Goal: Transaction & Acquisition: Purchase product/service

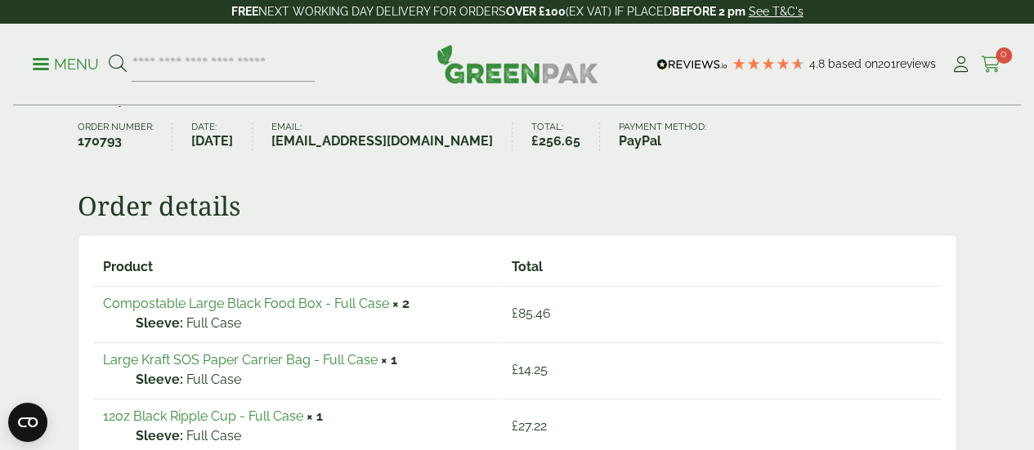
click at [993, 68] on icon at bounding box center [991, 64] width 20 height 16
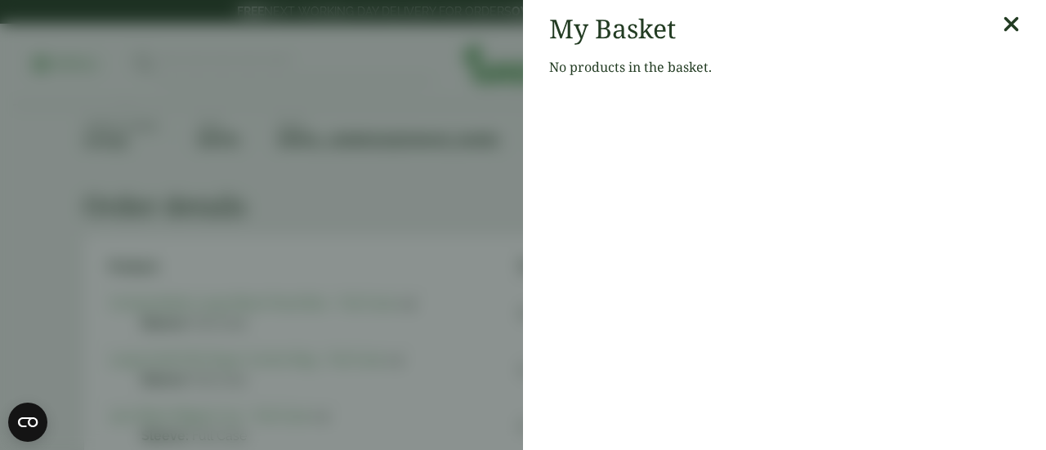
click at [1003, 13] on icon at bounding box center [1011, 24] width 17 height 23
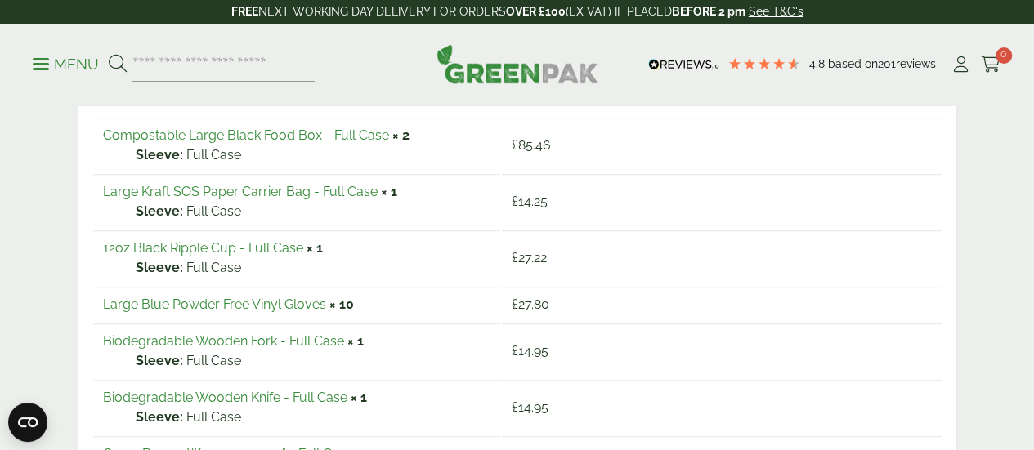
scroll to position [487, 0]
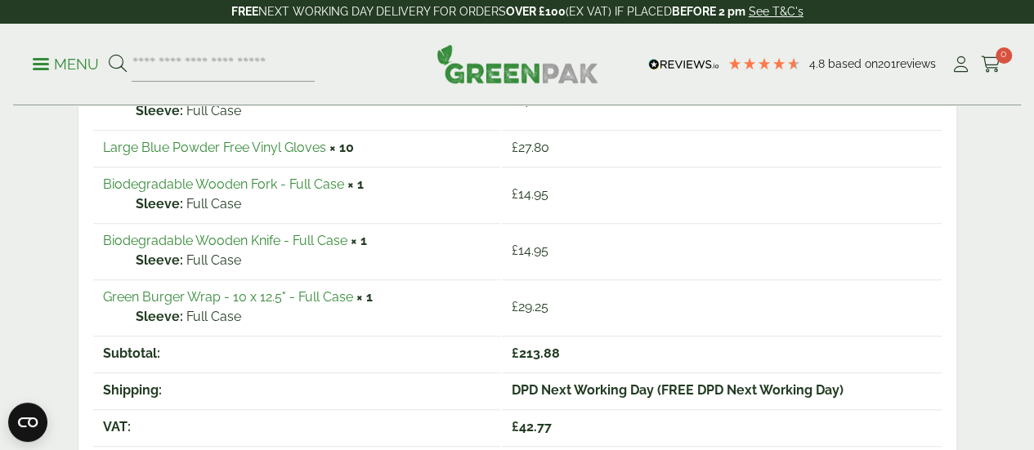
click at [512, 69] on img at bounding box center [517, 63] width 162 height 39
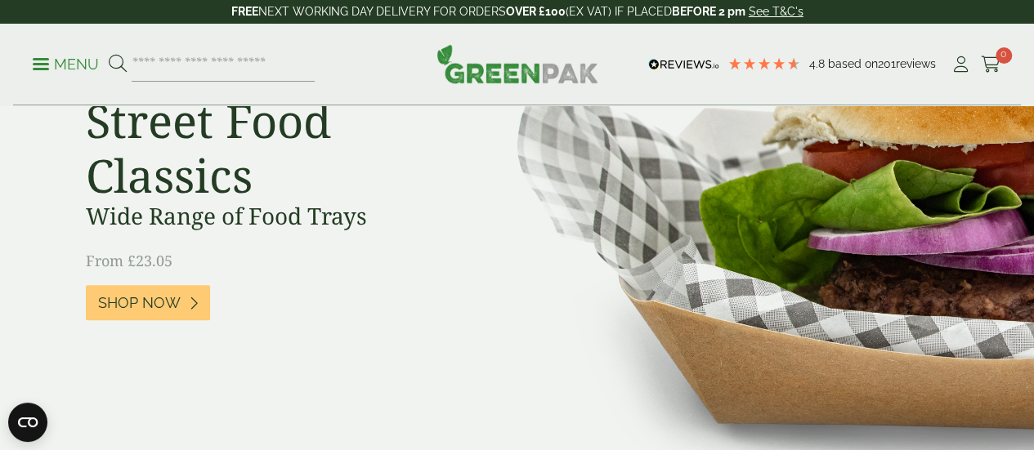
scroll to position [490, 0]
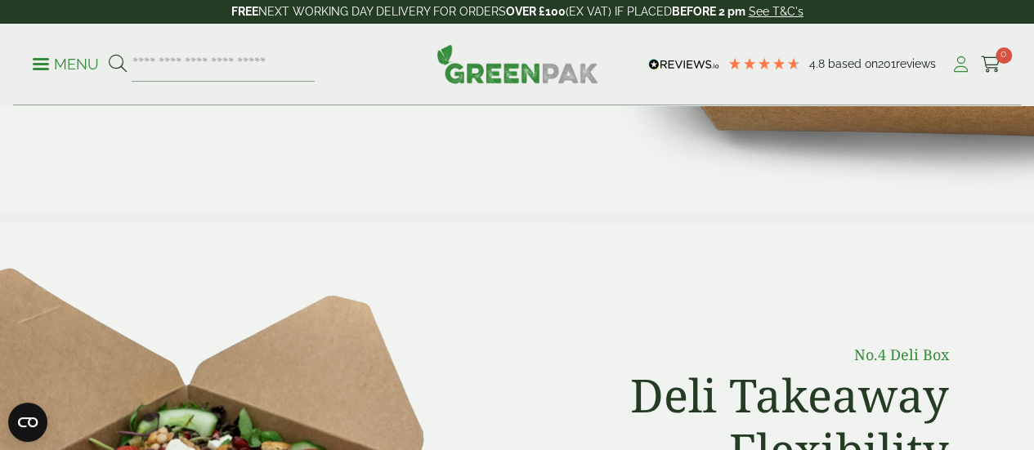
click at [960, 66] on icon at bounding box center [961, 64] width 20 height 16
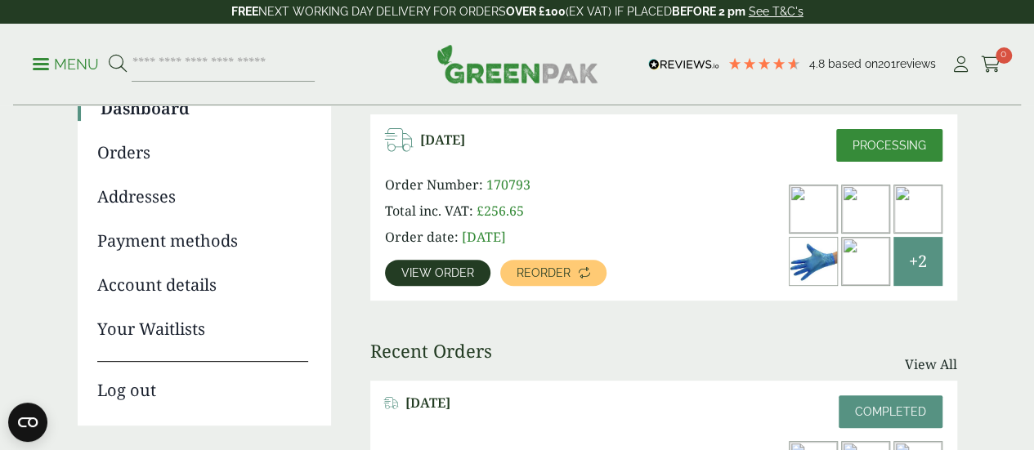
click at [443, 277] on span "View order" at bounding box center [437, 272] width 73 height 11
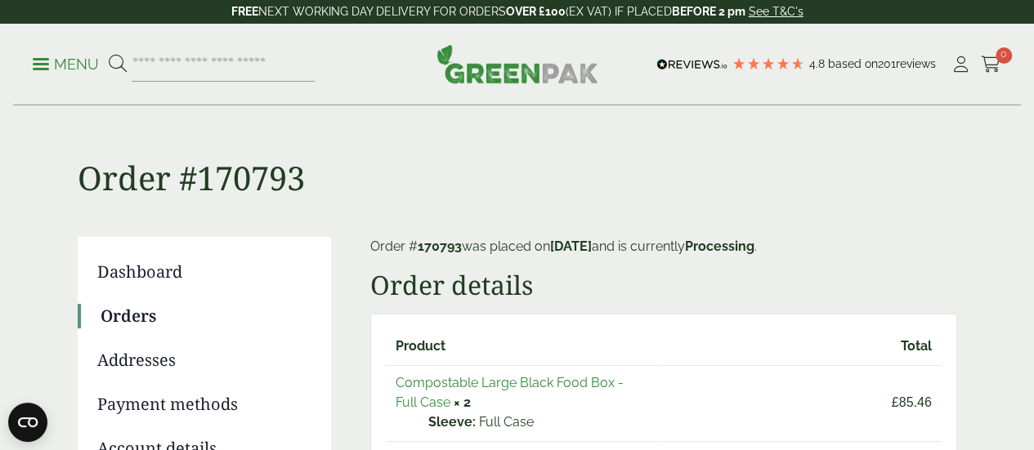
click at [507, 385] on link "Compostable Large Black Food Box - Full Case" at bounding box center [510, 392] width 228 height 35
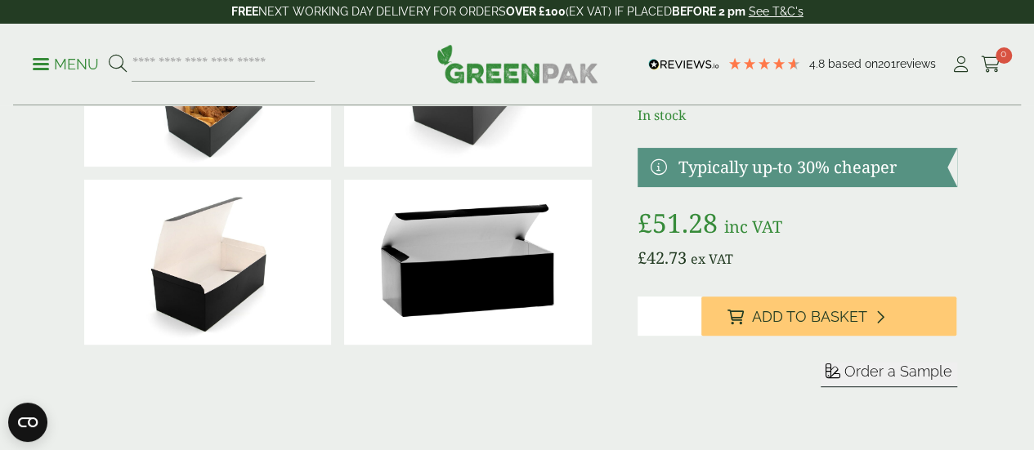
click at [701, 334] on input "*" at bounding box center [670, 316] width 64 height 39
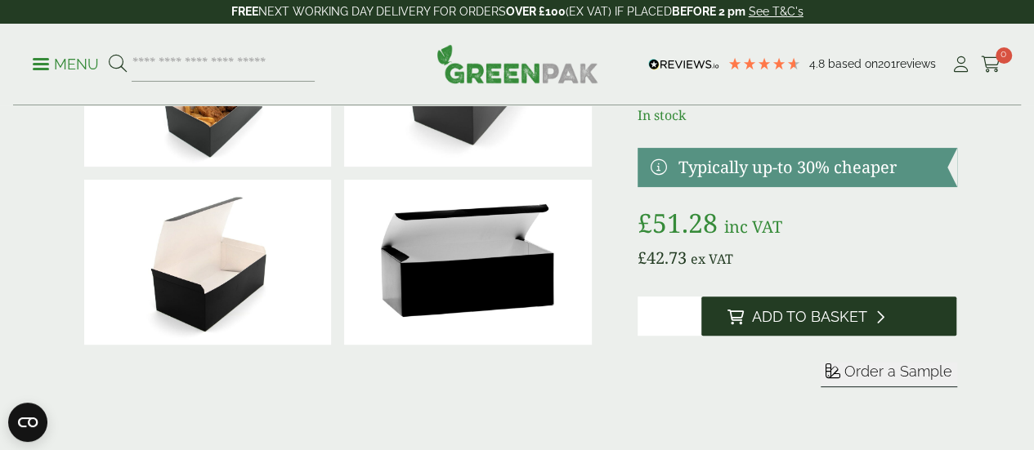
type input "*"
click at [744, 324] on icon at bounding box center [735, 317] width 16 height 15
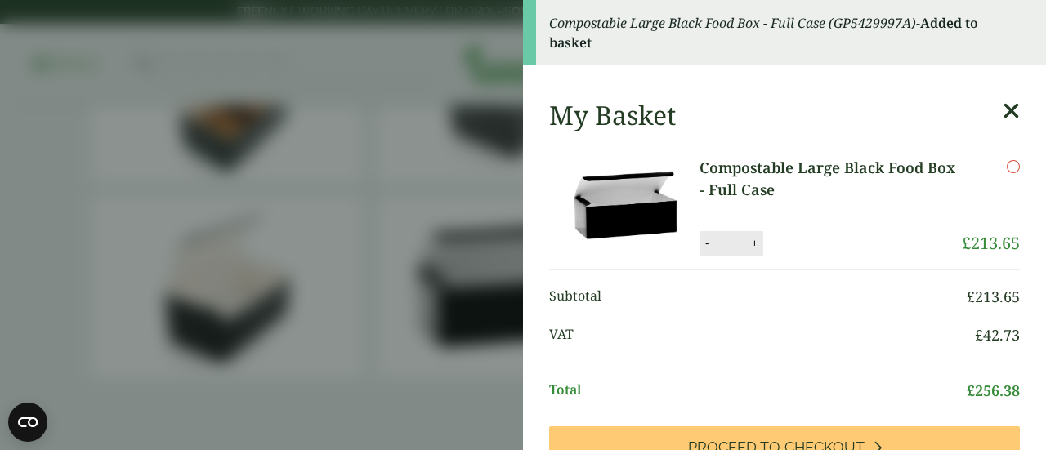
click at [1003, 115] on icon at bounding box center [1011, 111] width 17 height 23
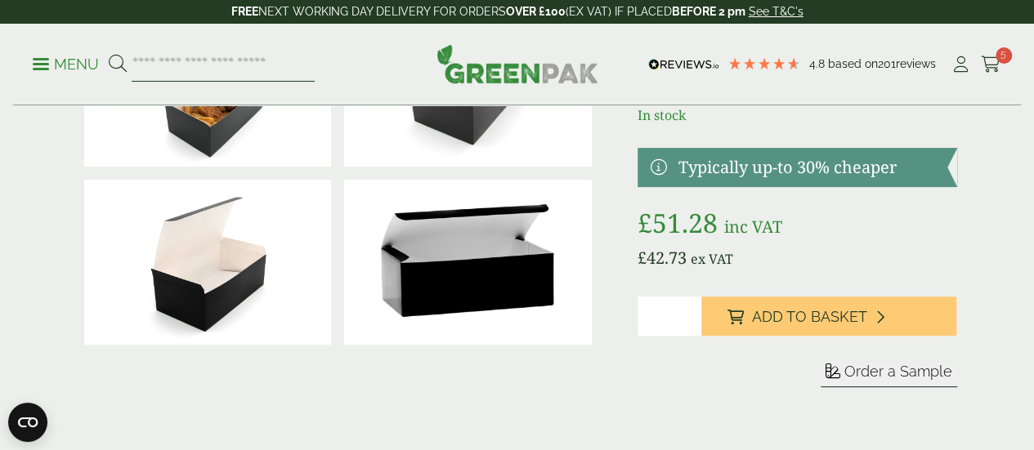
click at [253, 67] on input "search" at bounding box center [223, 64] width 183 height 34
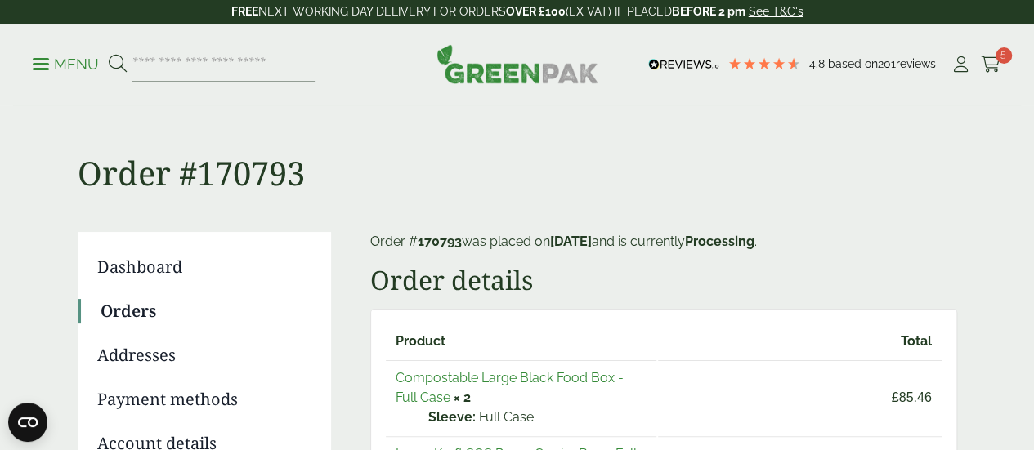
scroll to position [245, 0]
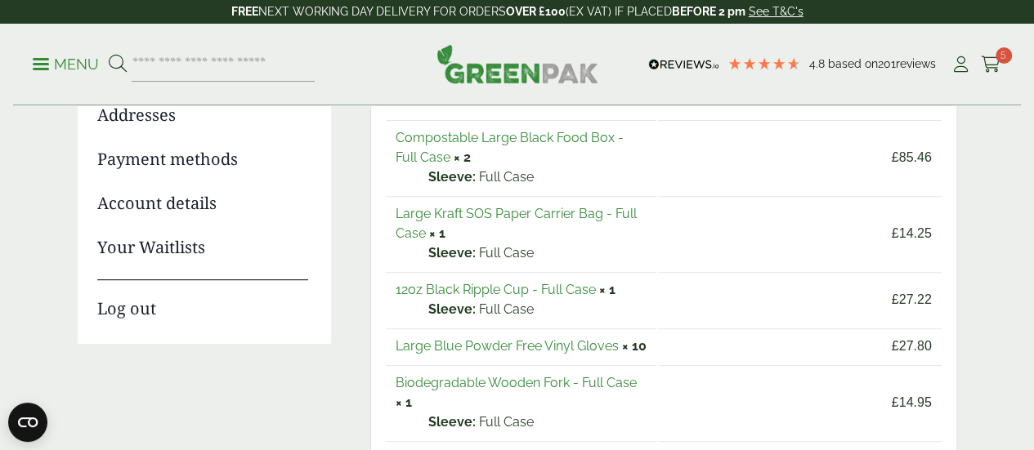
click at [548, 381] on link "Biodegradable Wooden Fork - Full Case" at bounding box center [516, 383] width 241 height 16
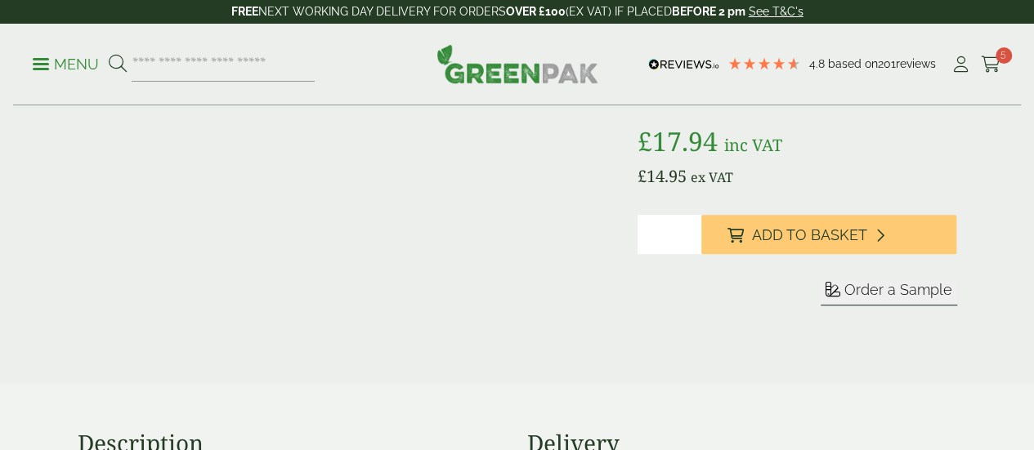
scroll to position [245, 0]
click at [701, 254] on input "*" at bounding box center [670, 234] width 64 height 39
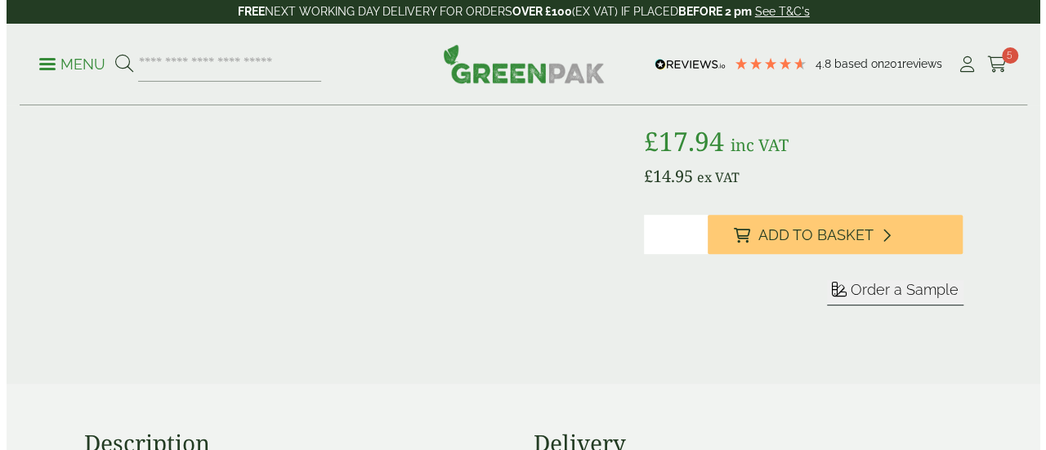
scroll to position [0, 0]
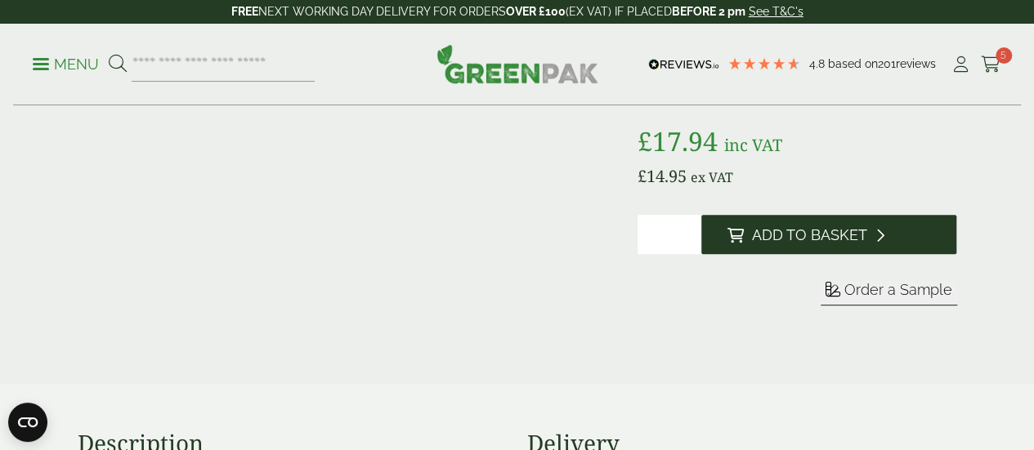
type input "*"
click at [844, 244] on span "Add to Basket" at bounding box center [809, 235] width 115 height 18
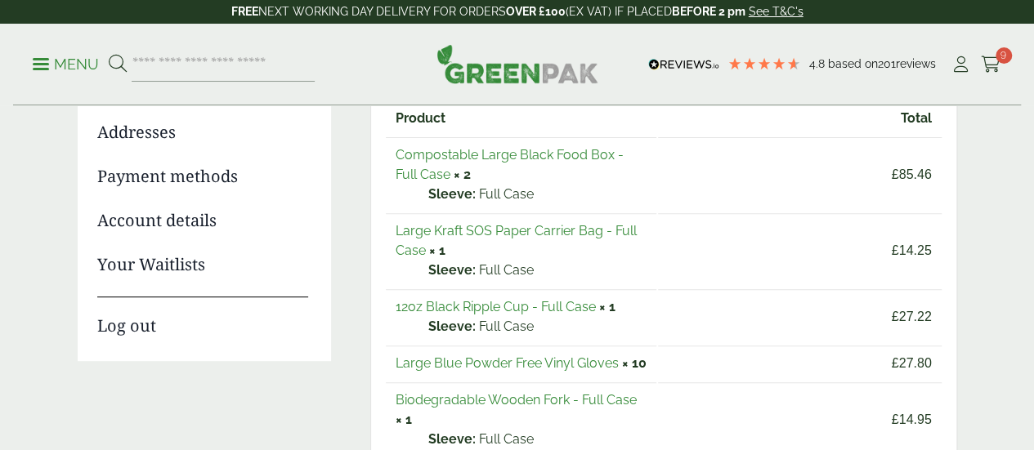
scroll to position [163, 0]
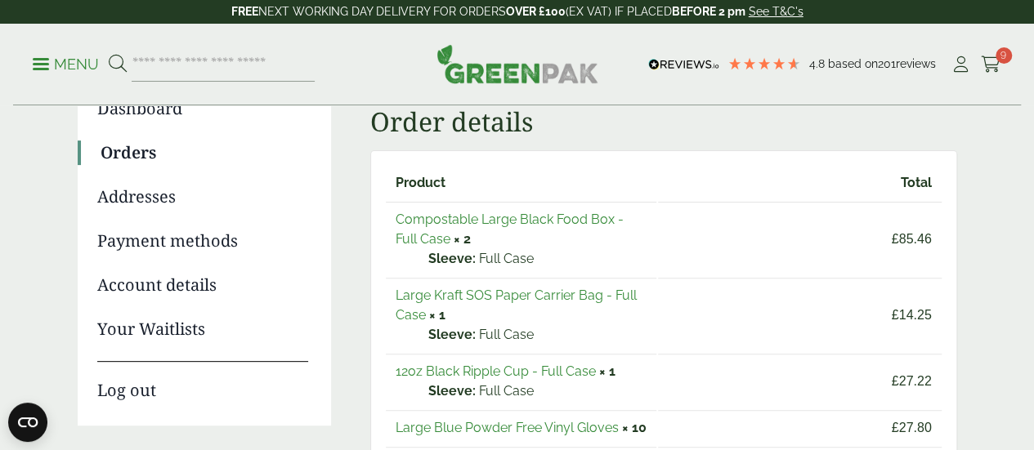
click at [506, 293] on link "Large Kraft SOS Paper Carrier Bag - Full Case" at bounding box center [516, 305] width 241 height 35
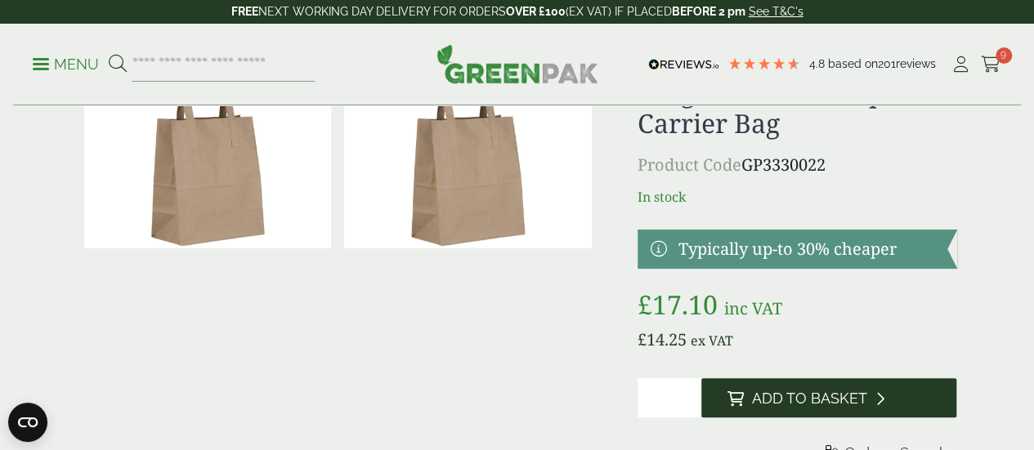
click at [790, 417] on button "Add to Basket" at bounding box center [829, 397] width 256 height 39
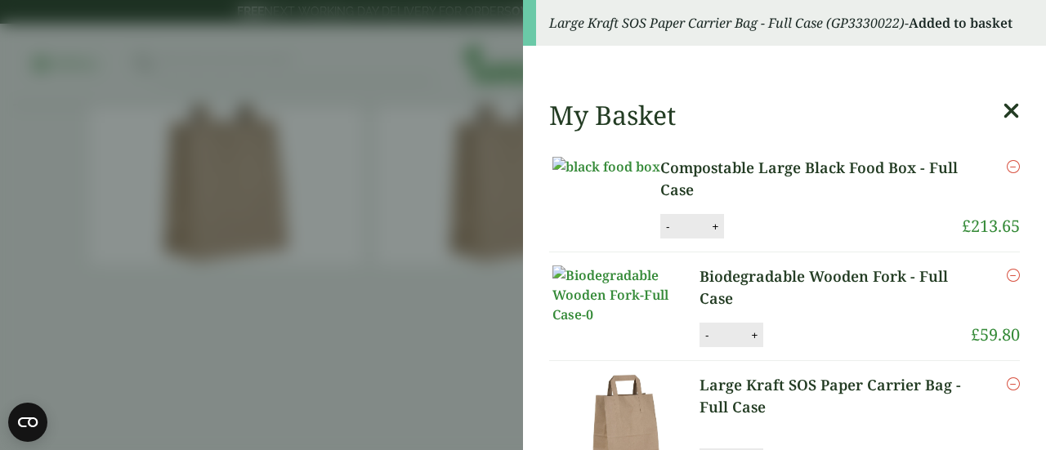
click at [1003, 117] on icon at bounding box center [1011, 111] width 17 height 23
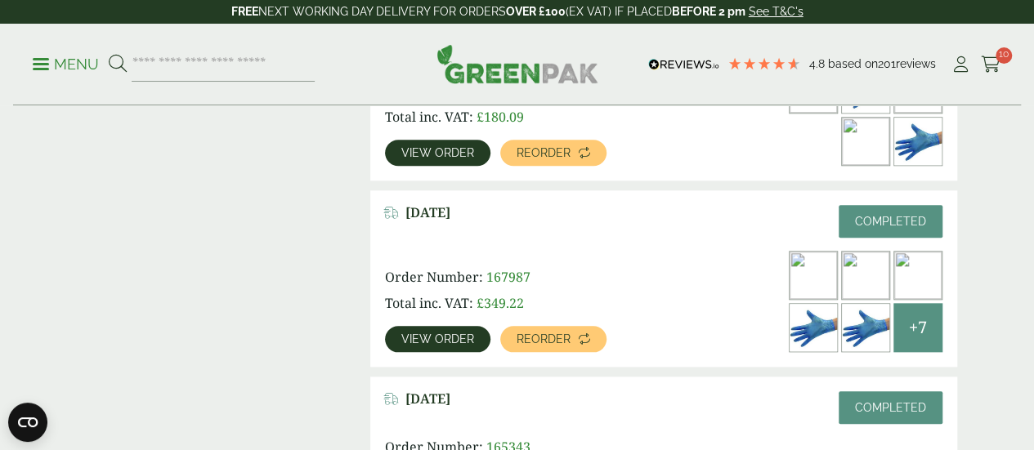
scroll to position [812, 0]
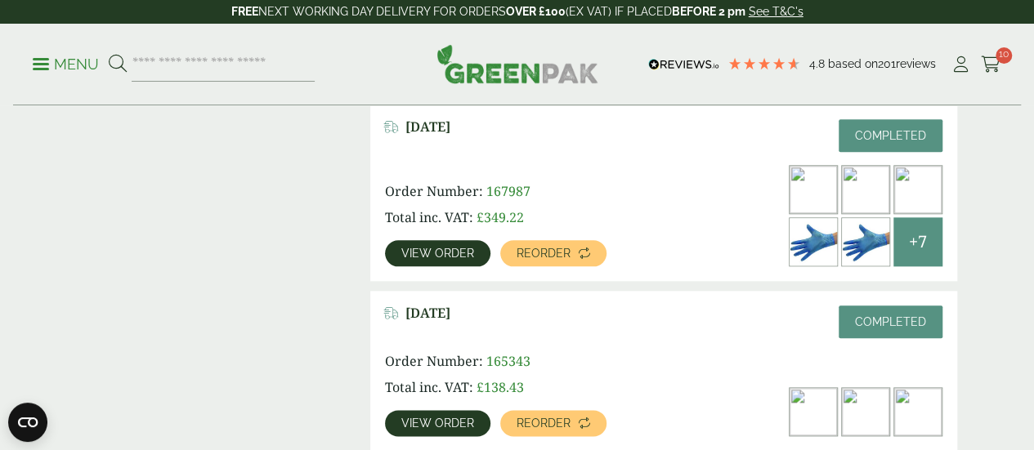
click at [442, 248] on span "View order" at bounding box center [437, 253] width 73 height 11
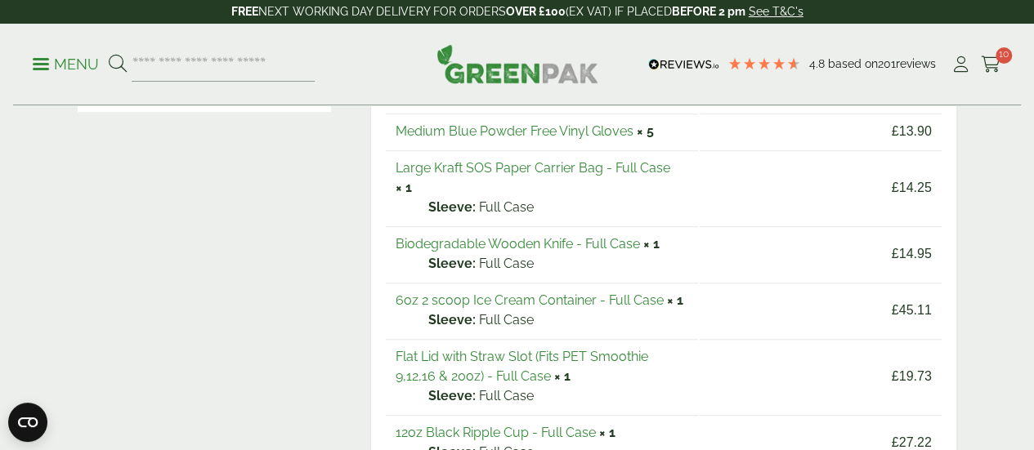
scroll to position [490, 0]
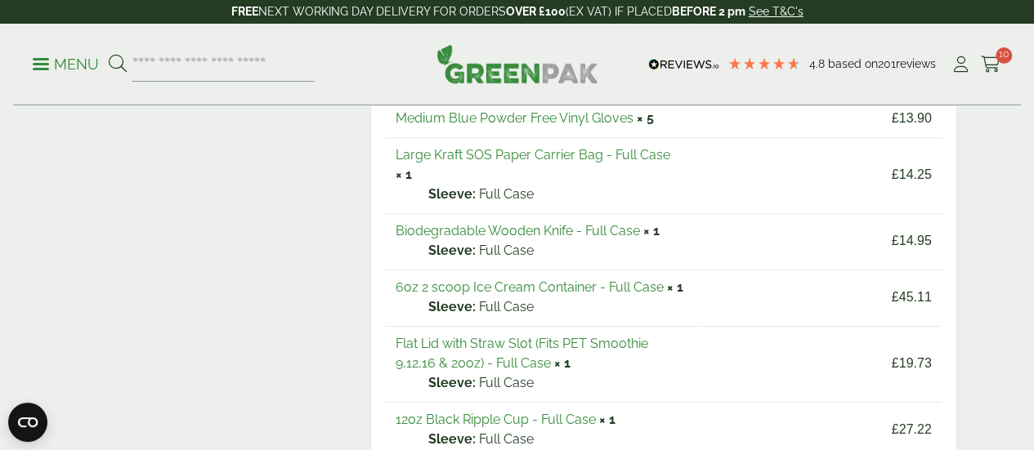
click at [542, 223] on link "Biodegradable Wooden Knife - Full Case" at bounding box center [518, 231] width 244 height 16
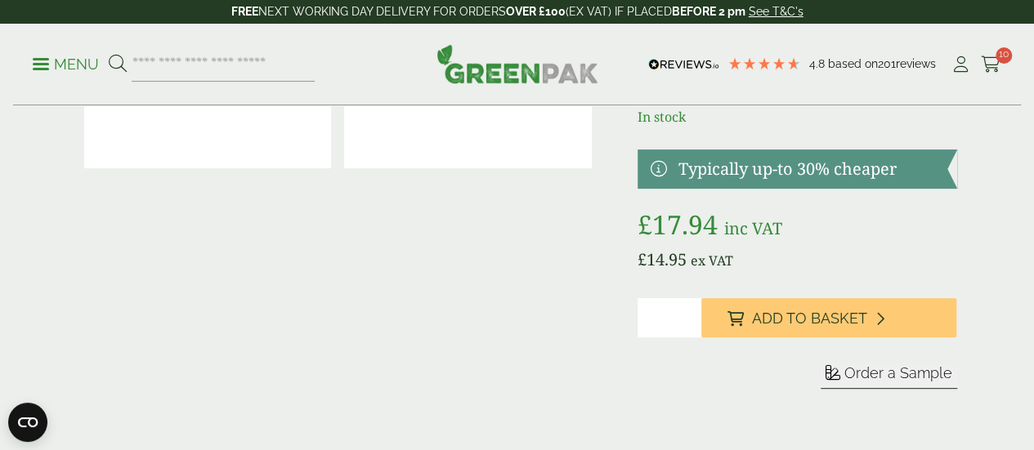
scroll to position [163, 0]
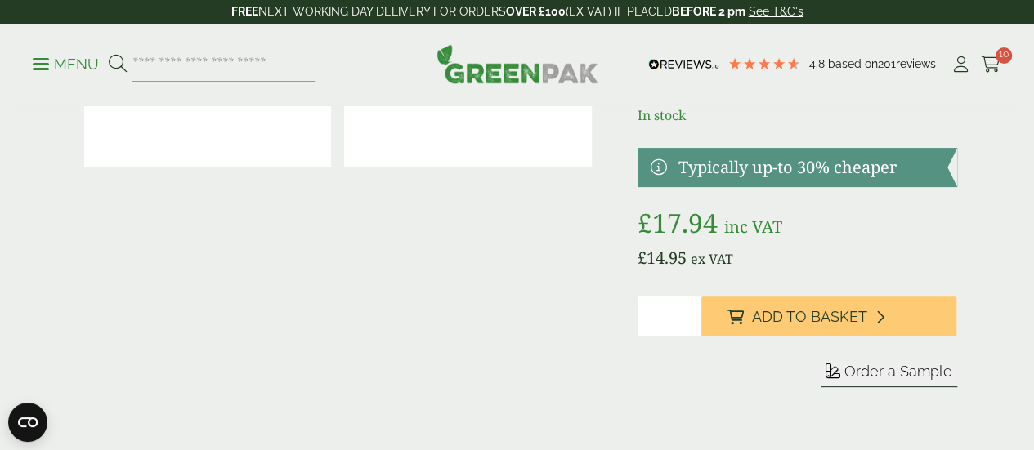
click at [701, 336] on input "*" at bounding box center [670, 316] width 64 height 39
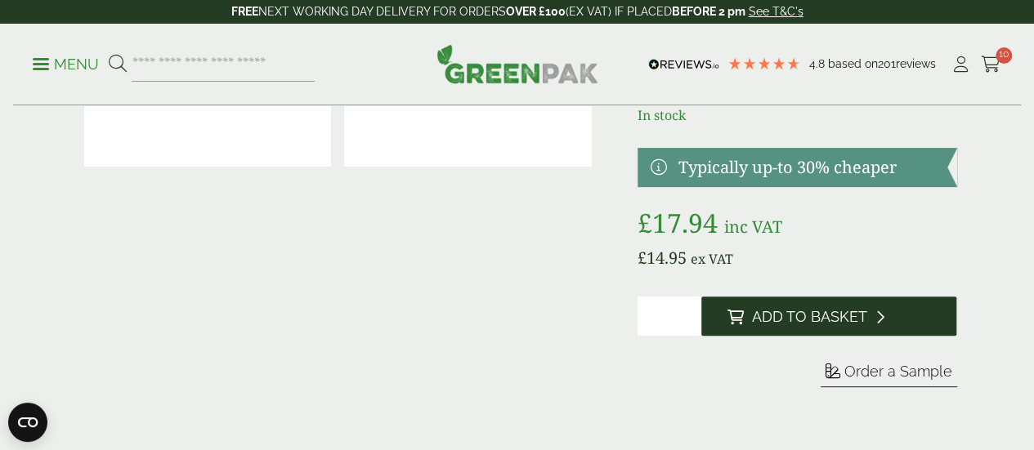
type input "*"
click at [837, 326] on span "Add to Basket" at bounding box center [809, 317] width 115 height 18
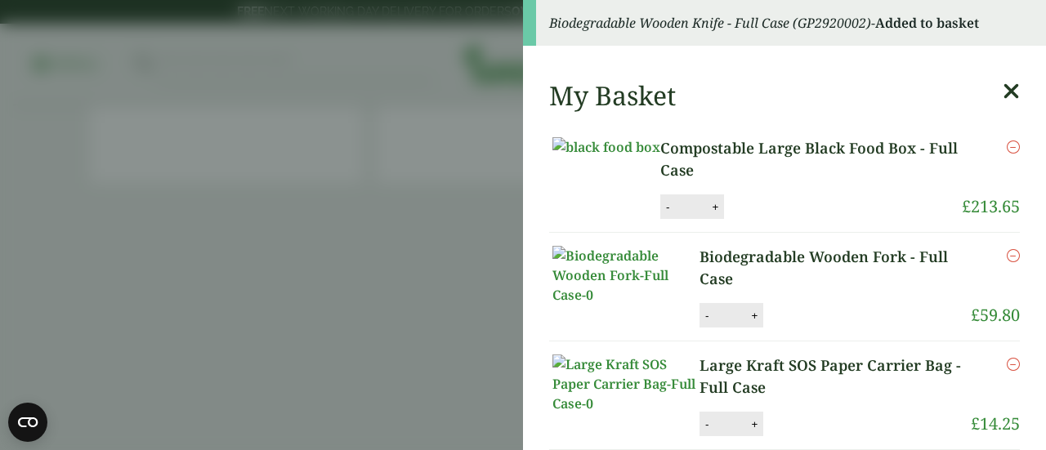
click at [1003, 96] on icon at bounding box center [1011, 91] width 17 height 23
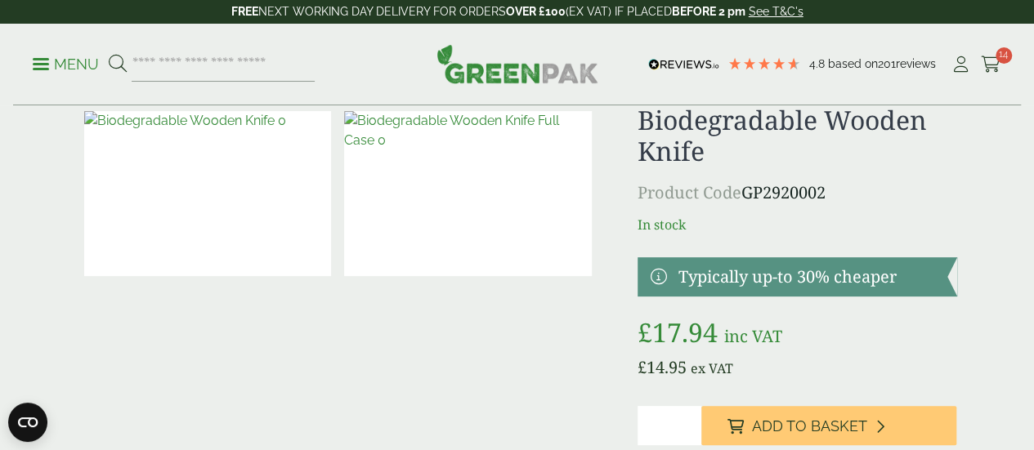
scroll to position [0, 0]
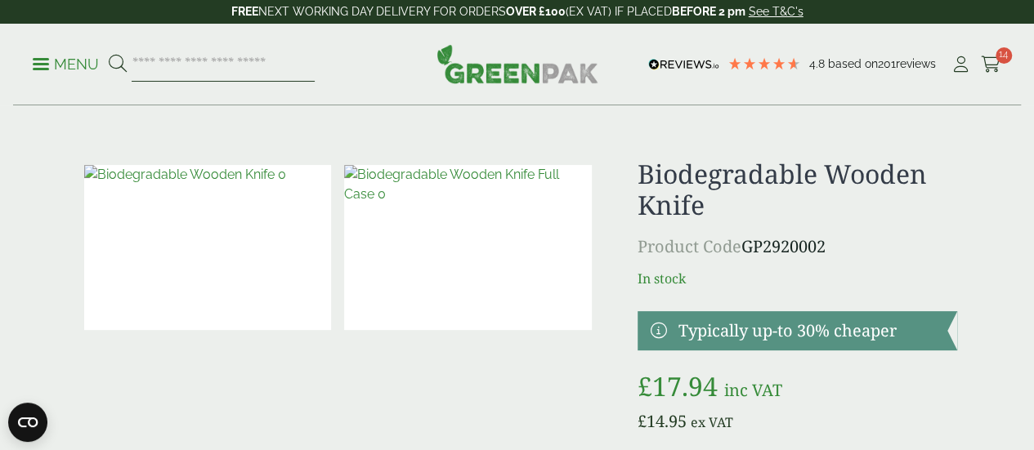
click at [265, 64] on input "search" at bounding box center [223, 64] width 183 height 34
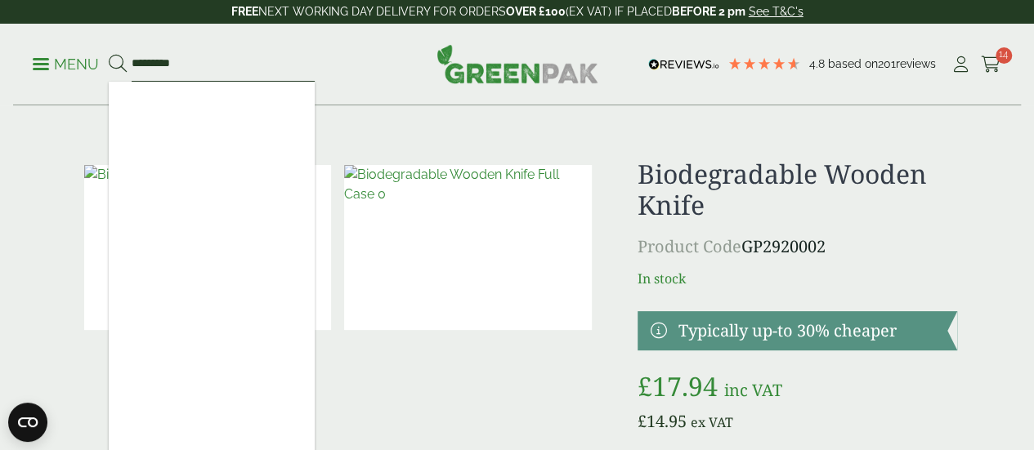
click at [302, 61] on input "*********" at bounding box center [223, 64] width 183 height 34
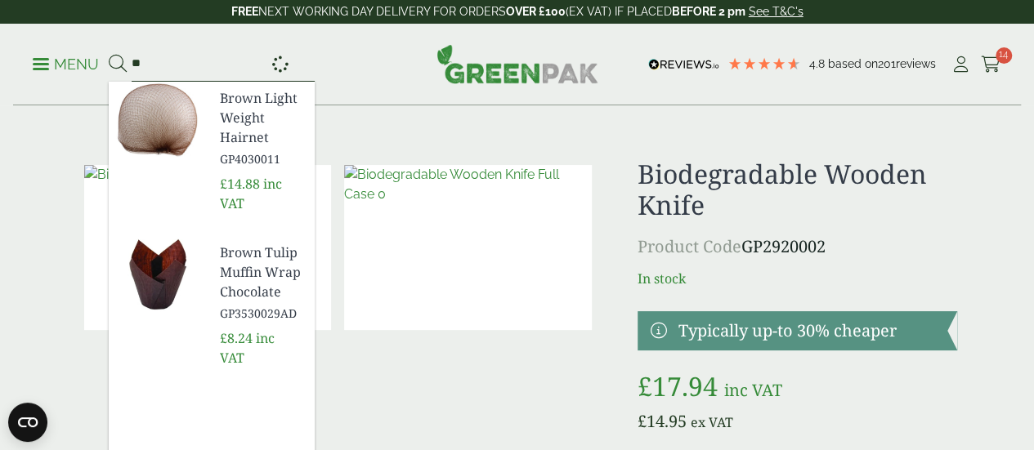
type input "*"
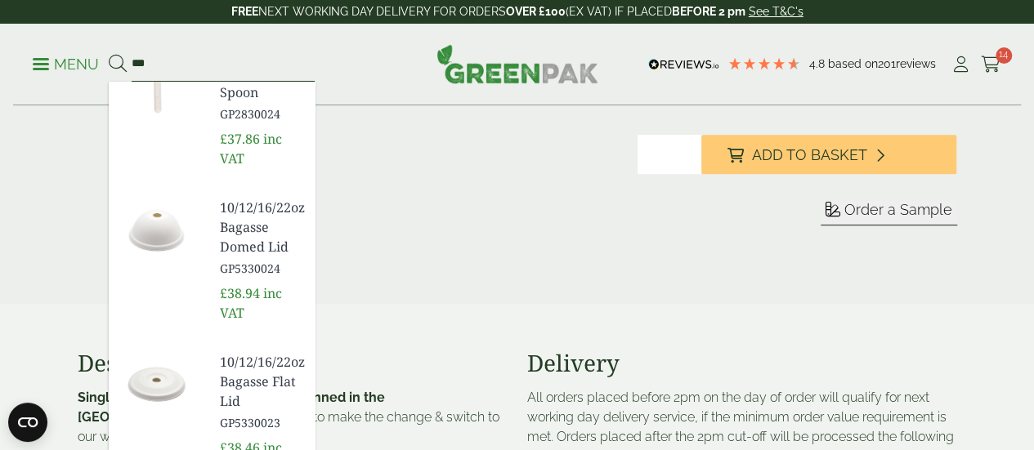
scroll to position [327, 0]
click at [101, 181] on div at bounding box center [338, 48] width 521 height 432
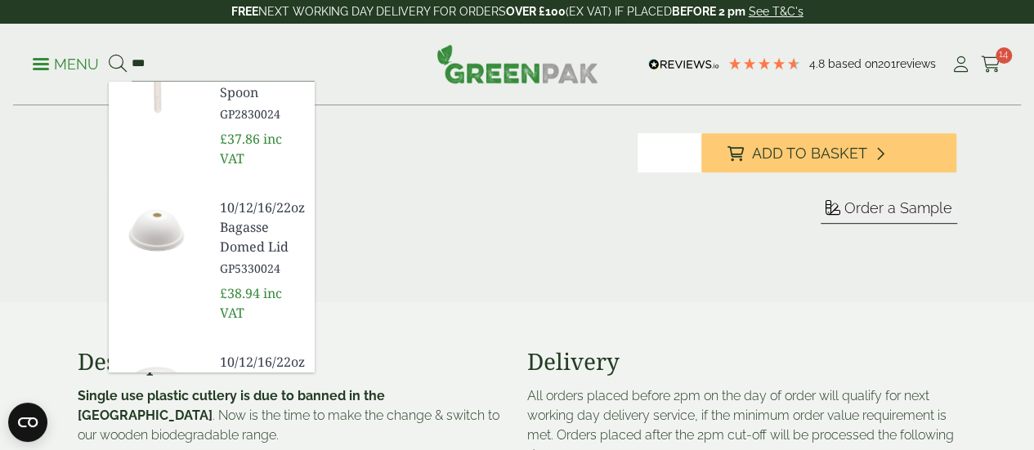
scroll to position [469, 0]
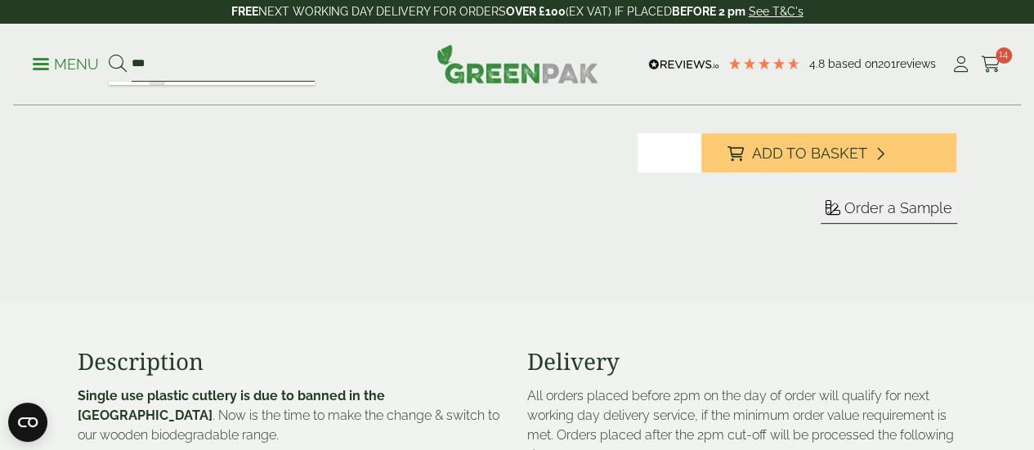
click at [243, 62] on input "***" at bounding box center [223, 64] width 183 height 34
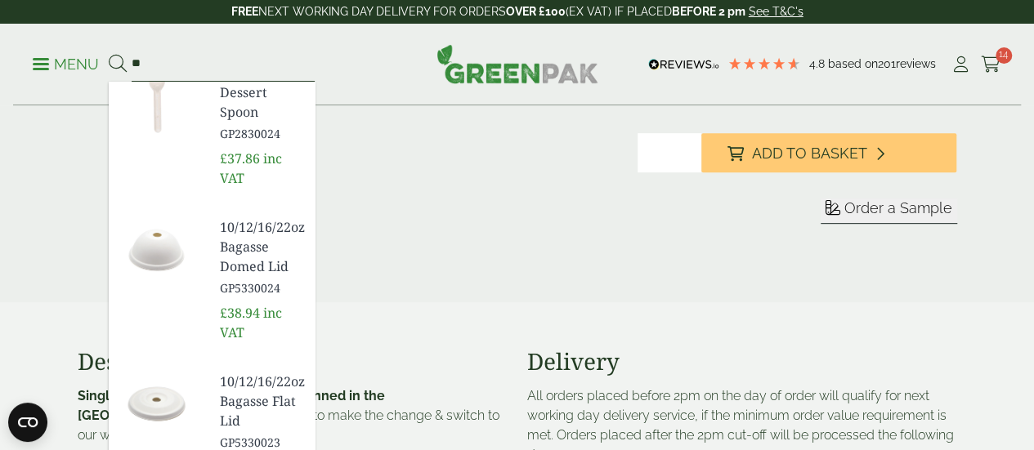
type input "*"
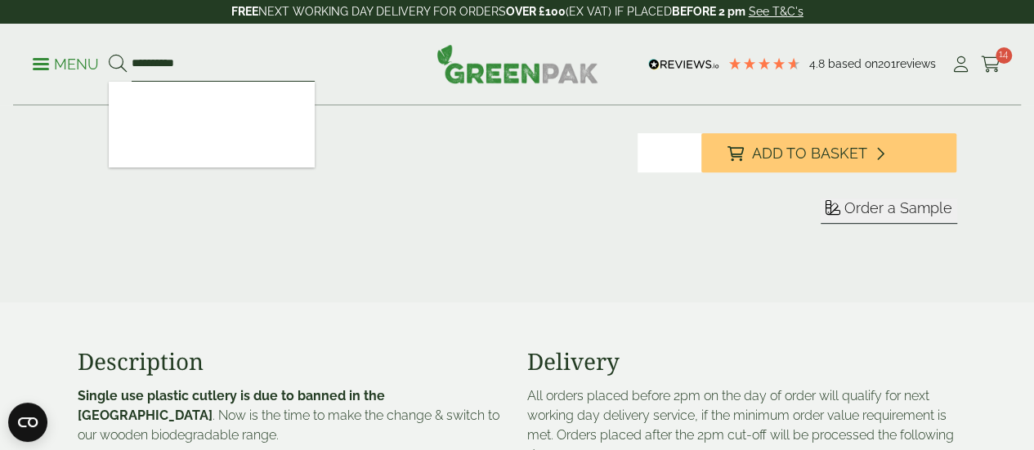
scroll to position [0, 0]
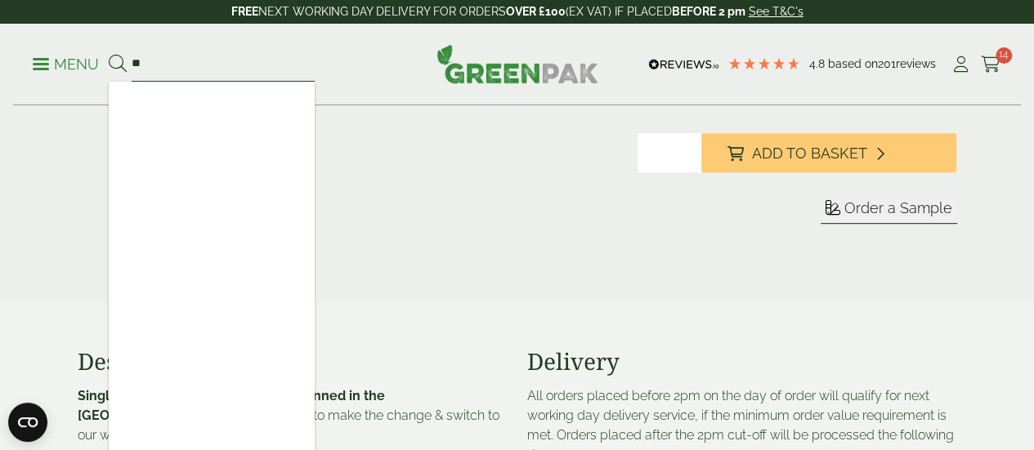
type input "*"
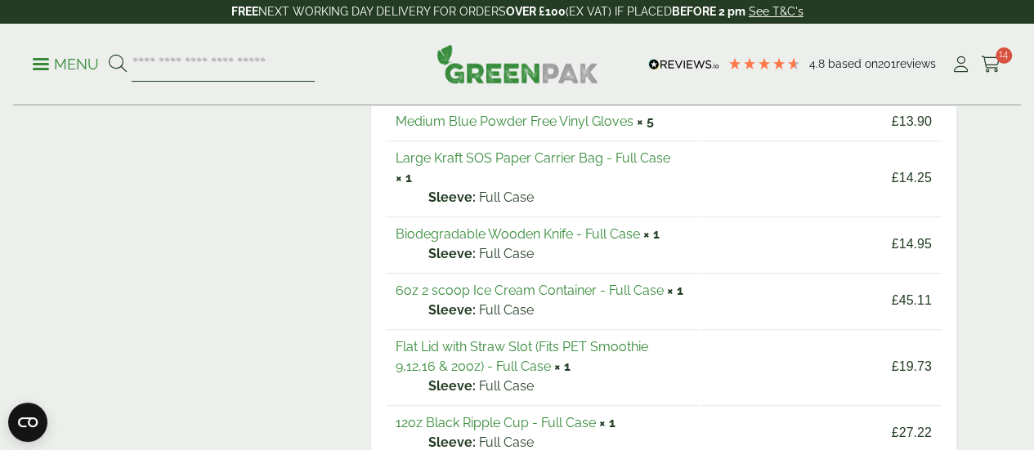
click at [299, 56] on input "search" at bounding box center [223, 64] width 183 height 34
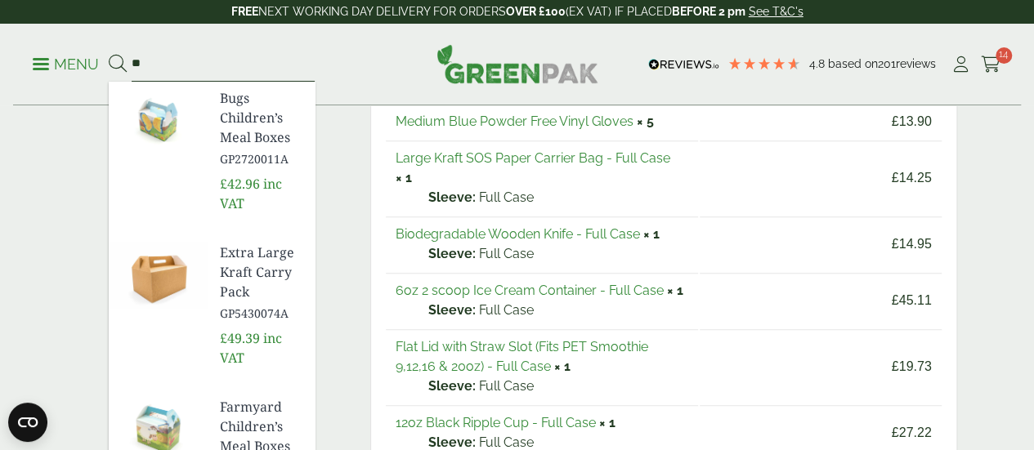
type input "*"
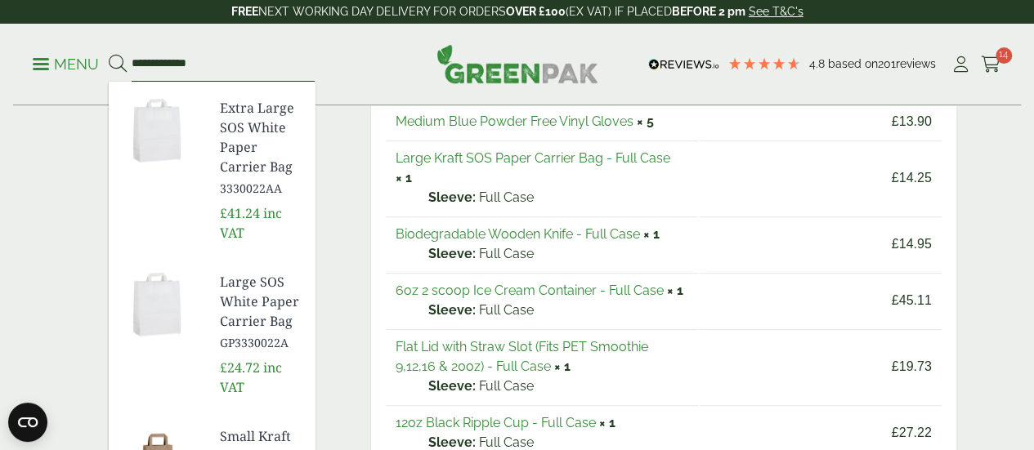
scroll to position [327, 0]
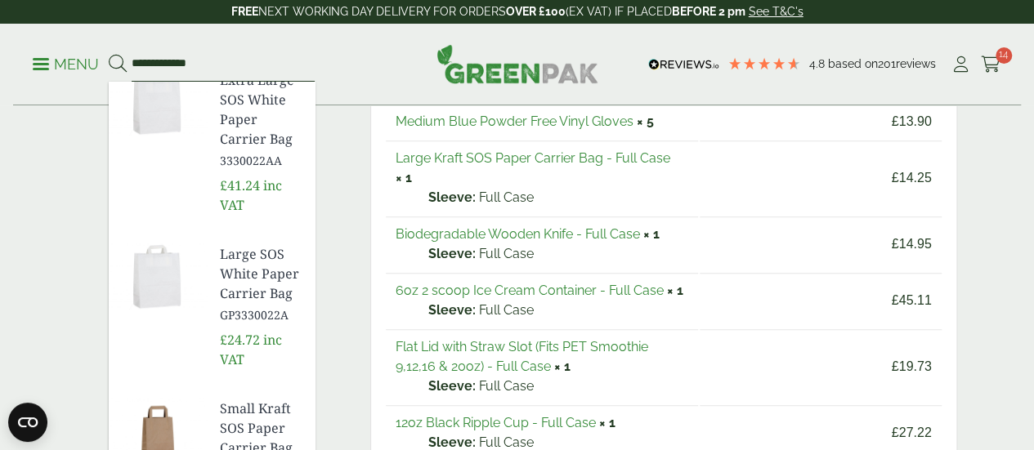
type input "**********"
click at [302, 399] on span "Small Kraft SOS Paper Carrier Bag" at bounding box center [261, 428] width 82 height 59
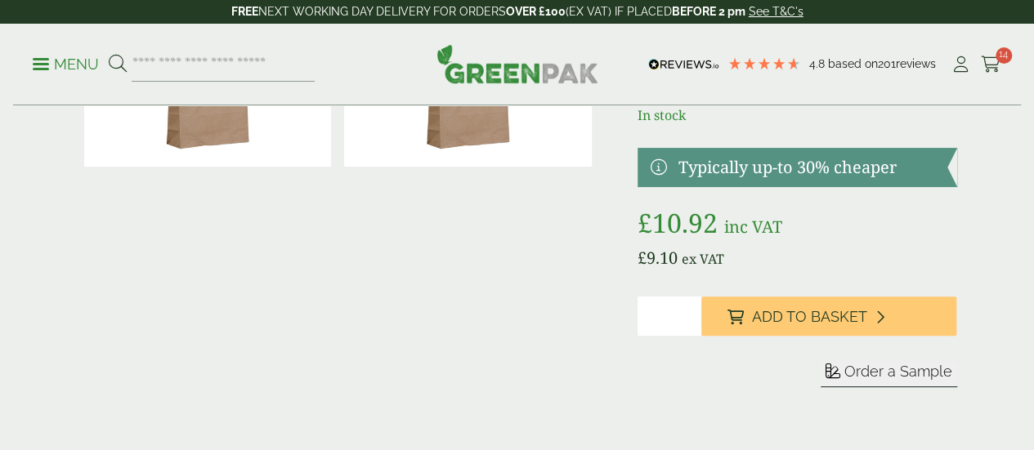
scroll to position [163, 0]
click at [701, 329] on input "*" at bounding box center [670, 316] width 64 height 39
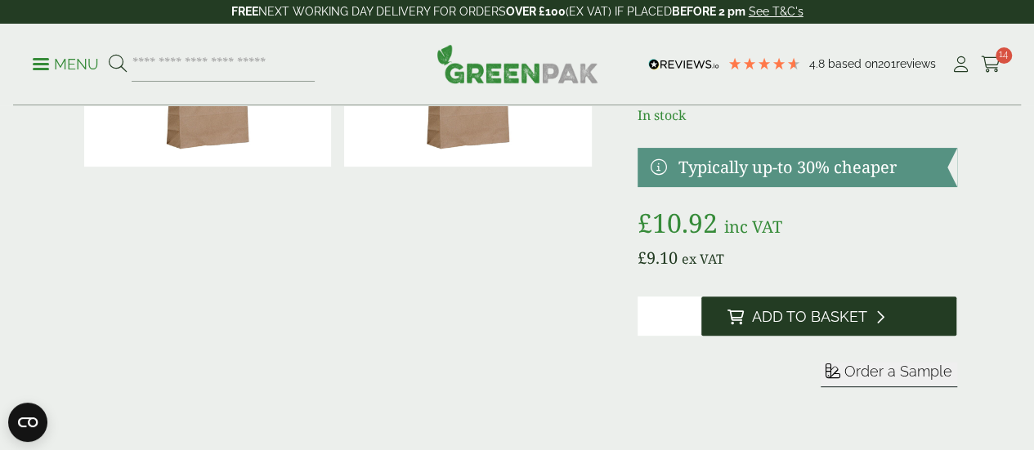
type input "*"
click at [799, 326] on span "Add to Basket" at bounding box center [809, 317] width 115 height 18
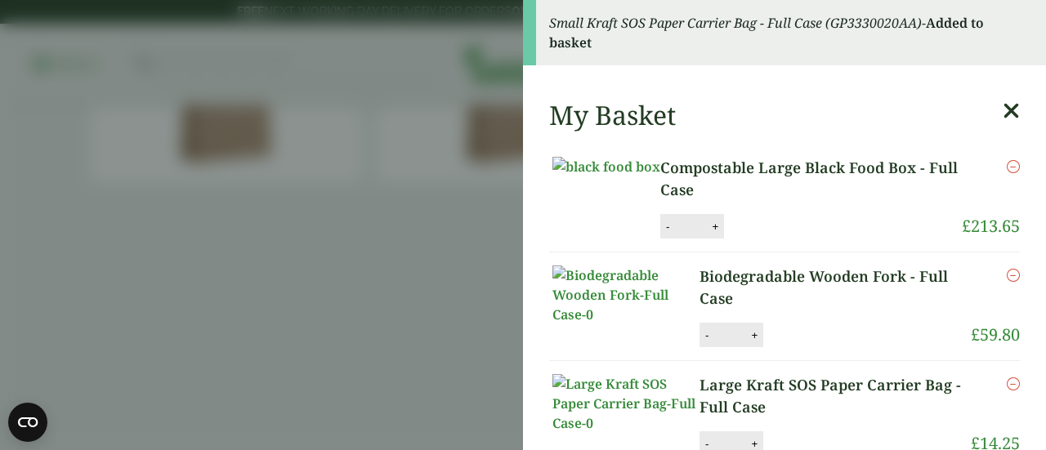
click at [1003, 119] on icon at bounding box center [1011, 111] width 17 height 23
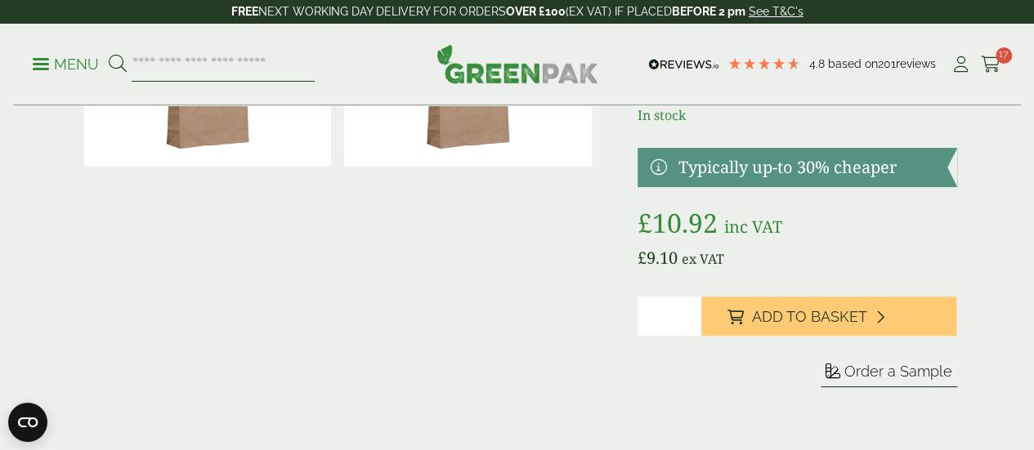
click at [193, 66] on input "search" at bounding box center [223, 64] width 183 height 34
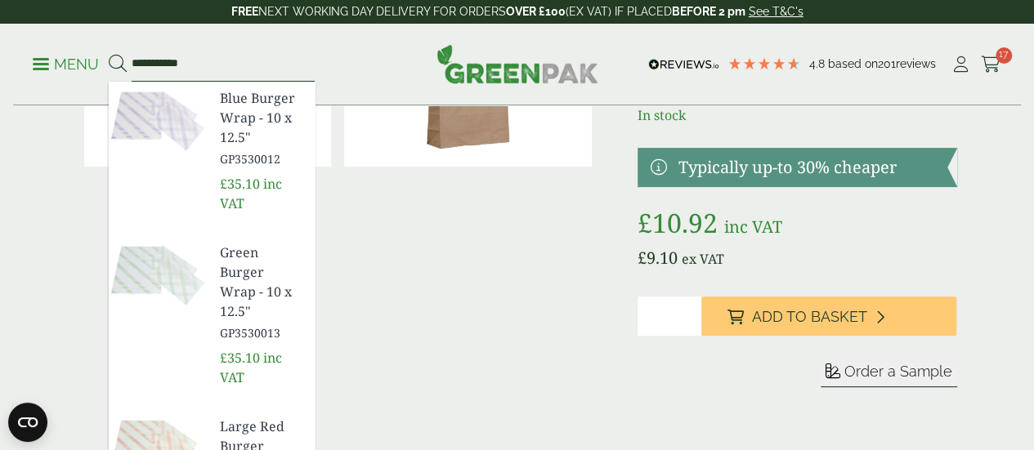
type input "**********"
click at [289, 243] on span "Green Burger Wrap - 10 x 12.5"" at bounding box center [261, 282] width 82 height 78
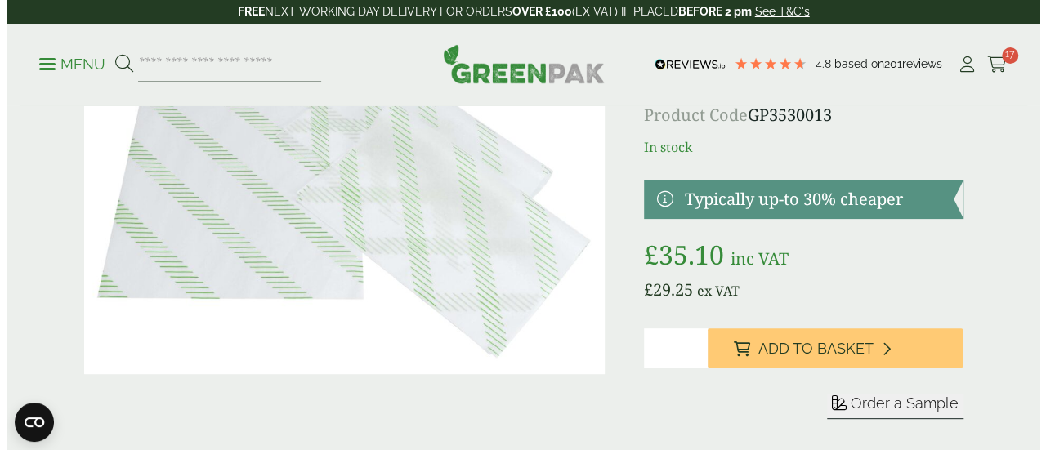
scroll to position [245, 0]
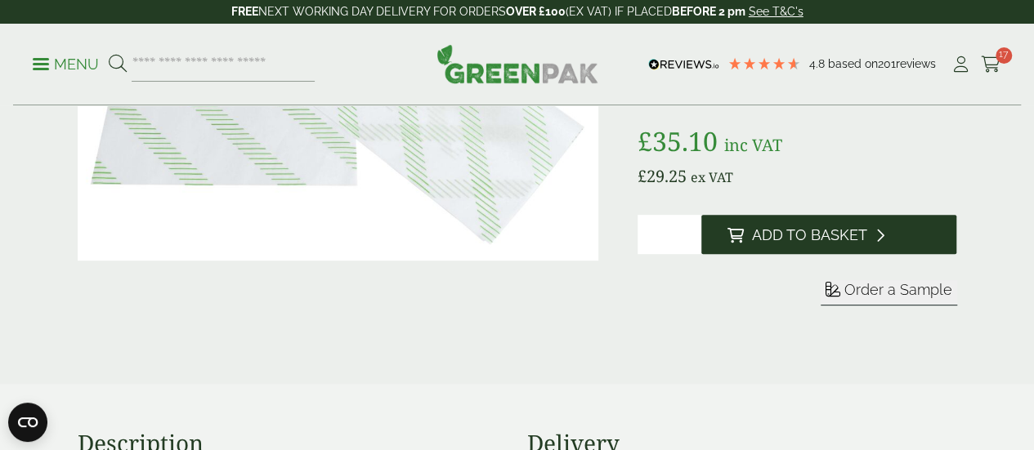
click at [791, 253] on button "Add to Basket" at bounding box center [829, 234] width 256 height 39
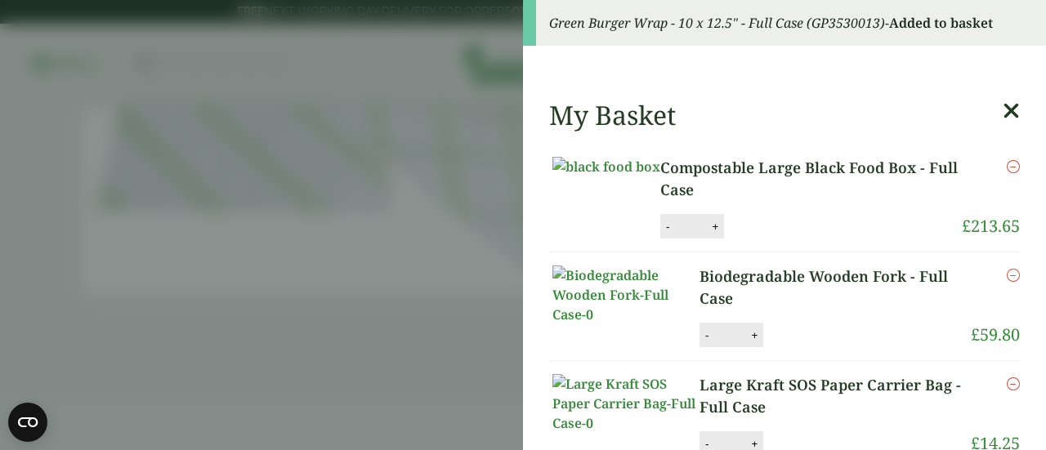
click at [674, 234] on button "-" at bounding box center [667, 227] width 13 height 14
click at [707, 244] on input "*" at bounding box center [690, 226] width 33 height 34
click at [674, 234] on button "-" at bounding box center [667, 227] width 13 height 14
type input "*"
click at [790, 238] on button "Update" at bounding box center [768, 227] width 82 height 25
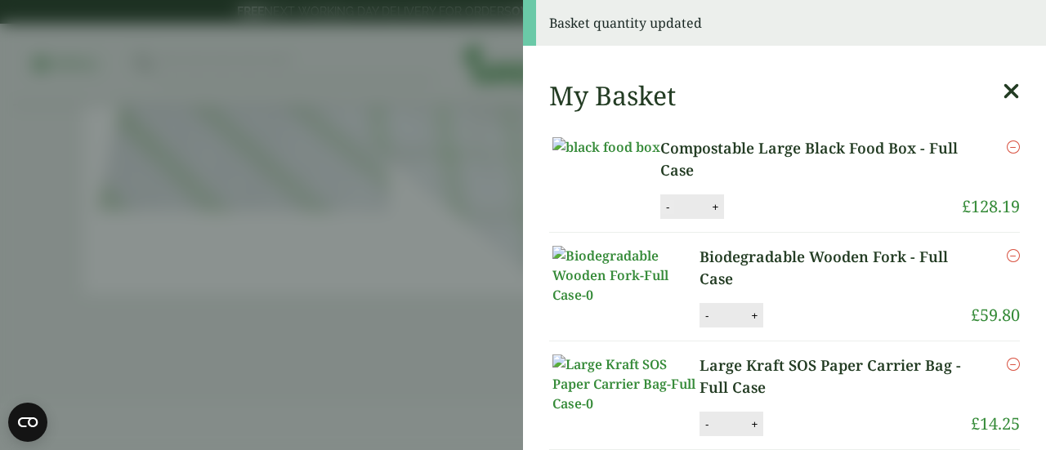
click at [674, 214] on button "-" at bounding box center [667, 207] width 13 height 14
type input "*"
click at [797, 218] on button "Update" at bounding box center [768, 207] width 82 height 25
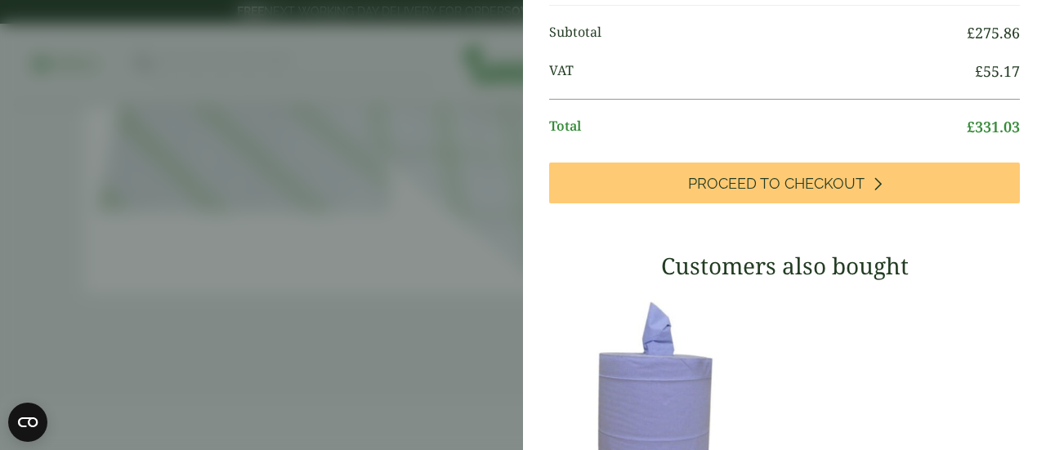
scroll to position [747, 0]
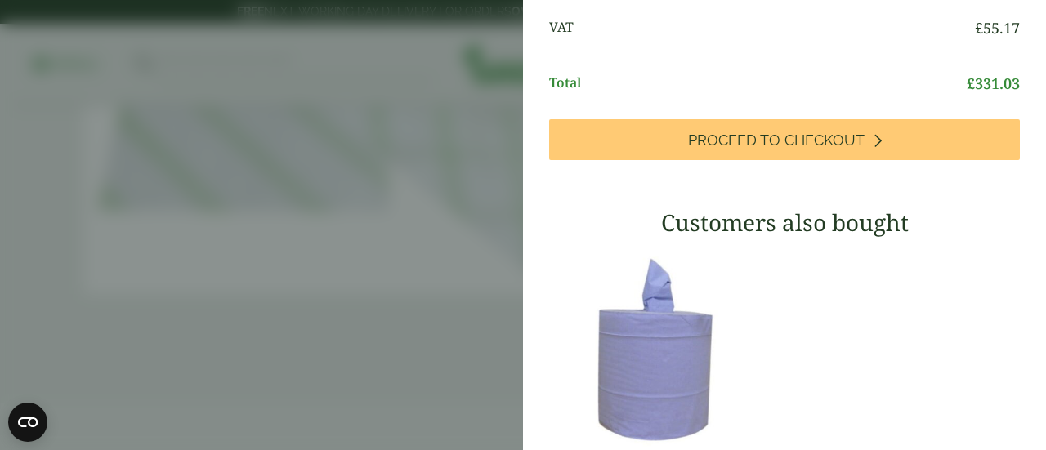
scroll to position [680, 0]
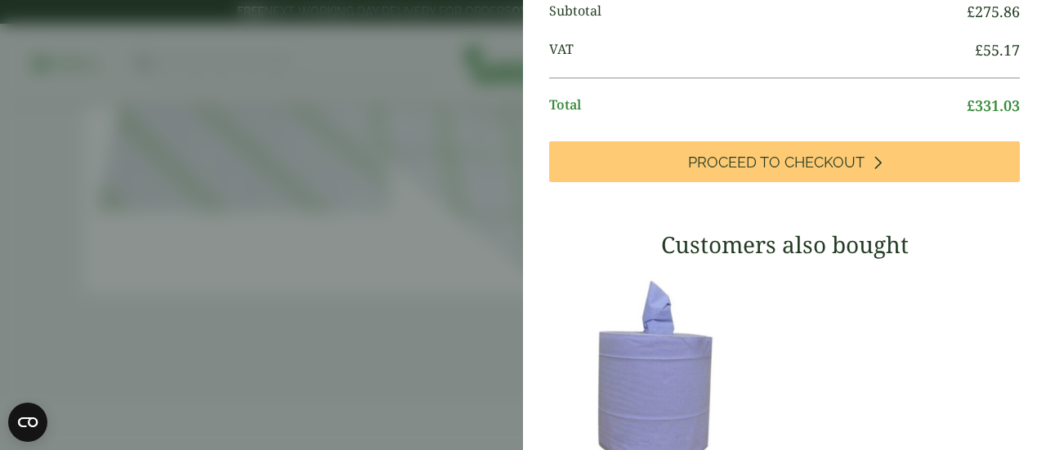
type input "*"
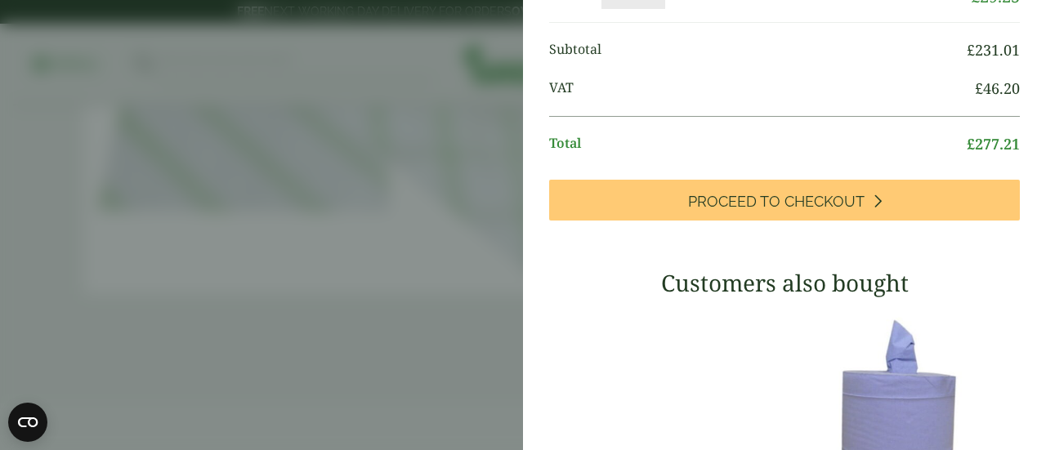
scroll to position [734, 0]
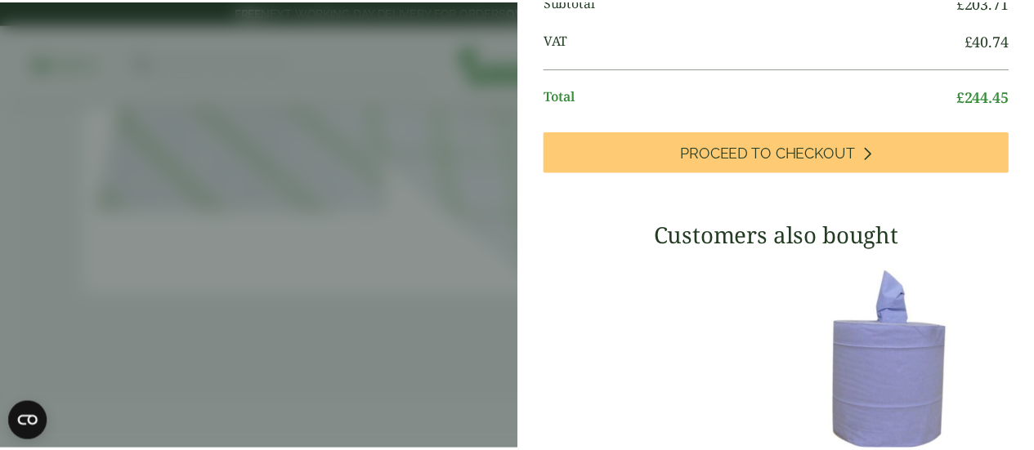
scroll to position [490, 0]
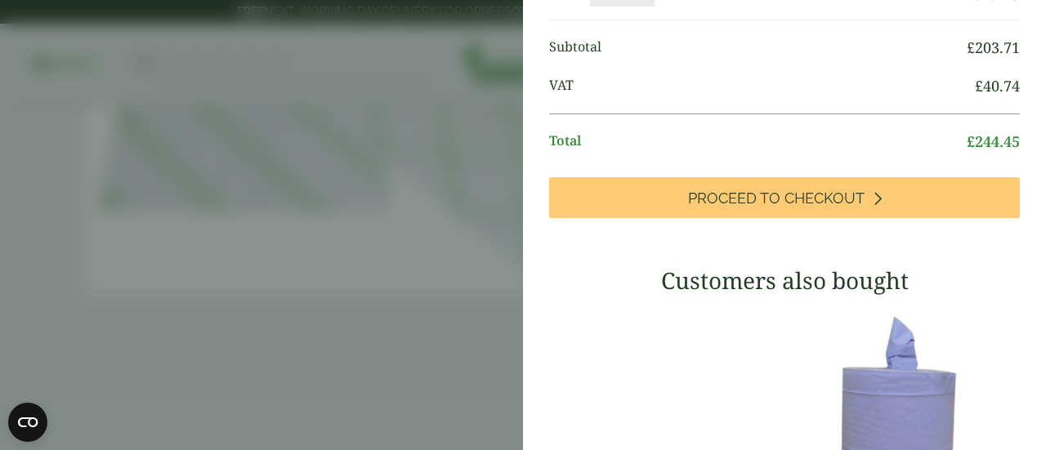
click at [399, 165] on aside "My Basket Compostable Large Black Food Box - Full Case Compostable Large Black …" at bounding box center [523, 225] width 1046 height 450
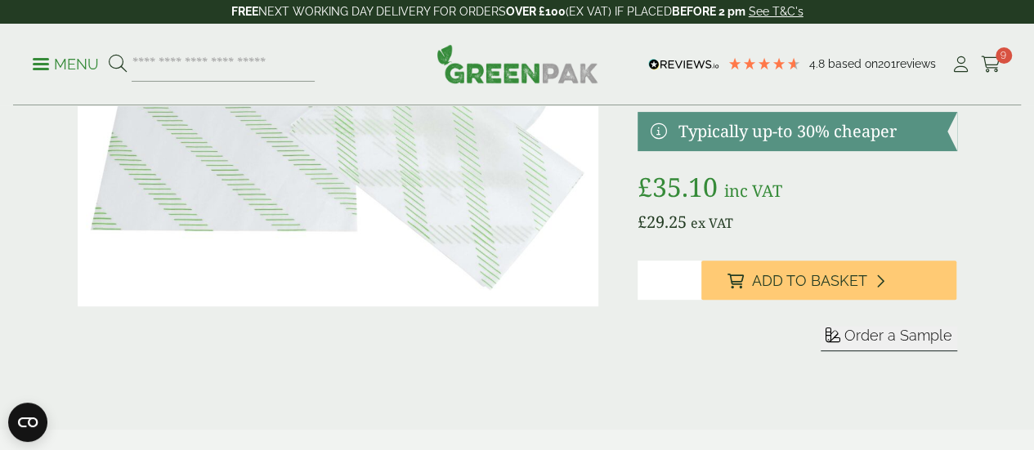
scroll to position [163, 0]
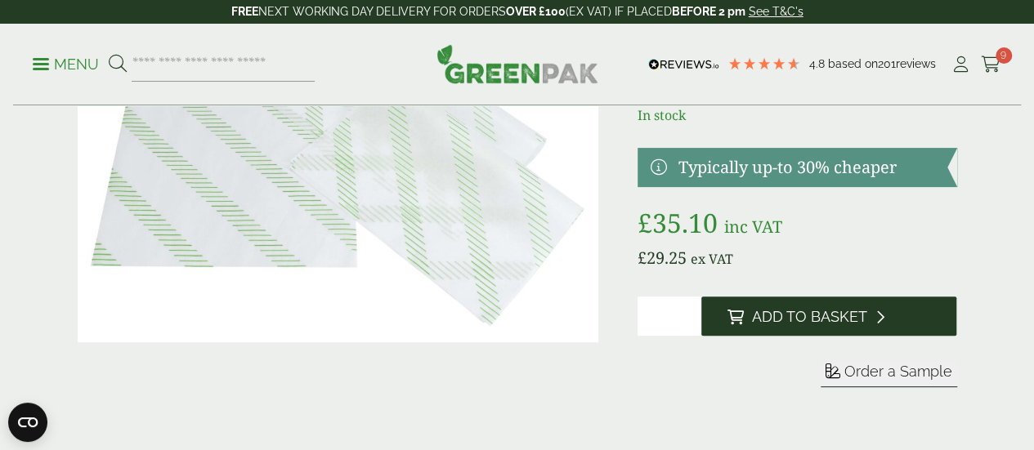
click at [786, 336] on button "Add to Basket" at bounding box center [829, 316] width 256 height 39
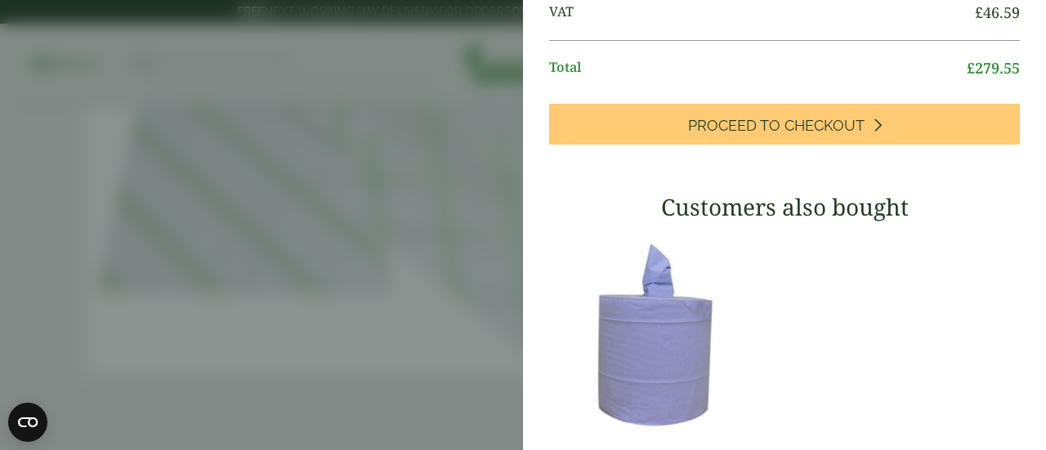
scroll to position [734, 0]
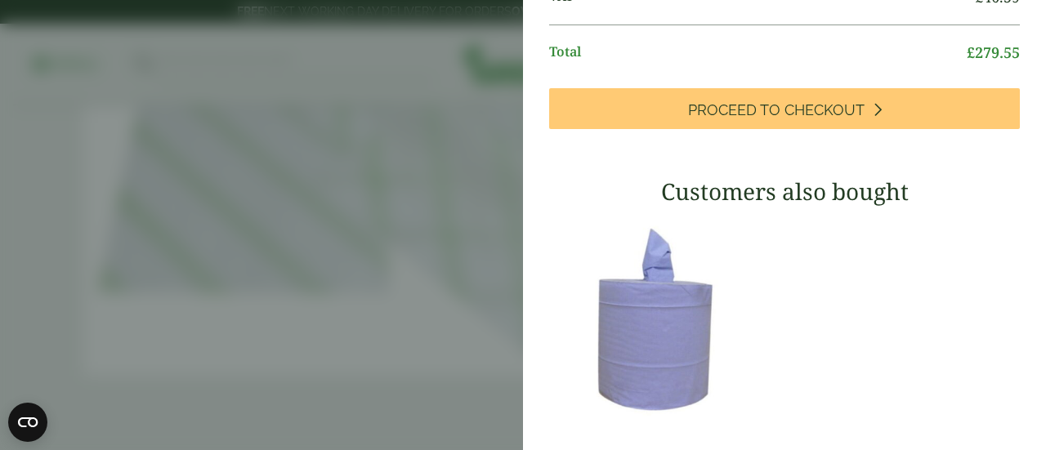
type input "*"
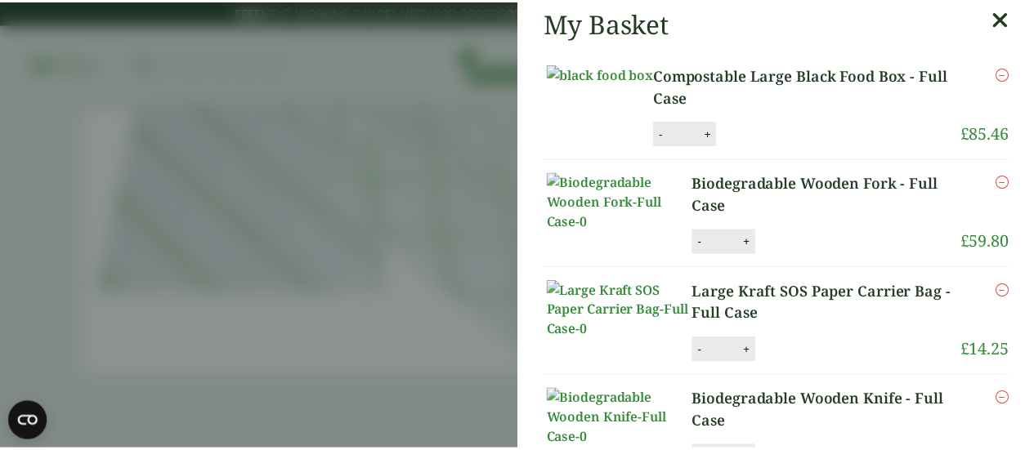
scroll to position [15, 0]
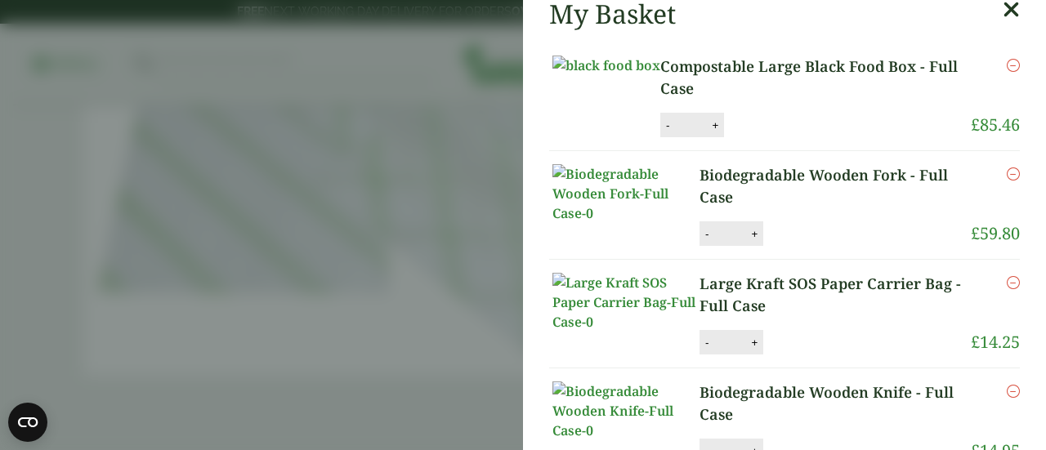
click at [62, 38] on aside "My Basket Compostable Large Black Food Box - Full Case Compostable Large Black …" at bounding box center [523, 225] width 1046 height 450
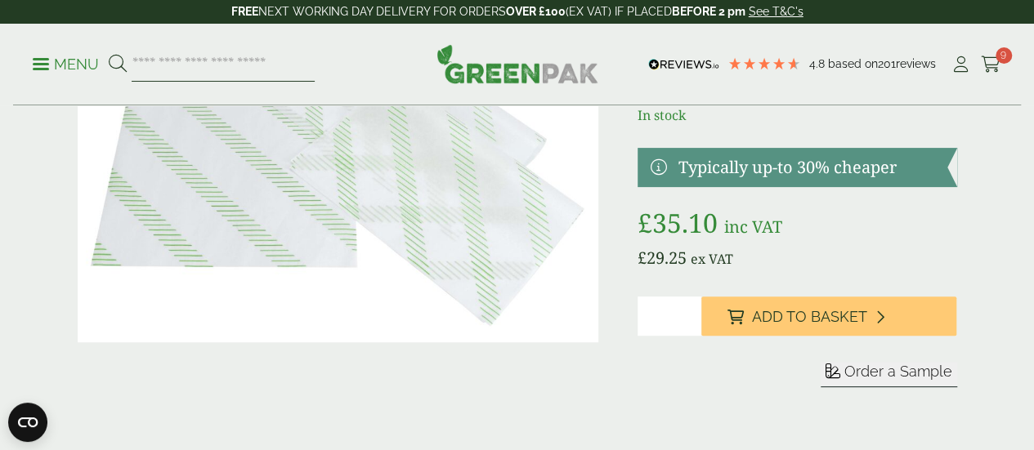
click at [221, 59] on input "search" at bounding box center [223, 64] width 183 height 34
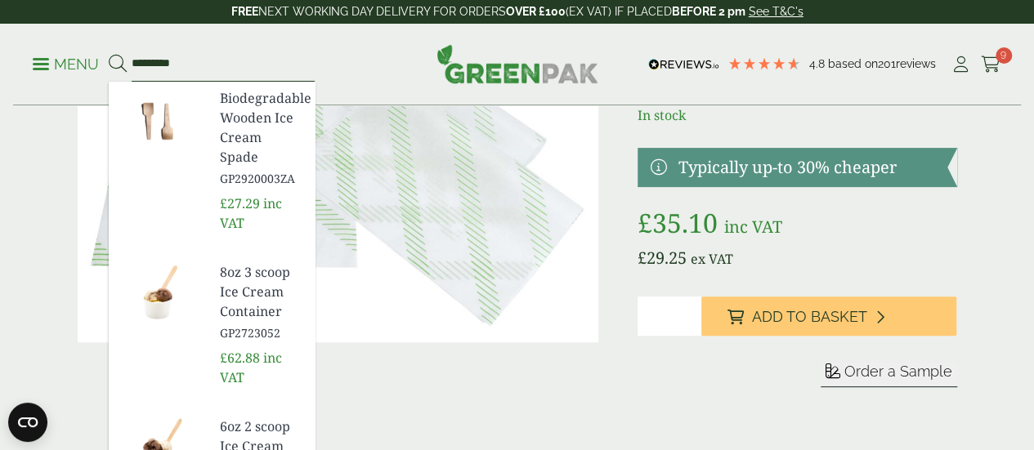
type input "*********"
click at [109, 54] on button at bounding box center [118, 64] width 18 height 21
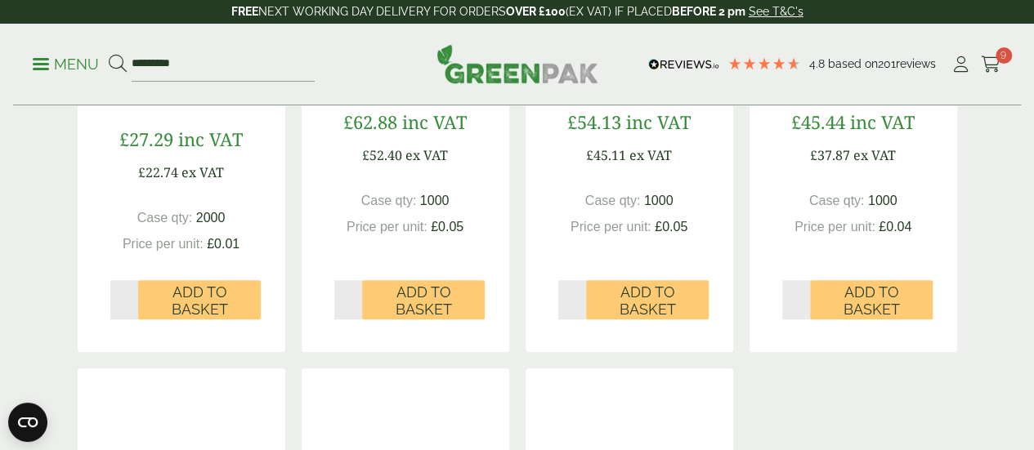
scroll to position [899, 0]
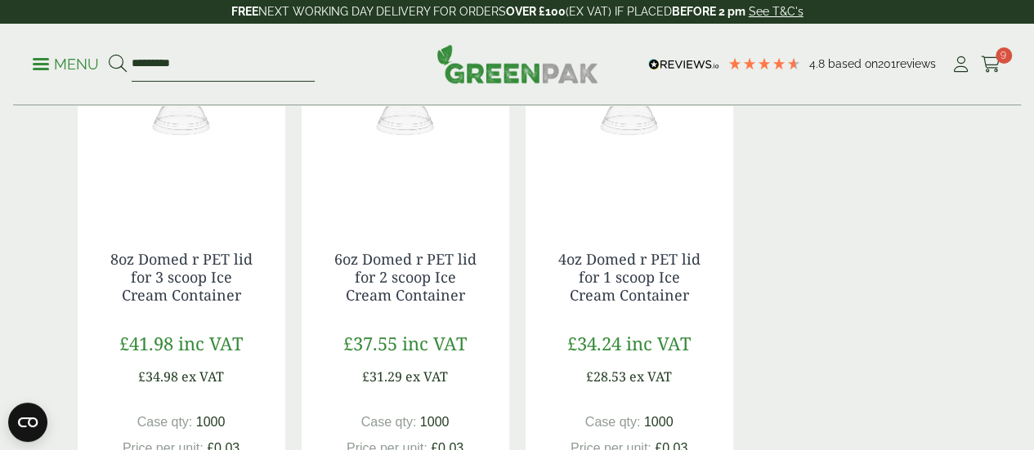
click at [268, 69] on input "*********" at bounding box center [223, 64] width 183 height 34
type input "*"
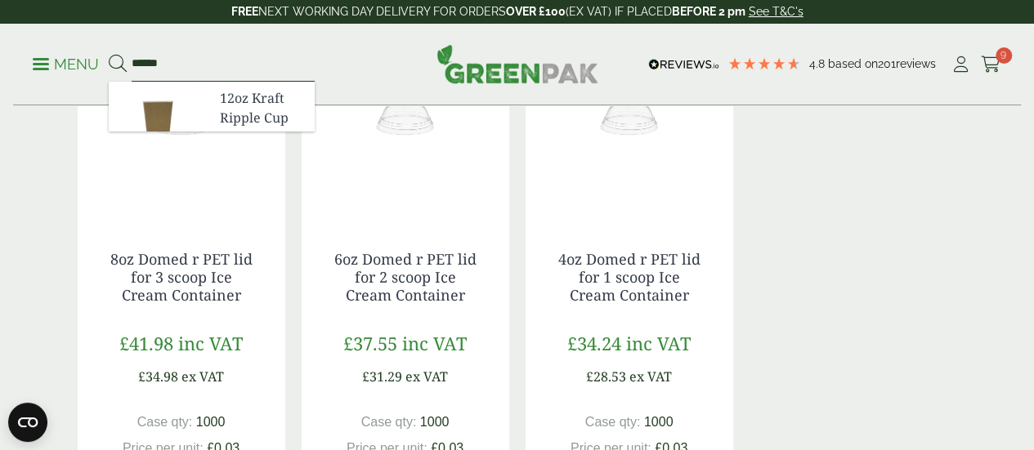
type input "****"
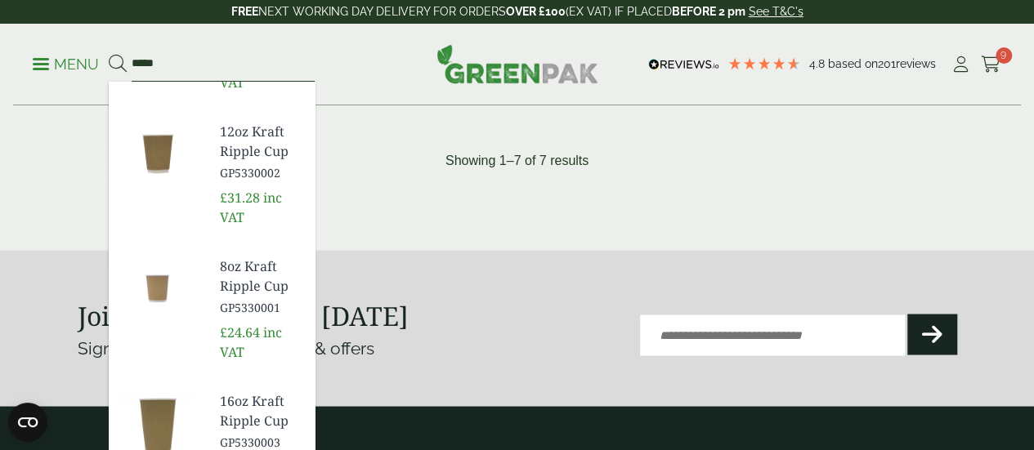
scroll to position [1390, 0]
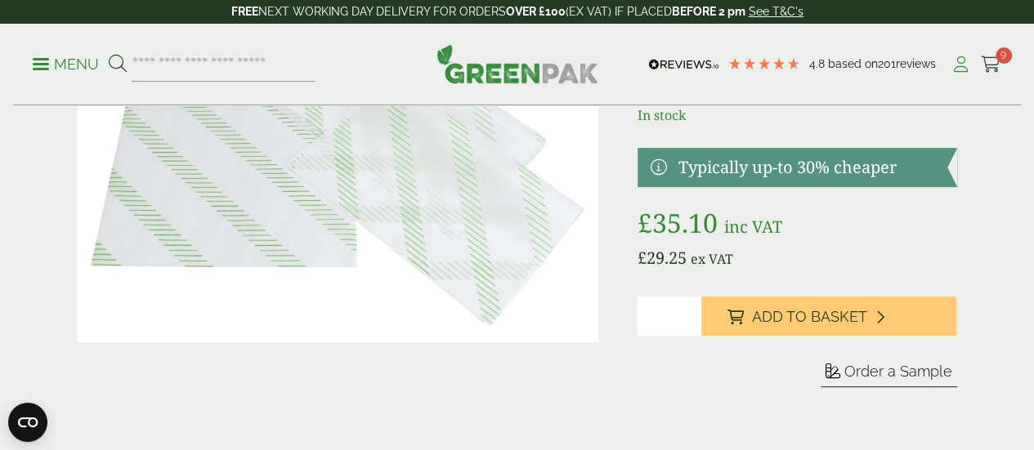
click at [956, 64] on icon at bounding box center [961, 64] width 20 height 16
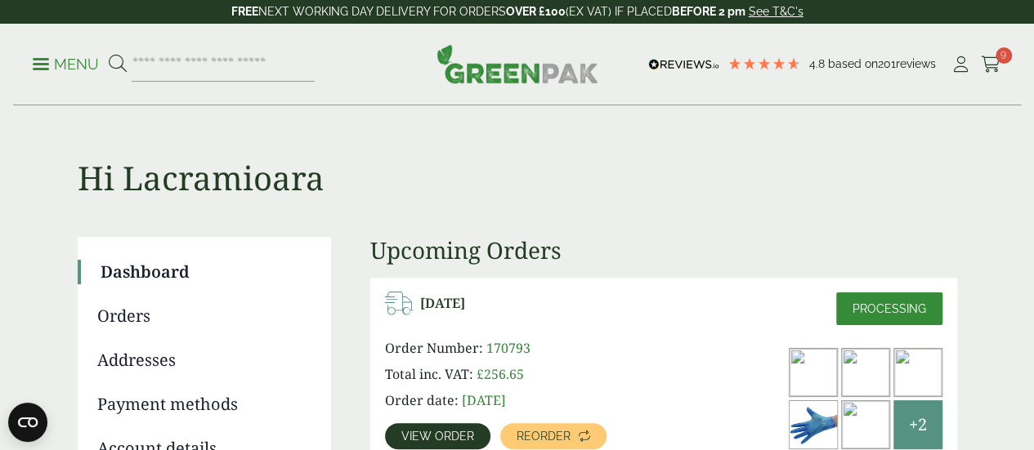
click at [128, 313] on link "Orders" at bounding box center [202, 316] width 211 height 25
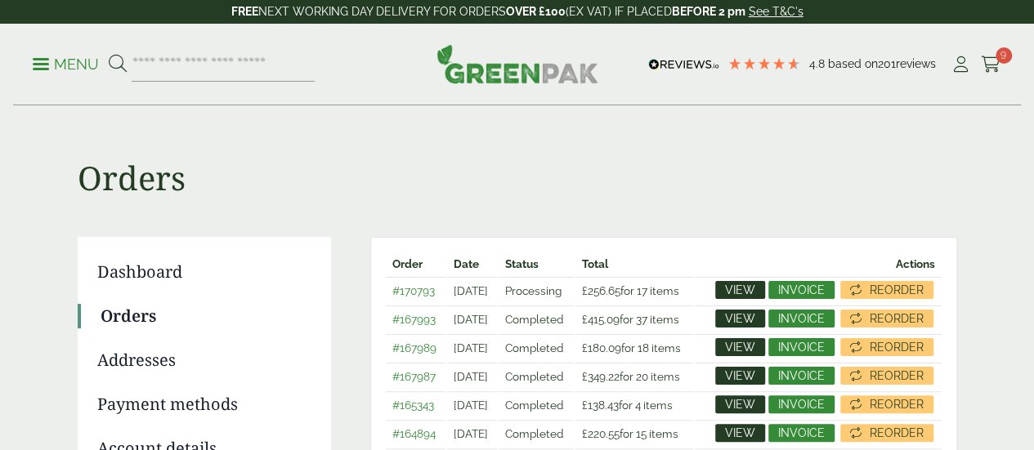
scroll to position [654, 0]
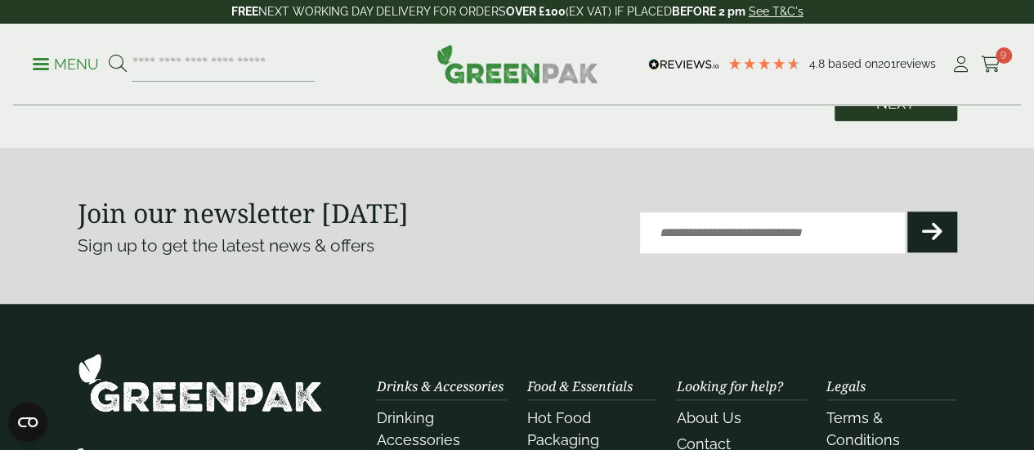
click at [902, 121] on link "Next" at bounding box center [896, 103] width 123 height 35
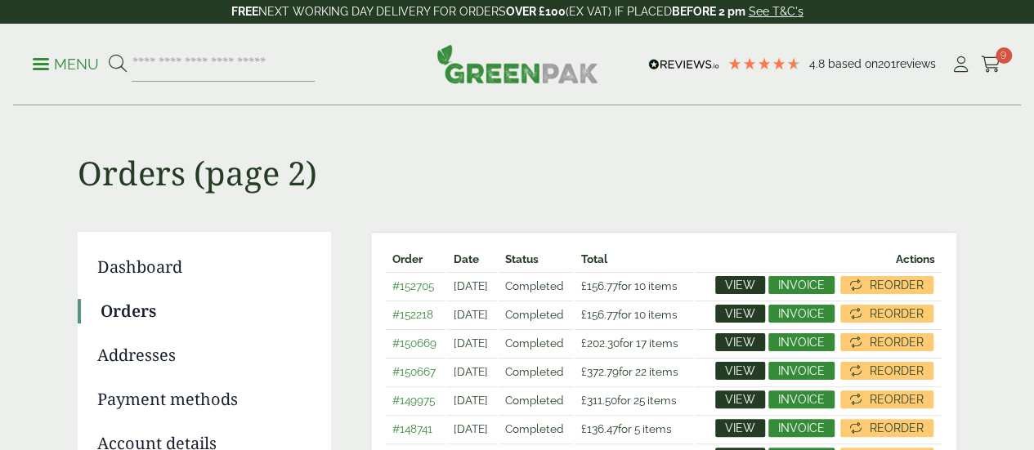
scroll to position [82, 0]
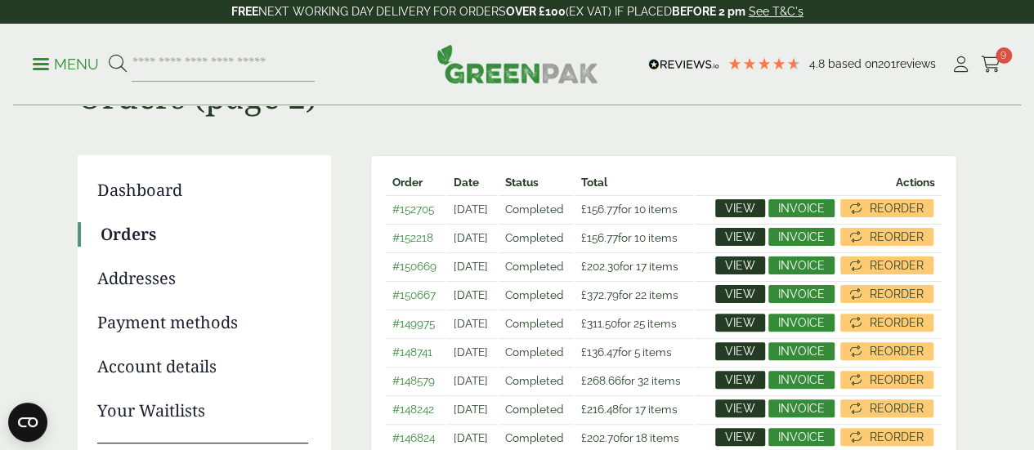
click at [755, 243] on span "View" at bounding box center [740, 236] width 30 height 11
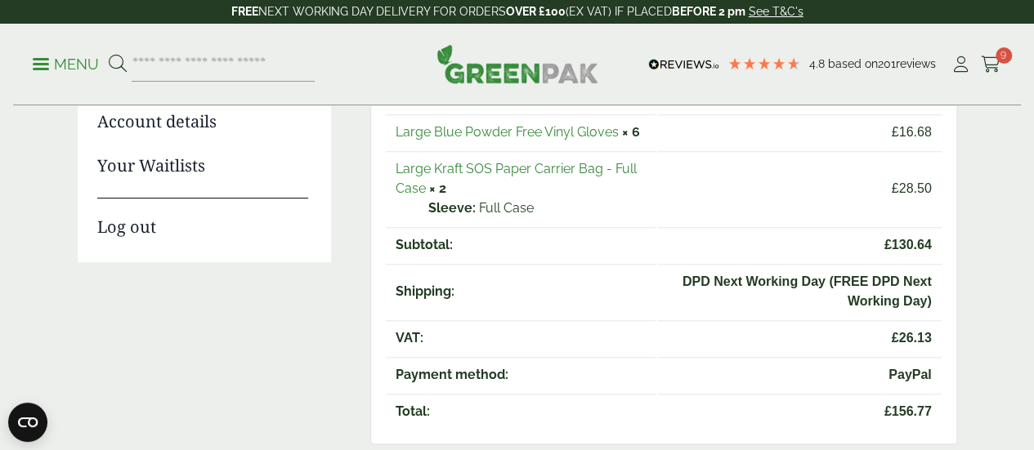
scroll to position [82, 0]
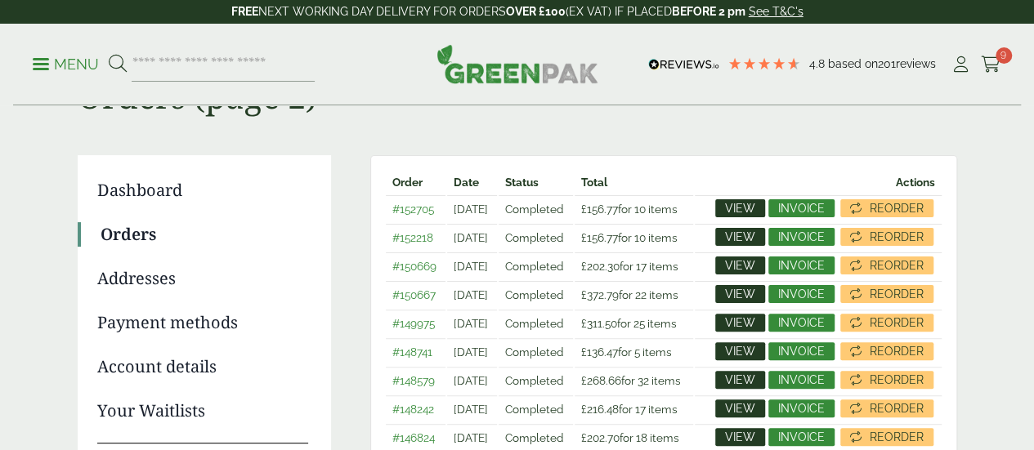
scroll to position [82, 0]
click at [765, 206] on link "View" at bounding box center [740, 208] width 50 height 18
click at [755, 271] on span "View" at bounding box center [740, 265] width 30 height 11
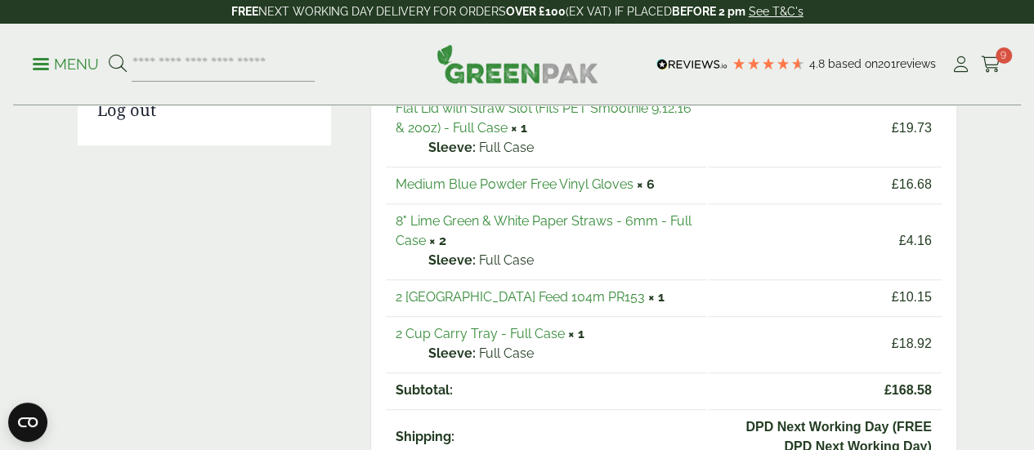
scroll to position [490, 0]
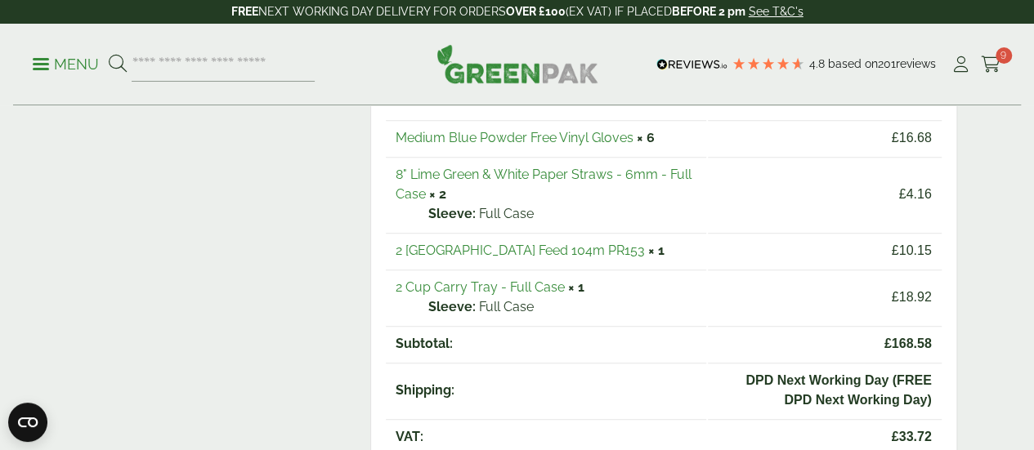
click at [459, 285] on link "2 Cup Carry Tray - Full Case" at bounding box center [480, 288] width 169 height 16
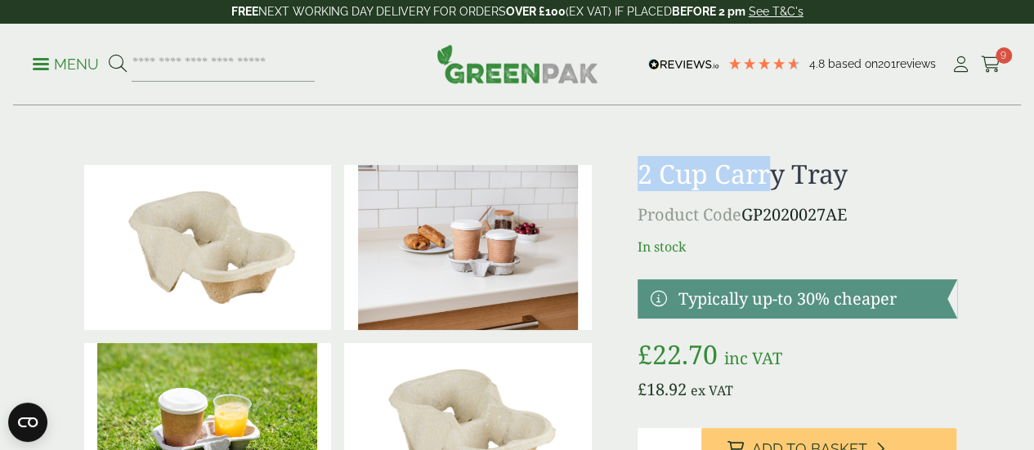
drag, startPoint x: 688, startPoint y: 177, endPoint x: 814, endPoint y: 176, distance: 125.9
click at [814, 176] on h1 "2 Cup Carry Tray" at bounding box center [798, 174] width 320 height 31
drag, startPoint x: 714, startPoint y: 172, endPoint x: 914, endPoint y: 175, distance: 199.5
click at [913, 176] on h1 "2 Cup Carry Tray" at bounding box center [798, 174] width 320 height 31
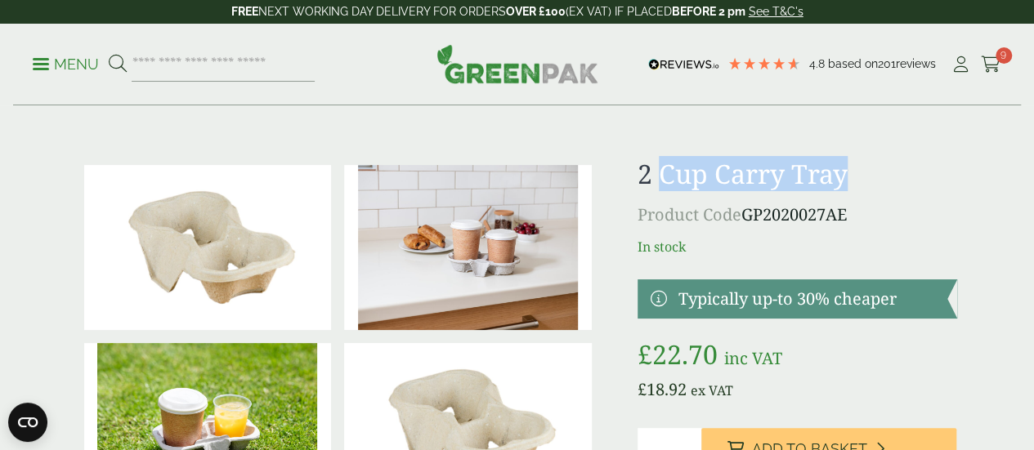
copy h1 "Cup Carry Tray"
click at [275, 58] on input "search" at bounding box center [223, 64] width 183 height 34
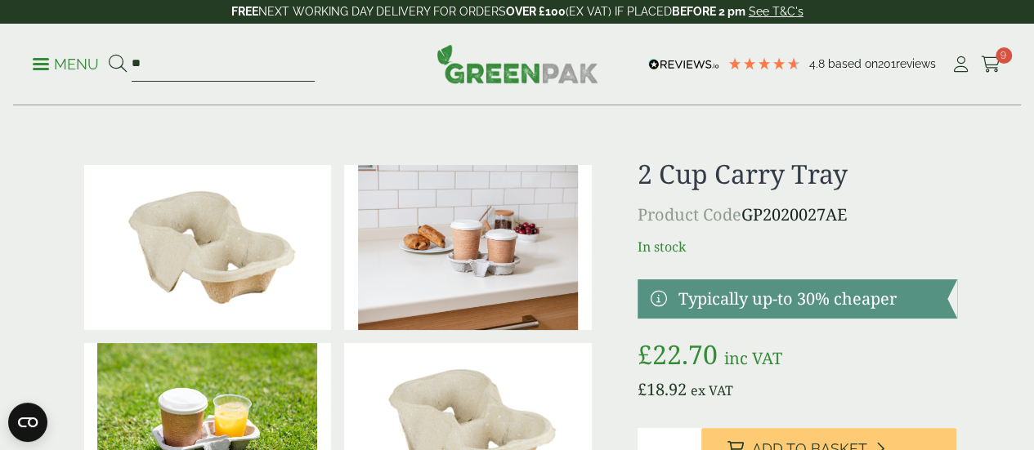
paste input "**********"
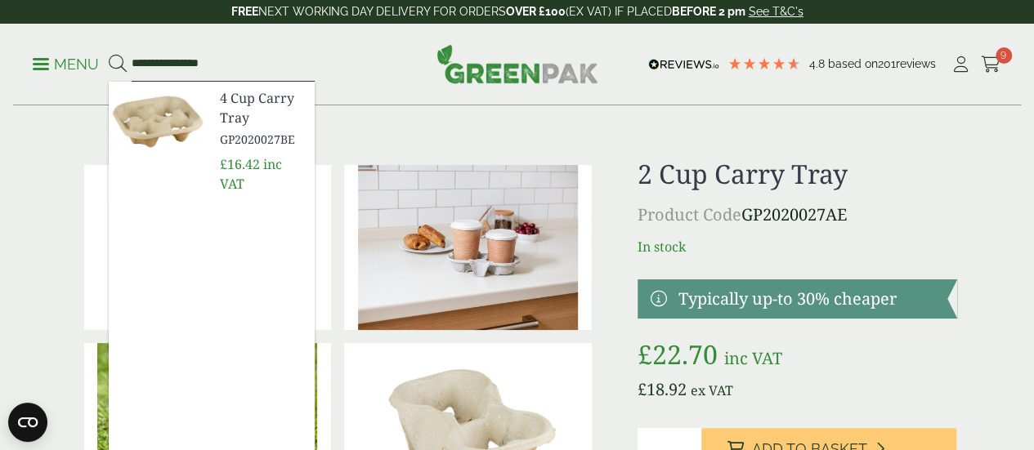
type input "**********"
click at [109, 54] on button at bounding box center [118, 64] width 18 height 21
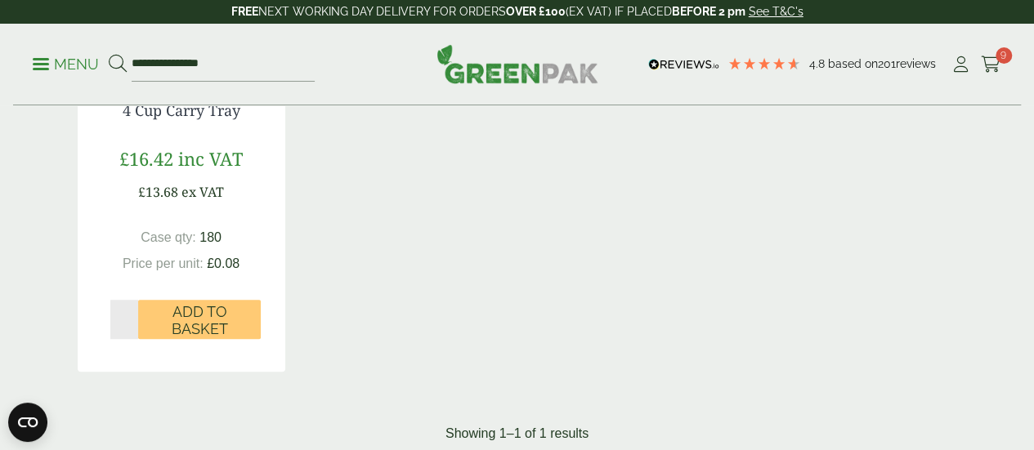
scroll to position [490, 0]
click at [118, 338] on input "*" at bounding box center [124, 318] width 29 height 39
click at [125, 338] on input "*" at bounding box center [124, 318] width 29 height 39
type input "*"
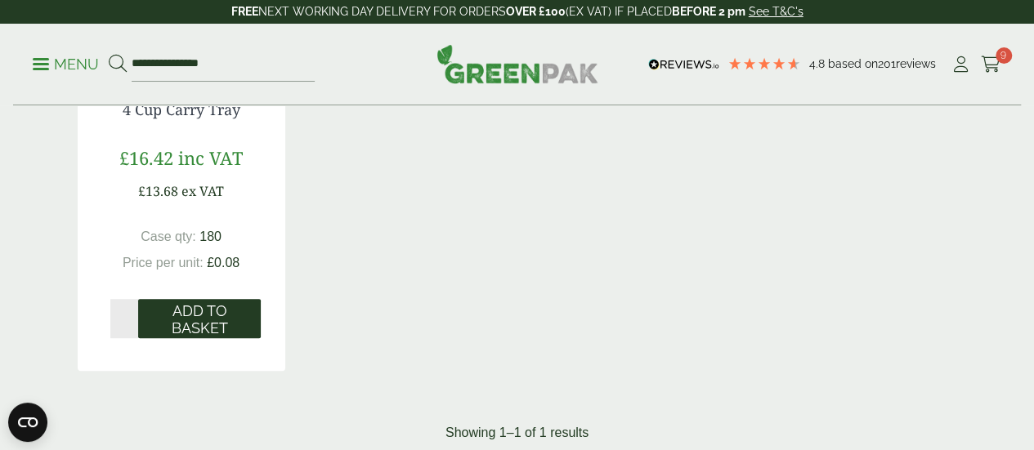
click at [224, 338] on span "Add to Basket" at bounding box center [200, 319] width 100 height 35
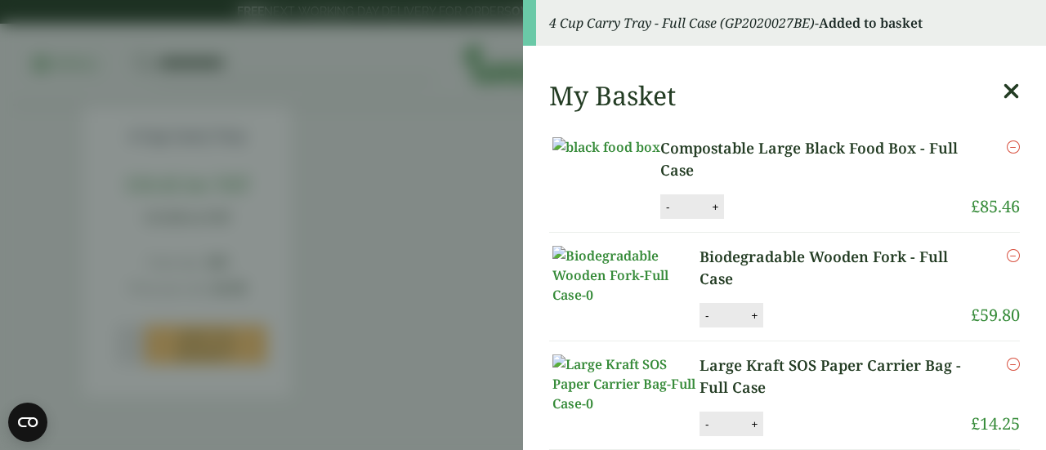
click at [448, 159] on aside "4 Cup Carry Tray - Full Case (GP2020027BE) - Added to basket My Basket Composta…" at bounding box center [523, 225] width 1046 height 450
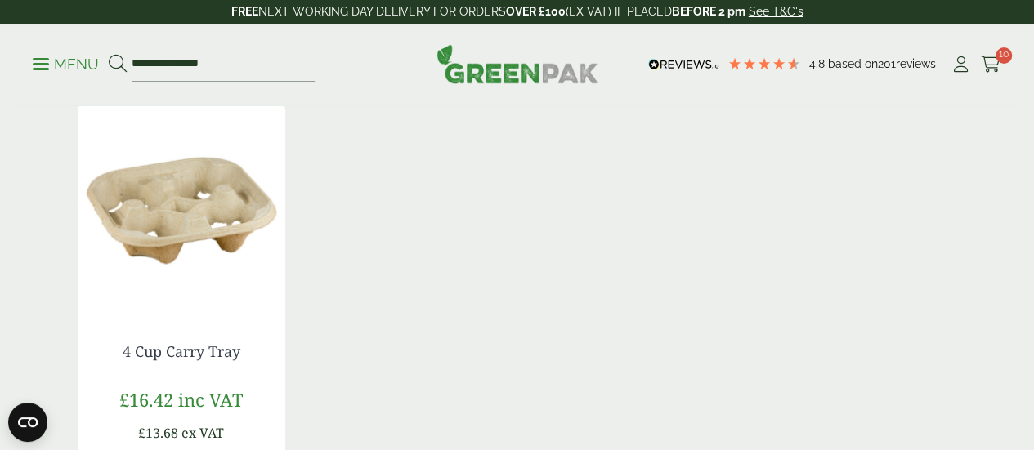
scroll to position [245, 0]
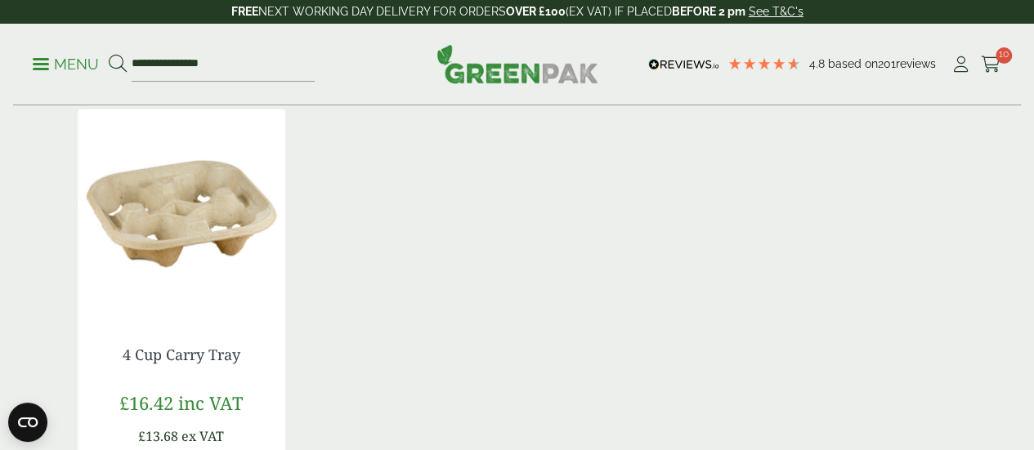
click at [502, 73] on img at bounding box center [517, 63] width 162 height 39
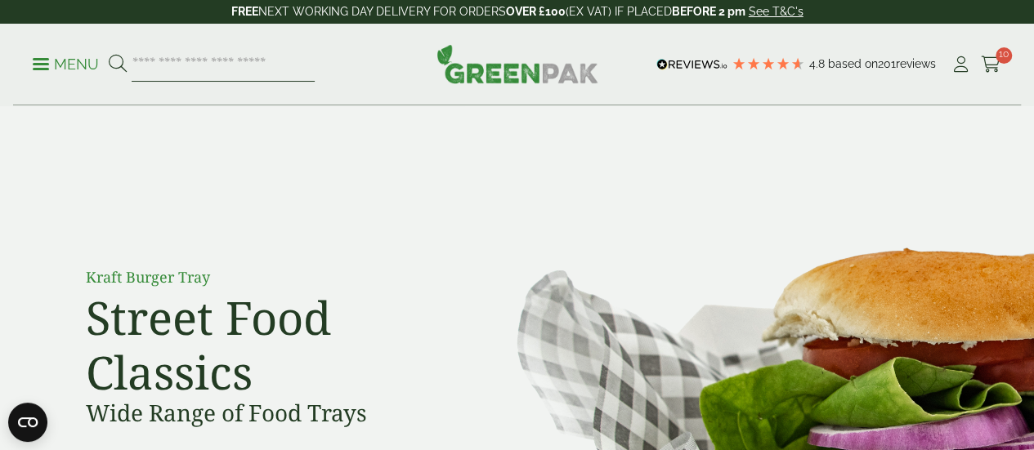
click at [315, 61] on input "search" at bounding box center [223, 64] width 183 height 34
type input "*********"
click at [109, 54] on button at bounding box center [118, 64] width 18 height 21
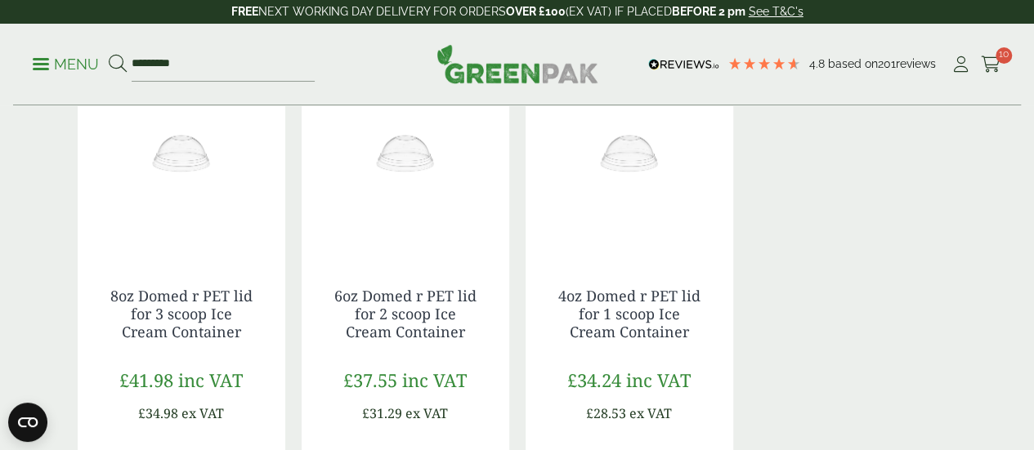
scroll to position [899, 0]
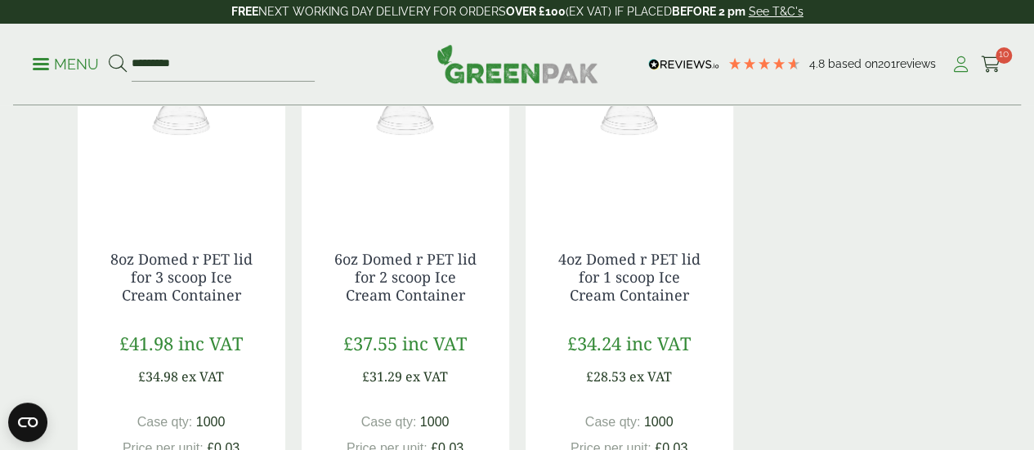
click at [961, 58] on icon at bounding box center [961, 64] width 20 height 16
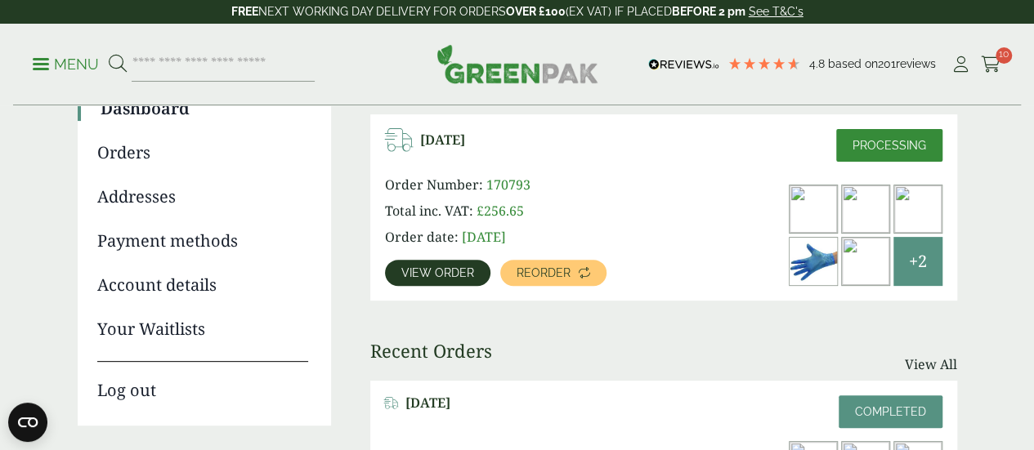
click at [418, 268] on span "View order" at bounding box center [437, 272] width 73 height 11
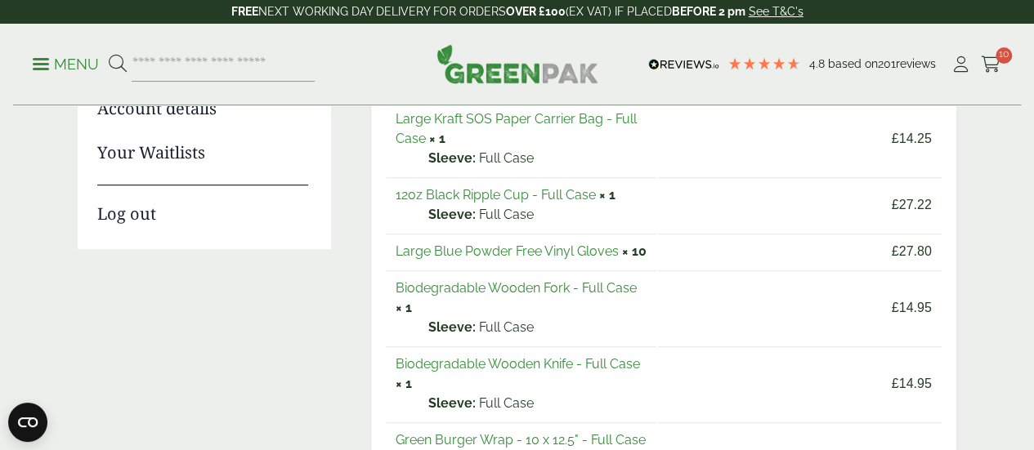
scroll to position [163, 0]
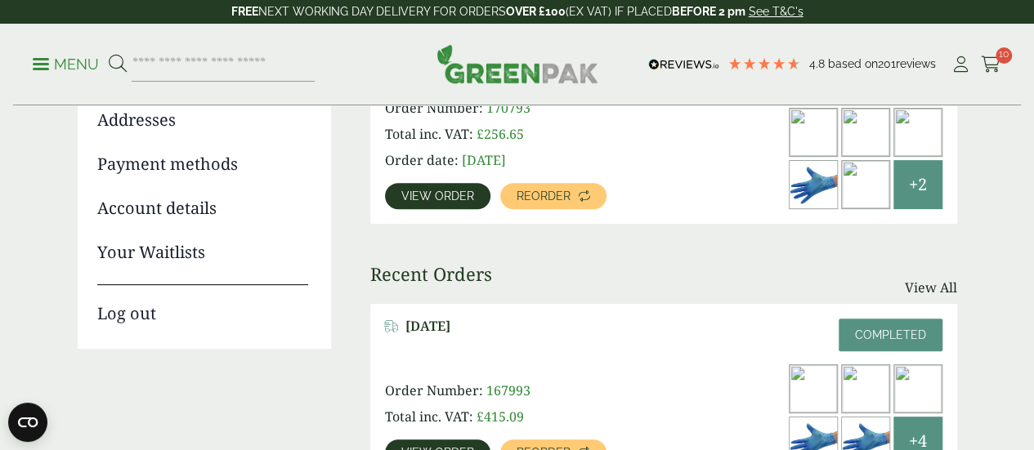
click at [447, 447] on span "View order" at bounding box center [437, 452] width 73 height 11
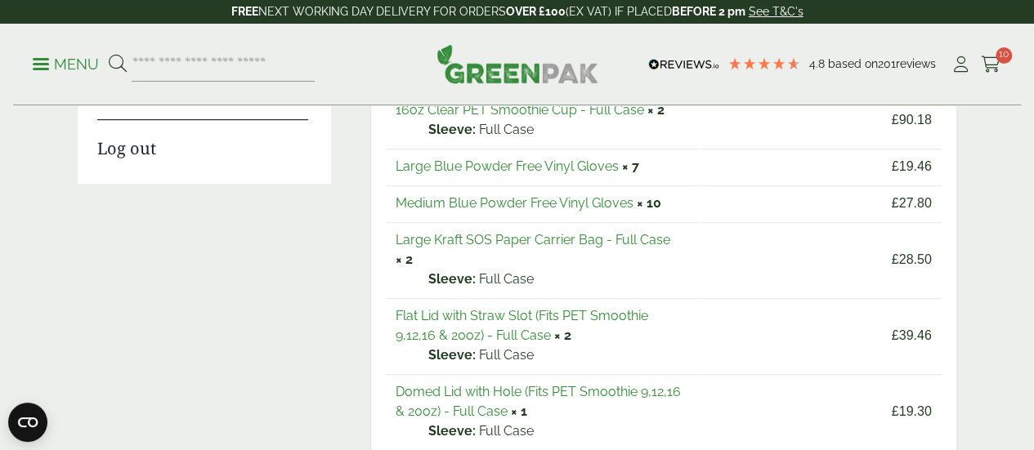
scroll to position [490, 0]
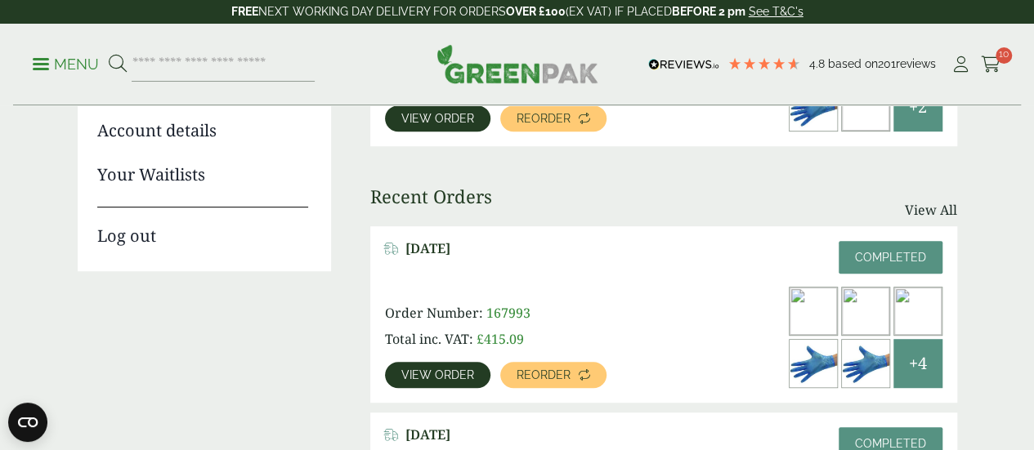
scroll to position [404, 0]
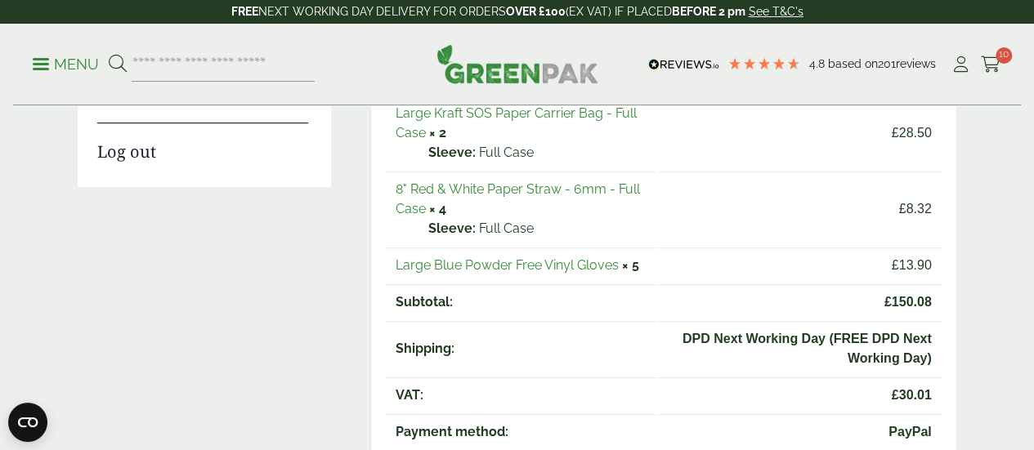
scroll to position [409, 0]
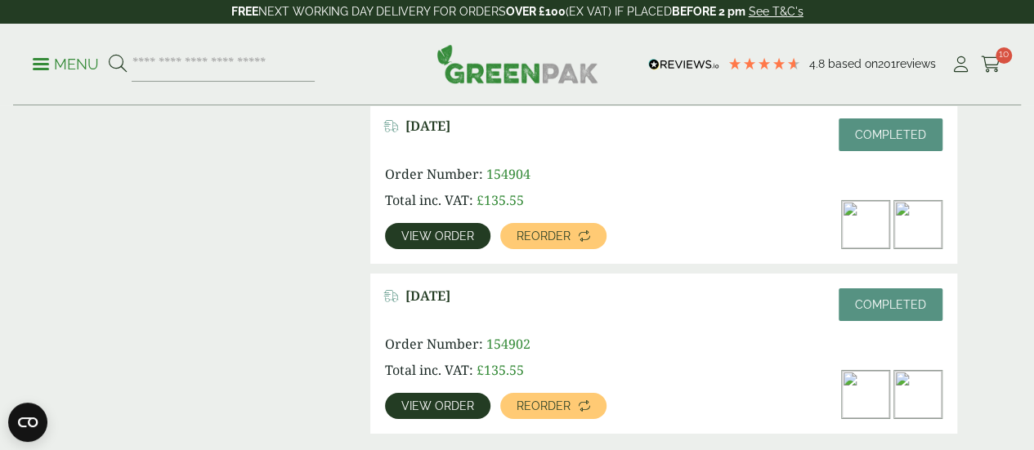
scroll to position [2607, 0]
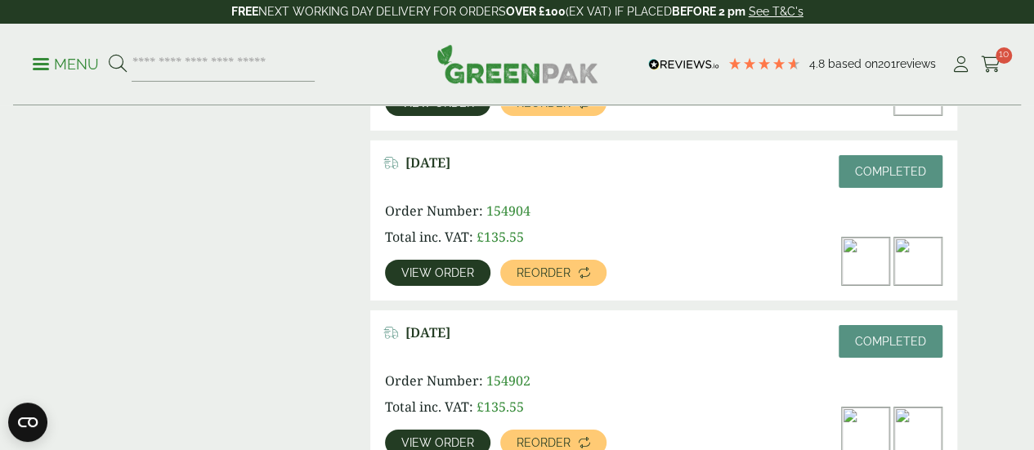
click at [418, 437] on span "View order" at bounding box center [437, 442] width 73 height 11
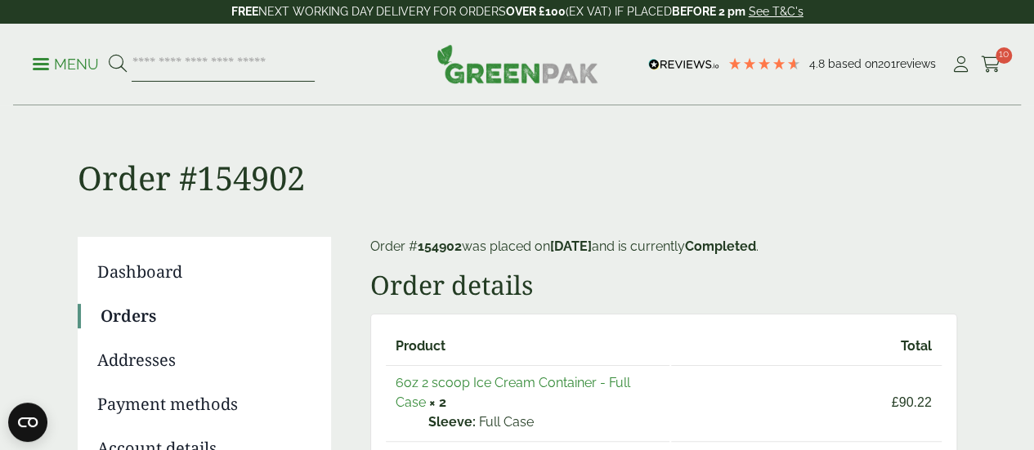
click at [224, 66] on input "search" at bounding box center [223, 64] width 183 height 34
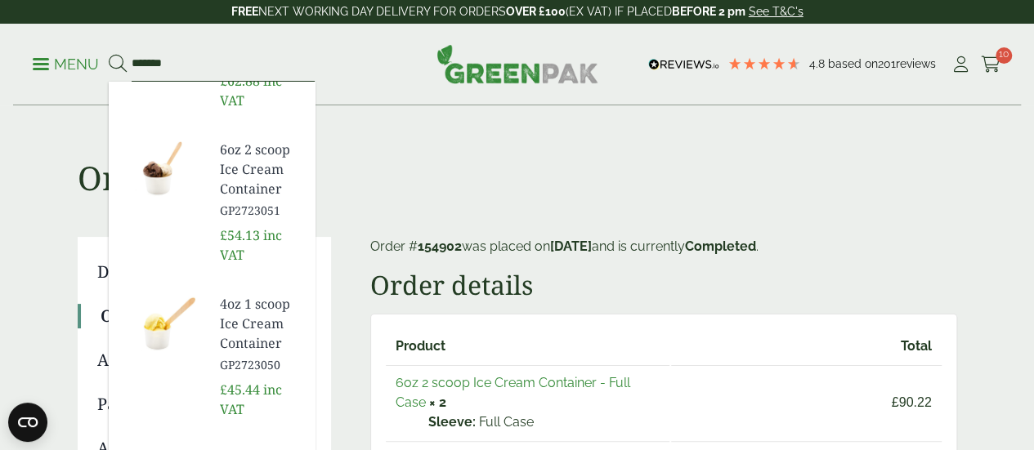
scroll to position [327, 0]
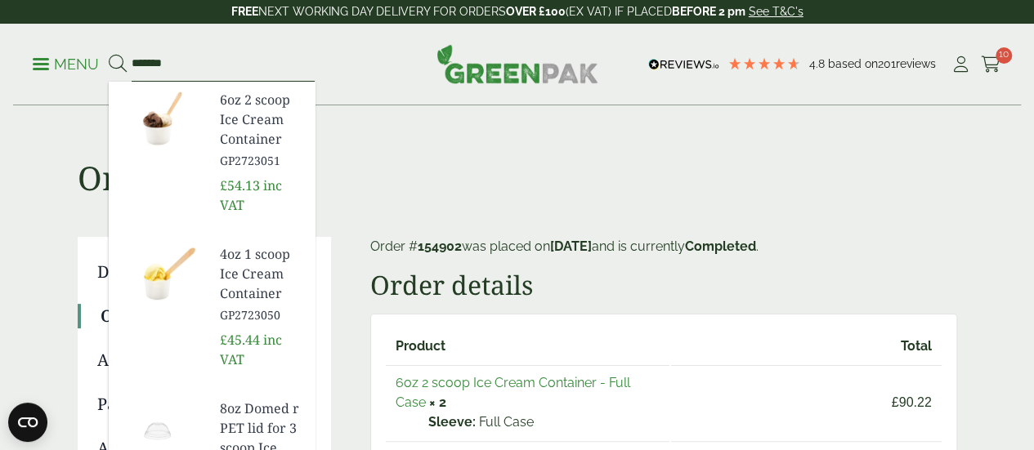
type input "*******"
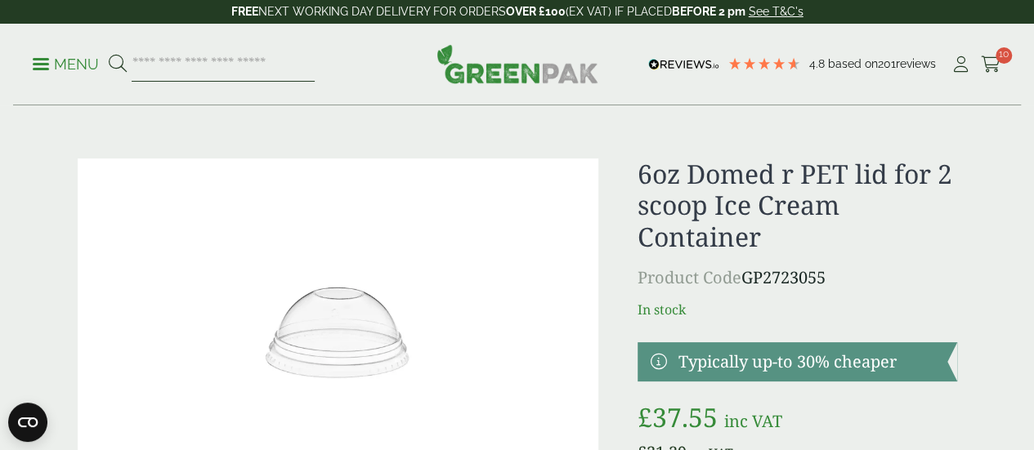
click at [253, 67] on input "search" at bounding box center [223, 64] width 183 height 34
type input "*********"
click at [109, 54] on button at bounding box center [118, 64] width 18 height 21
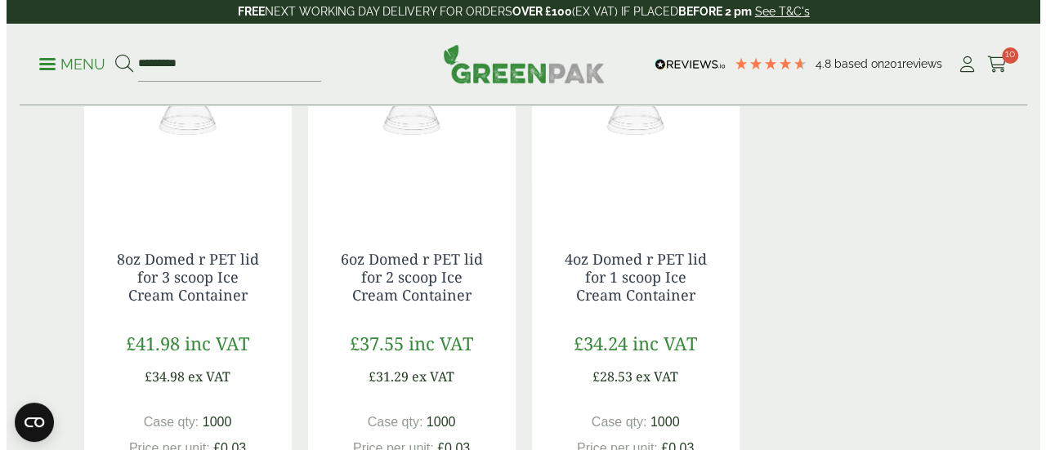
scroll to position [1144, 0]
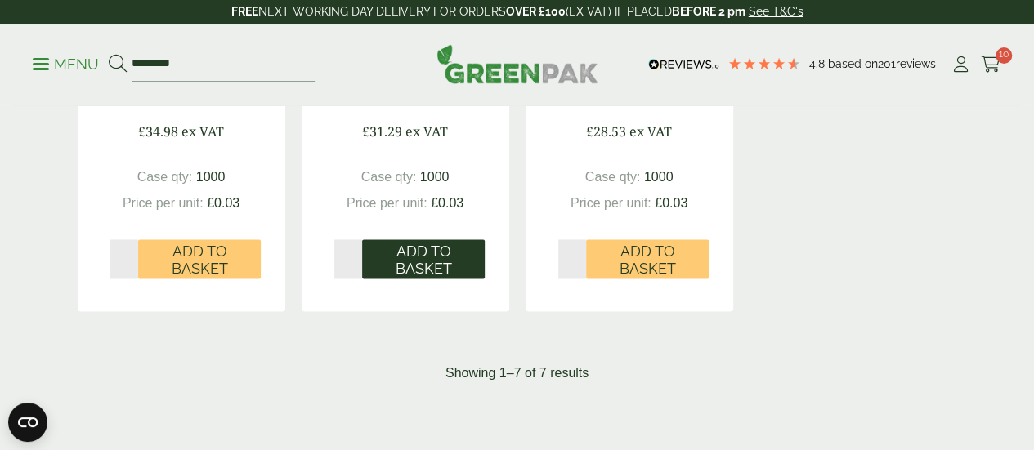
click at [381, 278] on span "Add to Basket" at bounding box center [424, 260] width 100 height 35
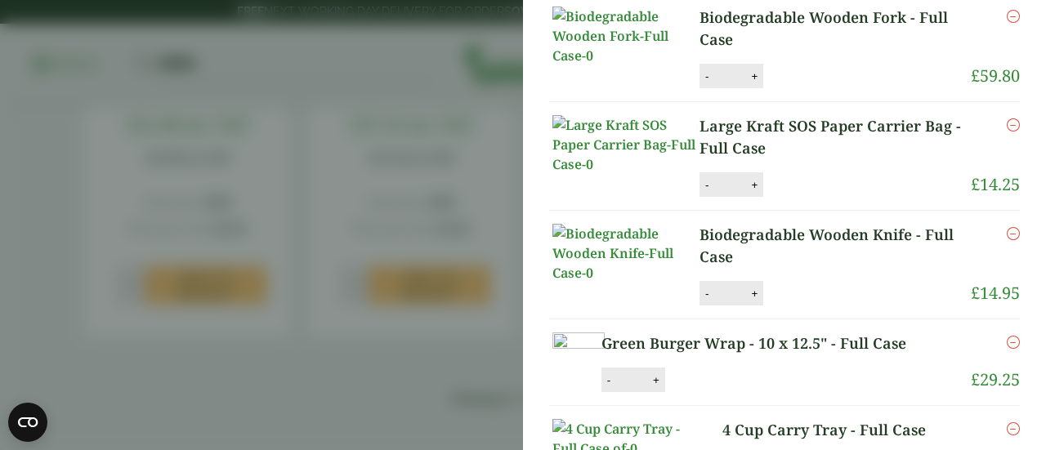
scroll to position [163, 0]
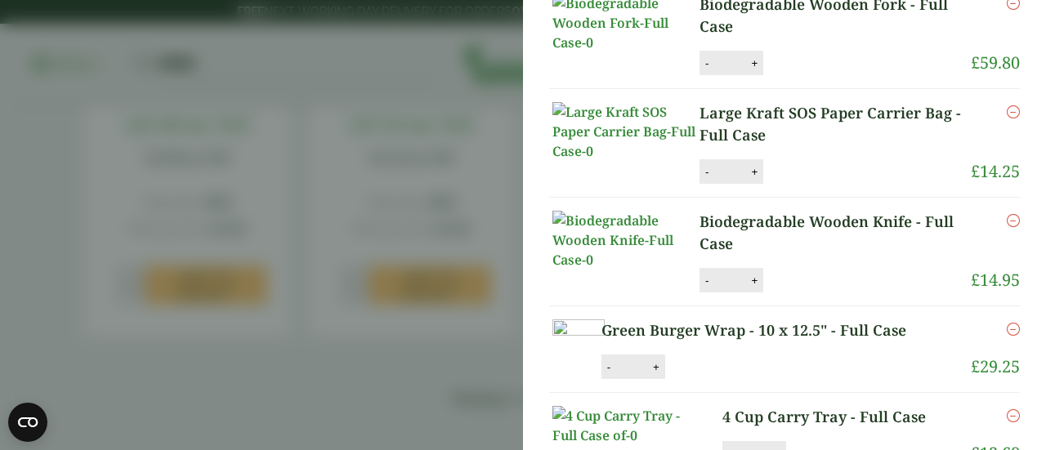
click at [423, 61] on aside "My Basket Compostable Large Black Food Box - Full Case Compostable Large Black …" at bounding box center [523, 225] width 1046 height 450
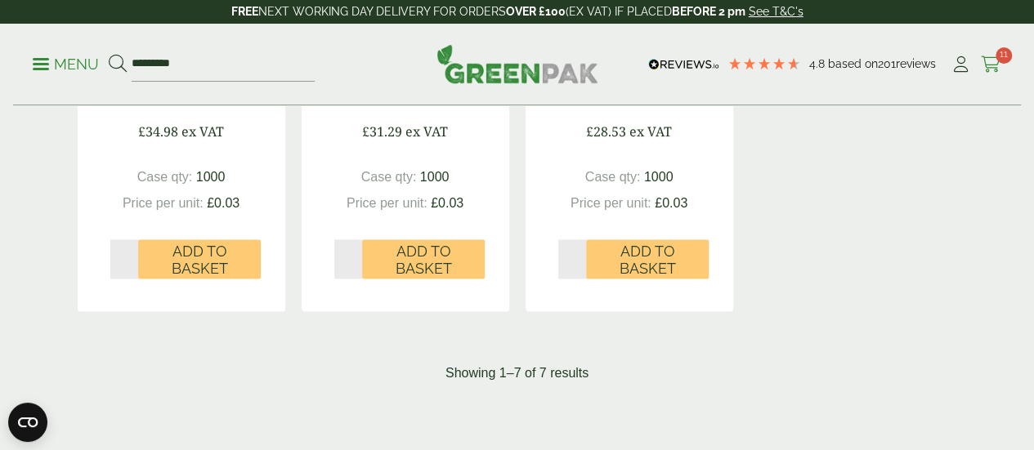
click at [996, 65] on icon at bounding box center [991, 64] width 20 height 16
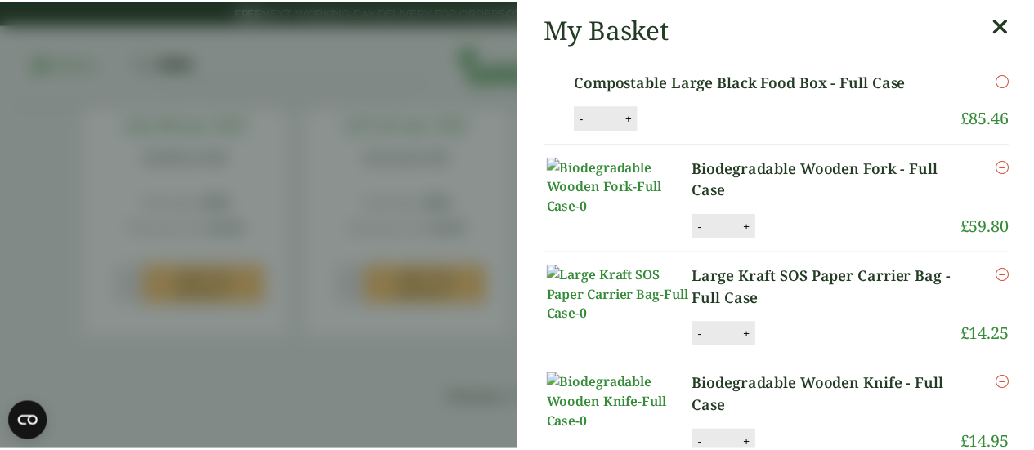
scroll to position [0, 0]
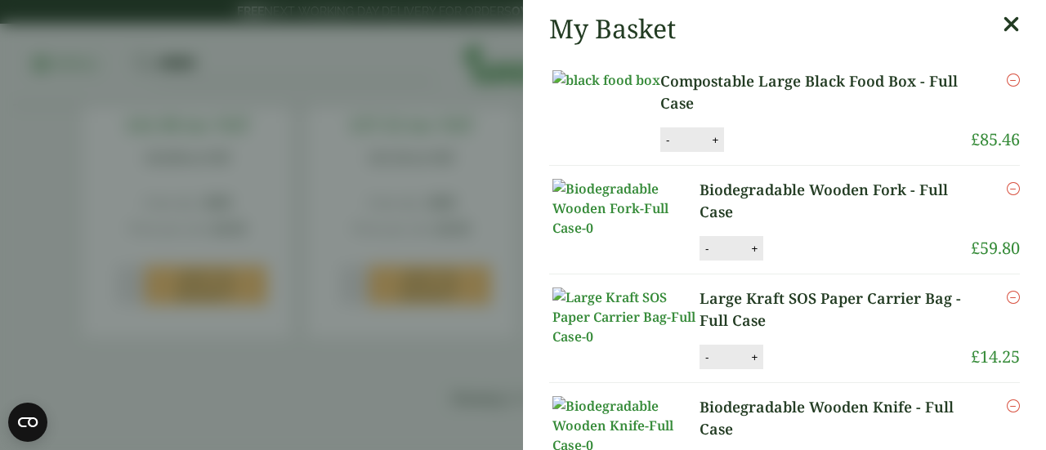
click at [1003, 25] on icon at bounding box center [1011, 24] width 17 height 23
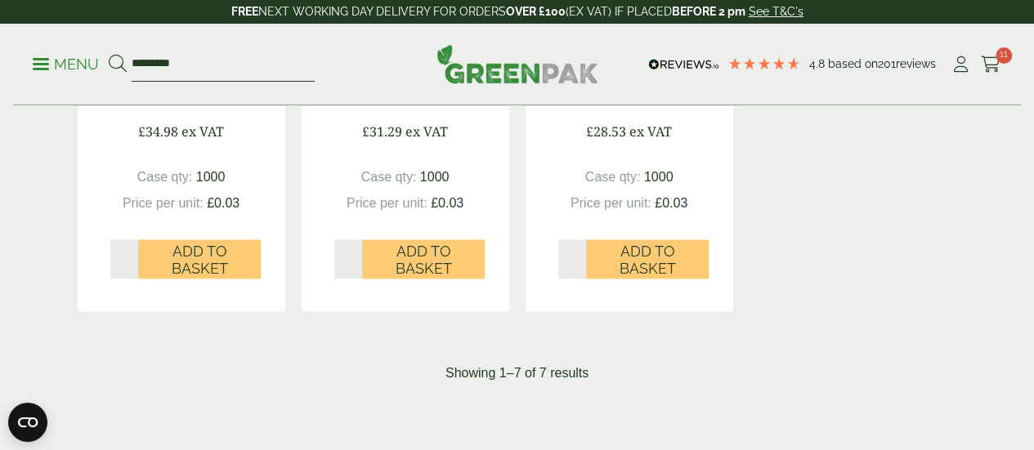
click at [227, 58] on input "*********" at bounding box center [223, 64] width 183 height 34
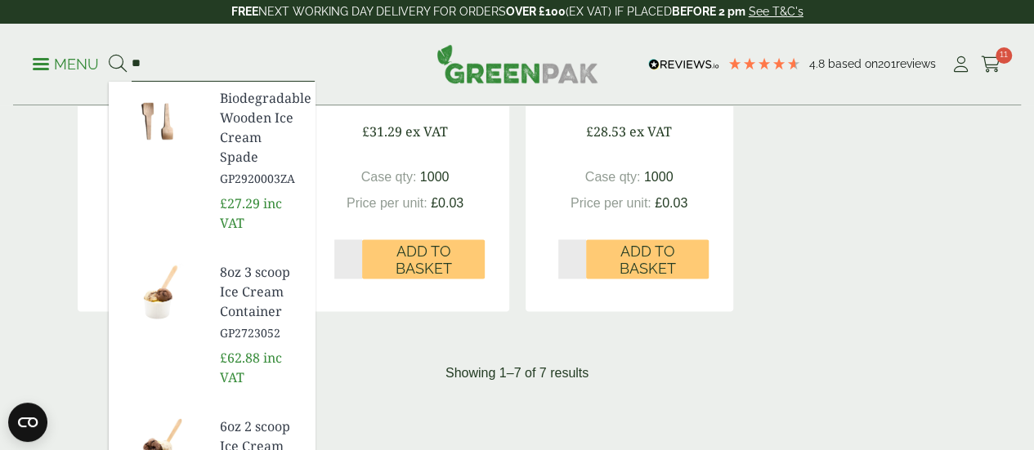
type input "*"
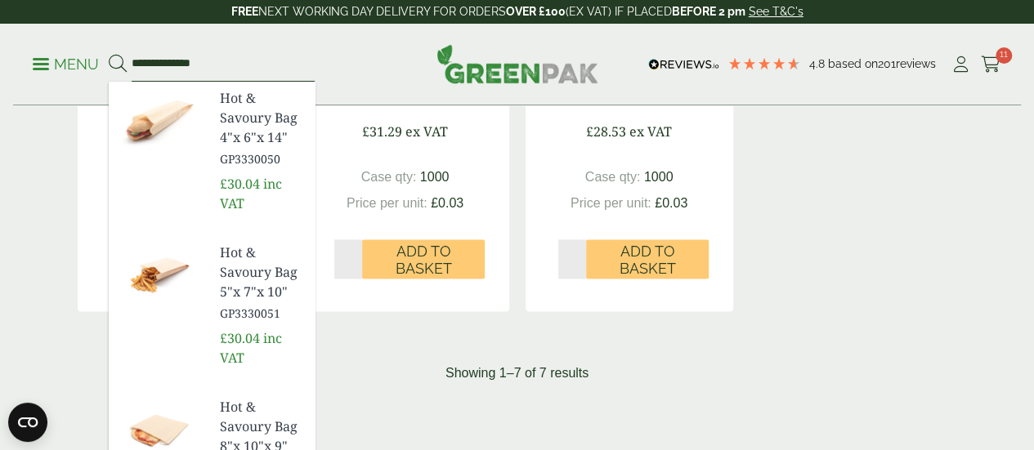
click at [227, 67] on input "**********" at bounding box center [223, 64] width 183 height 34
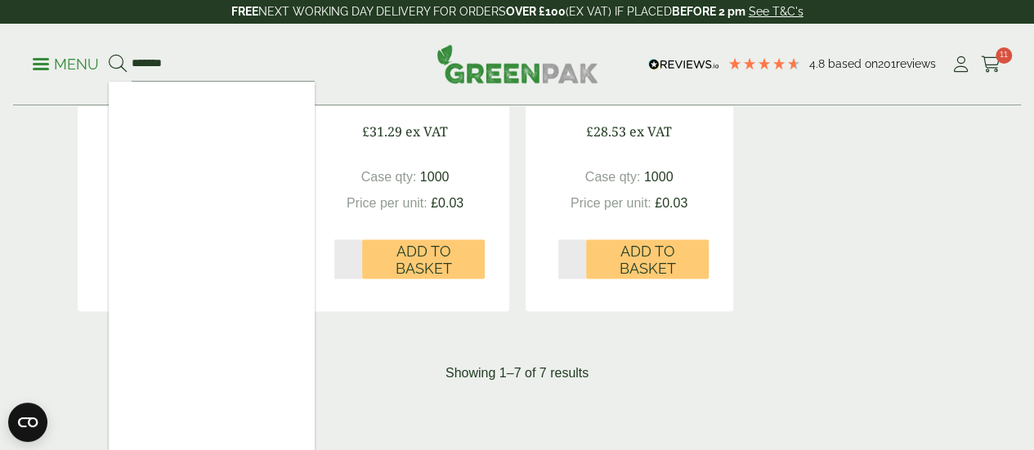
click at [988, 69] on icon at bounding box center [991, 64] width 20 height 16
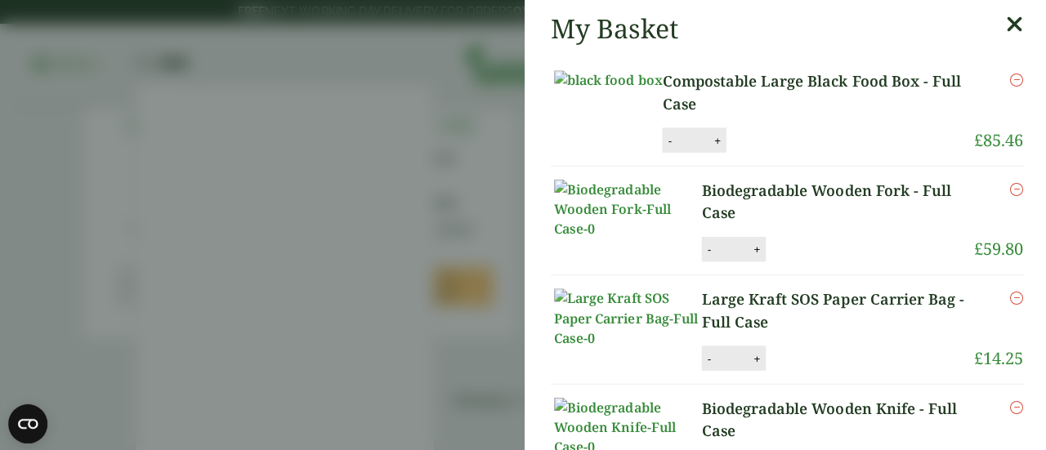
click at [268, 66] on aside "My Basket Compostable Large Black Food Box - Full Case Compostable Large Black …" at bounding box center [523, 225] width 1046 height 450
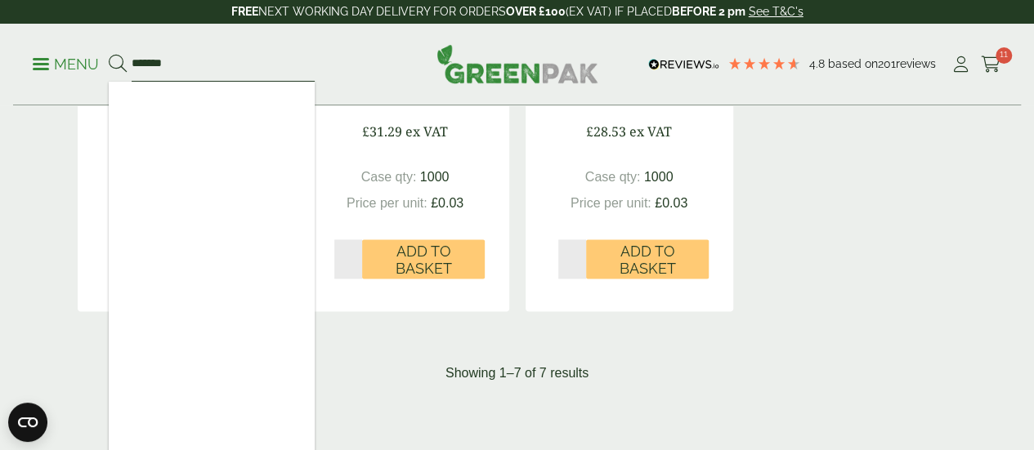
click at [268, 66] on input "*******" at bounding box center [223, 64] width 183 height 34
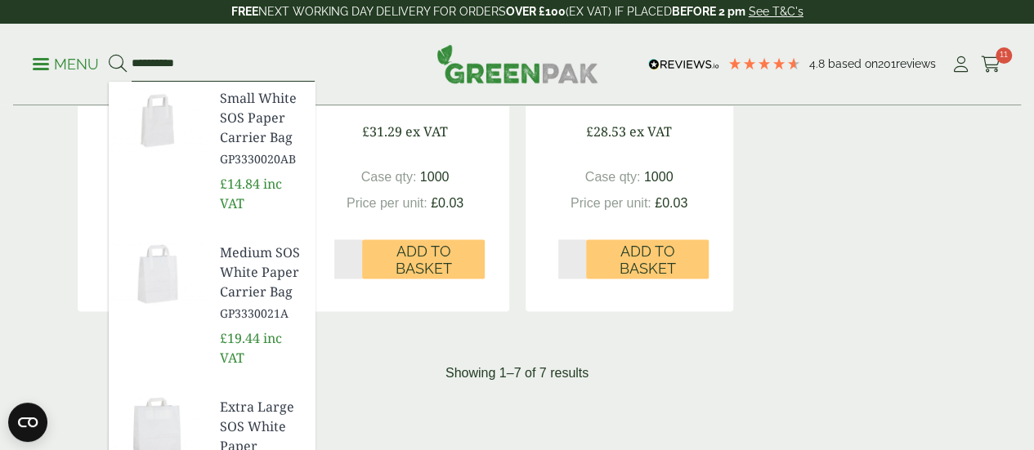
type input "**********"
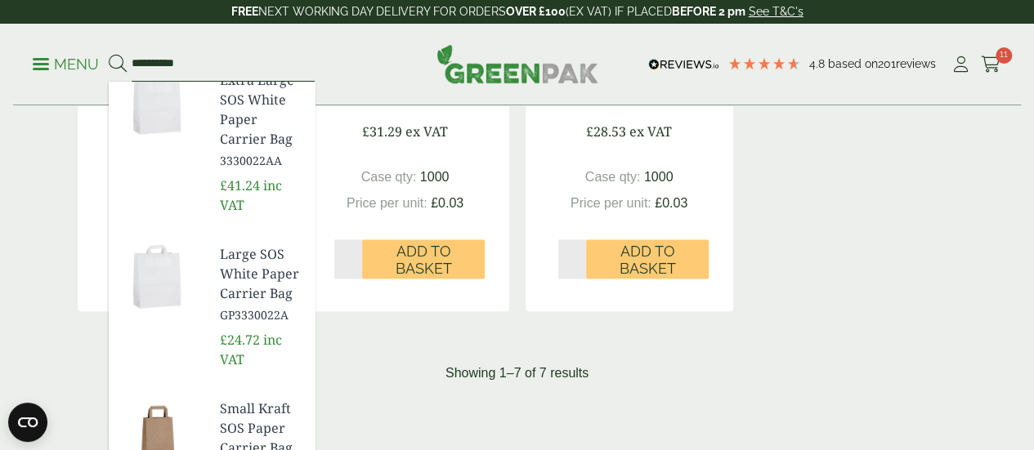
scroll to position [409, 0]
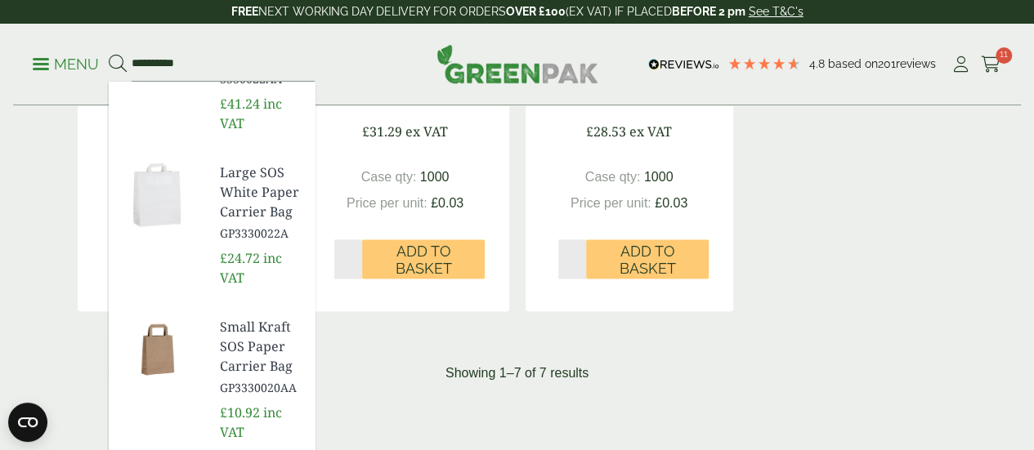
click at [282, 317] on span "Small Kraft SOS Paper Carrier Bag" at bounding box center [261, 346] width 82 height 59
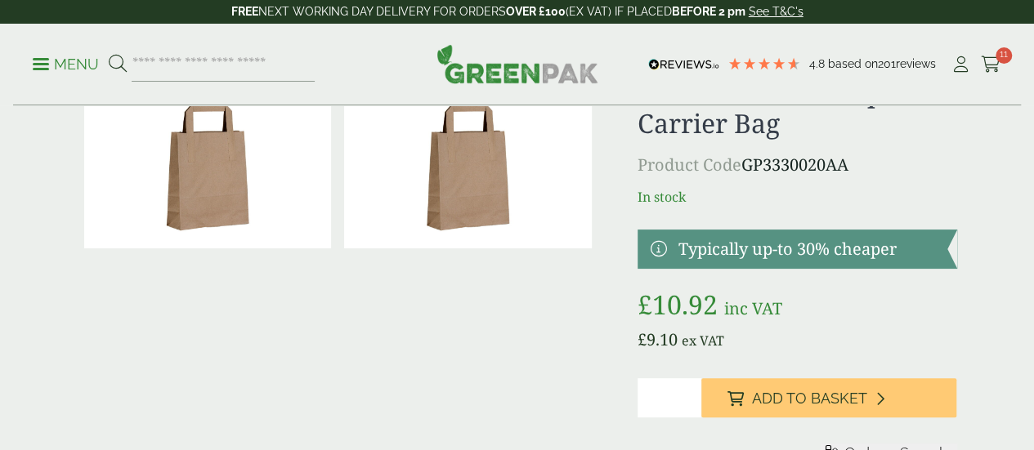
click at [701, 414] on input "*" at bounding box center [670, 397] width 64 height 39
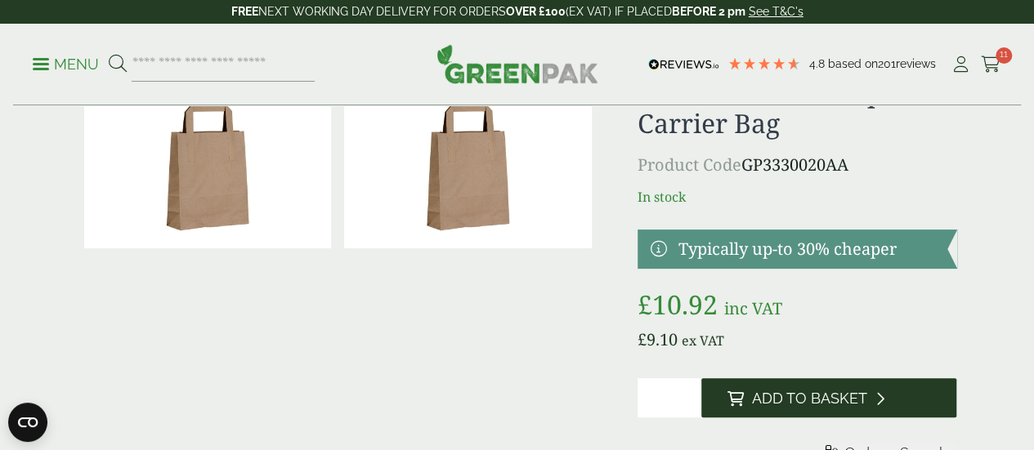
type input "*"
click at [811, 408] on span "Add to Basket" at bounding box center [809, 399] width 115 height 18
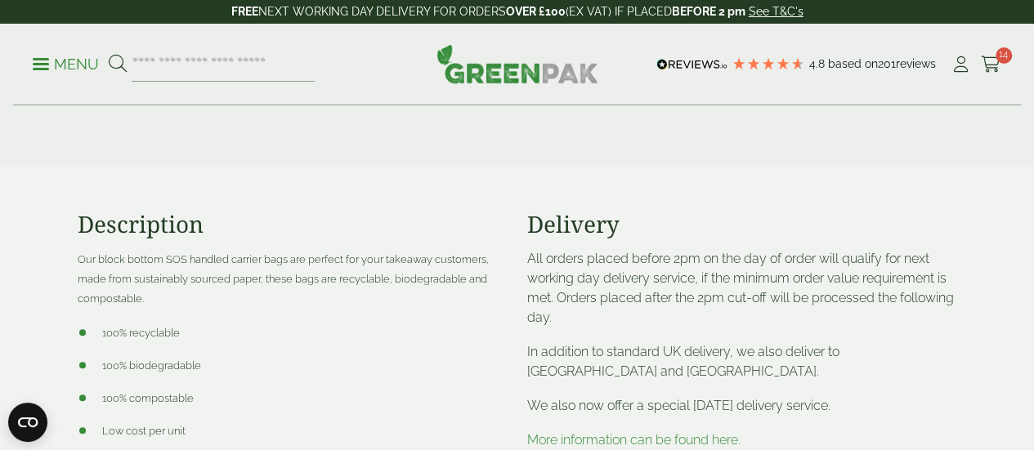
scroll to position [490, 0]
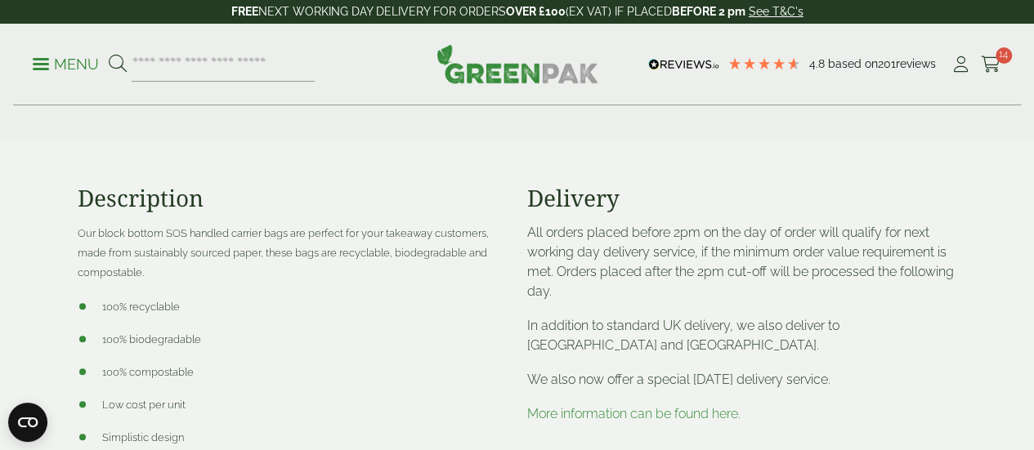
click at [458, 248] on span "Our block bottom SOS handled carrier bags are perfect for your takeaway custome…" at bounding box center [283, 252] width 411 height 51
click at [1000, 65] on div "Menu 4.8 Based on 201 reviews My Account" at bounding box center [517, 65] width 1008 height 82
click at [992, 68] on icon at bounding box center [991, 64] width 20 height 16
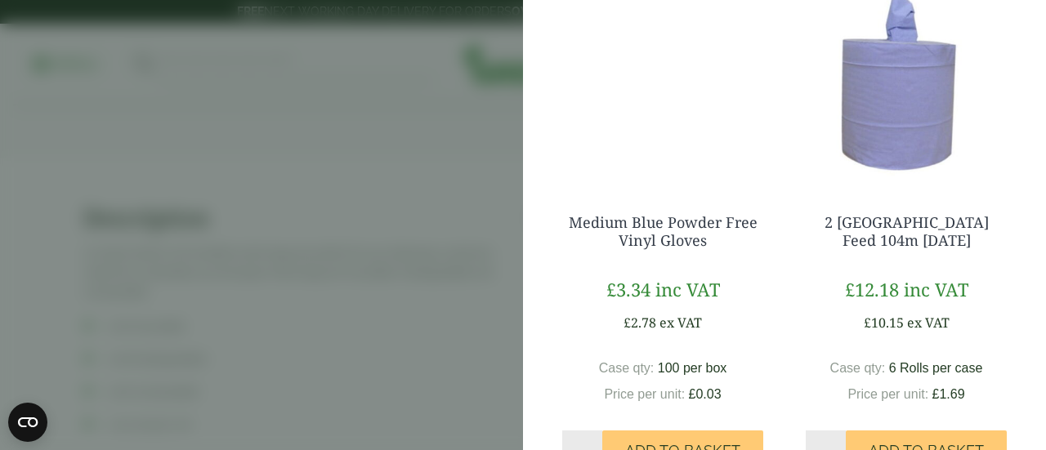
scroll to position [1144, 0]
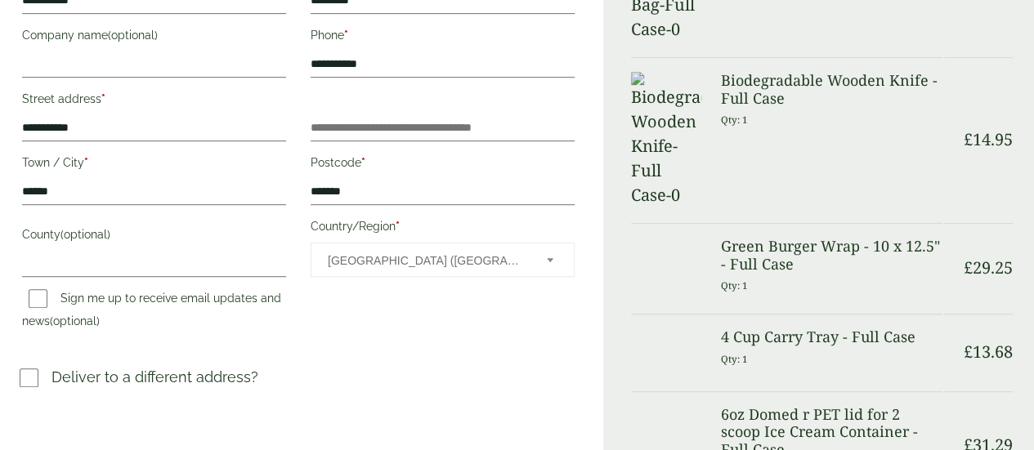
scroll to position [327, 0]
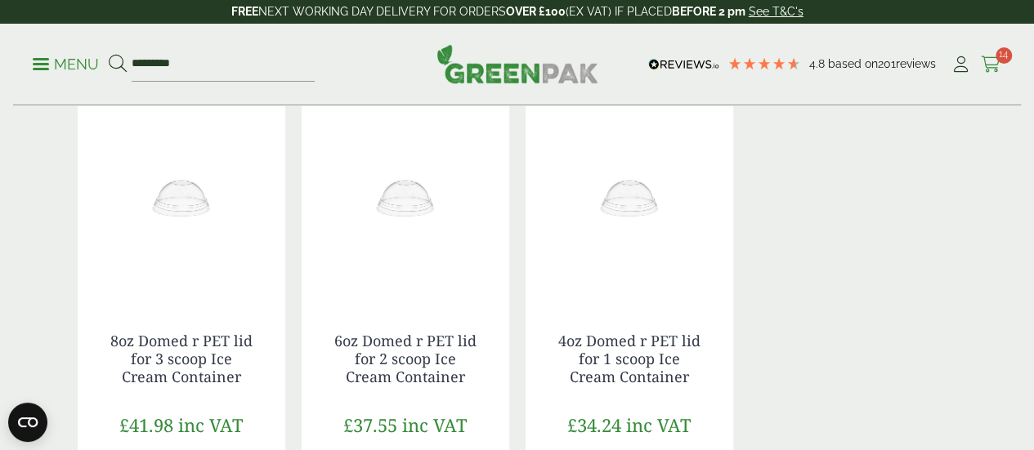
click at [991, 60] on icon at bounding box center [991, 64] width 20 height 16
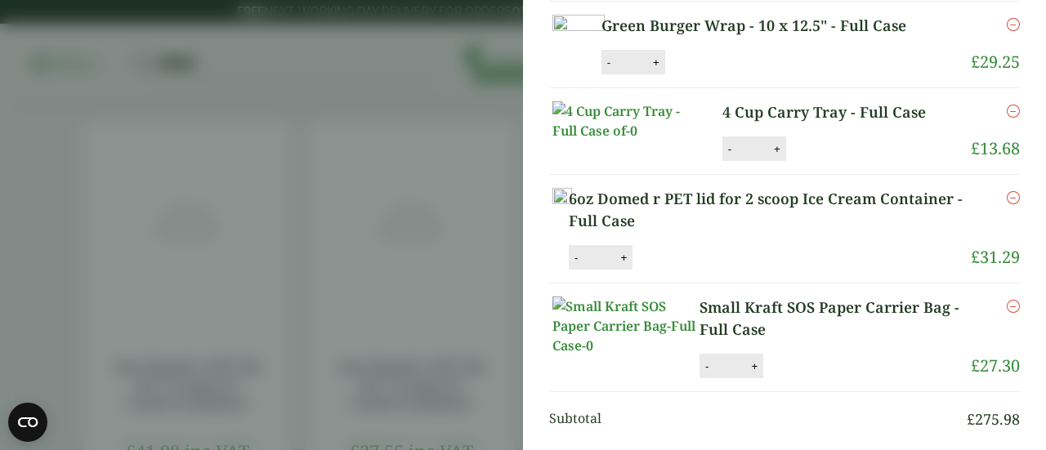
scroll to position [899, 0]
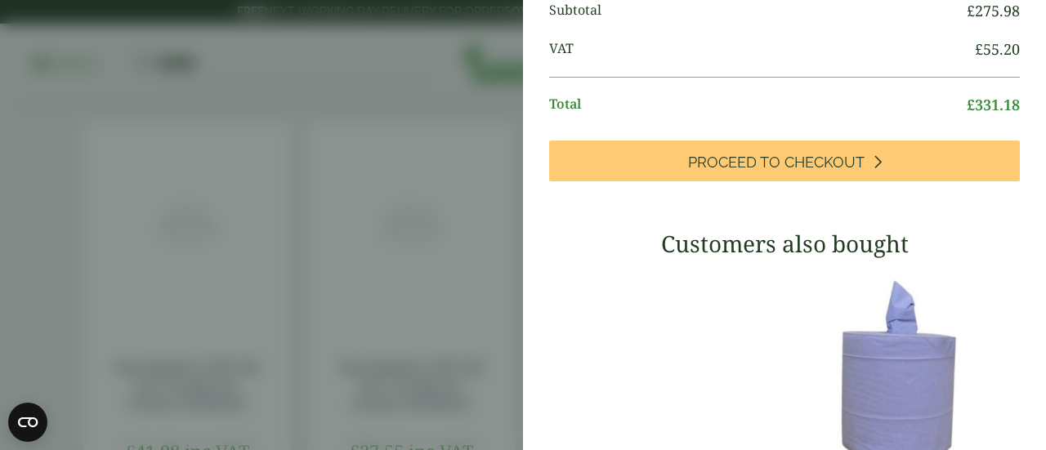
type input "*"
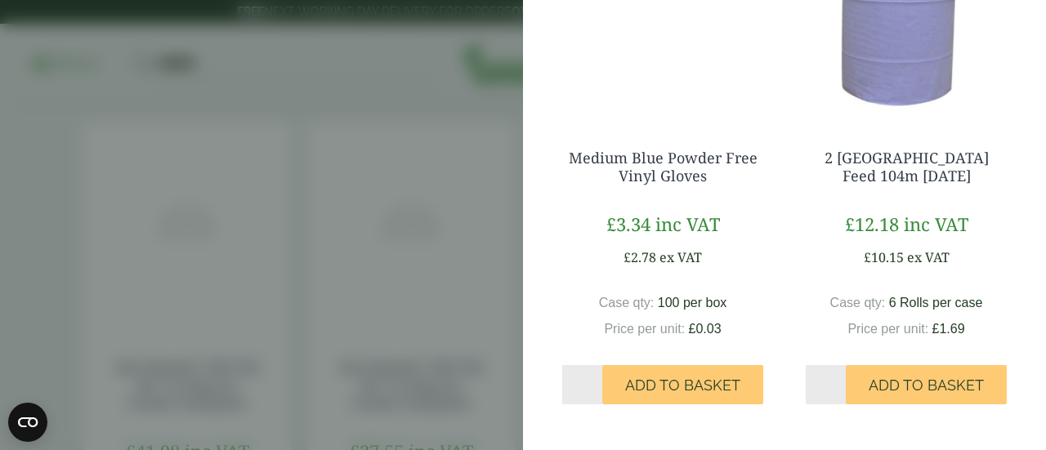
scroll to position [1308, 0]
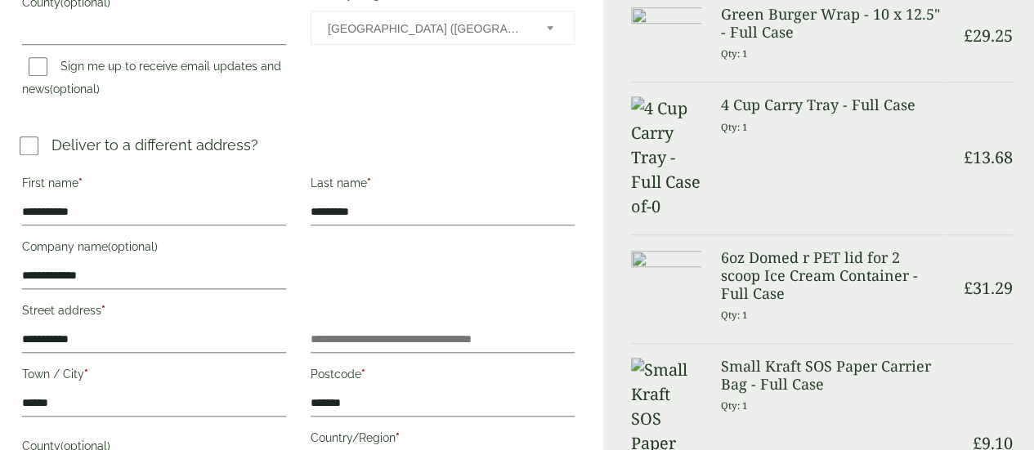
scroll to position [660, 0]
click at [150, 334] on input "**********" at bounding box center [154, 340] width 264 height 26
type input "*"
paste input "**********"
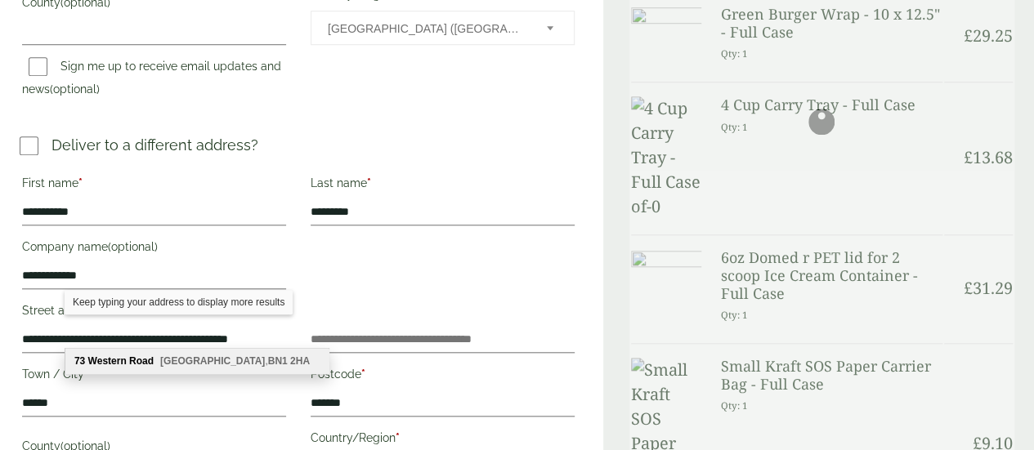
click at [268, 360] on b "BN1" at bounding box center [278, 361] width 20 height 11
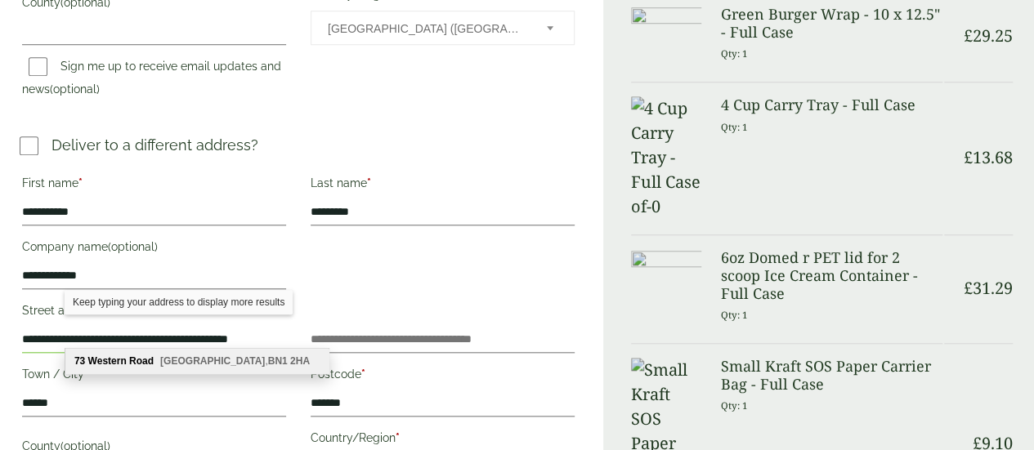
type input "**********"
type input "********"
type input "*******"
type input "**********"
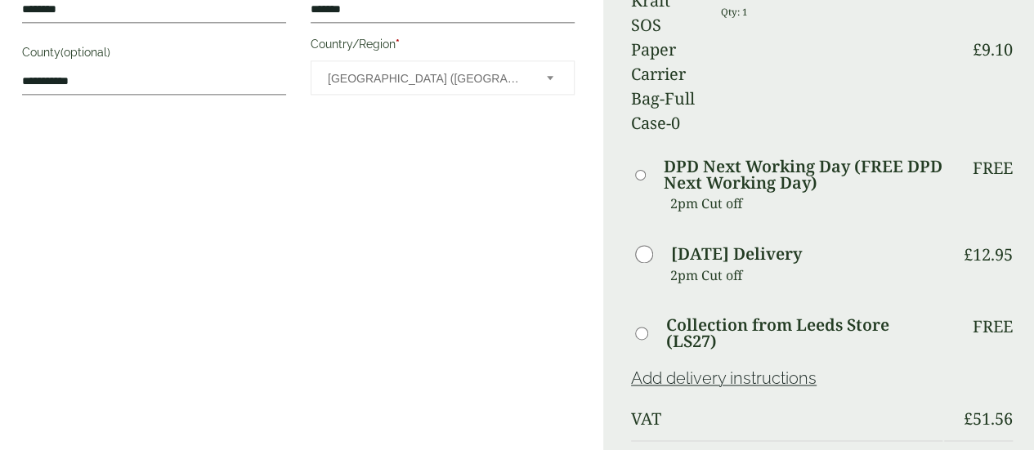
scroll to position [1151, 0]
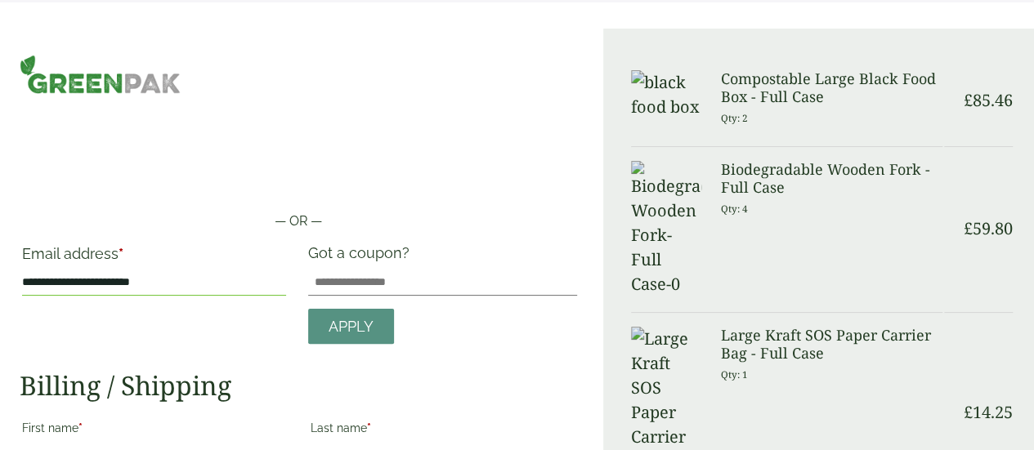
scroll to position [0, 0]
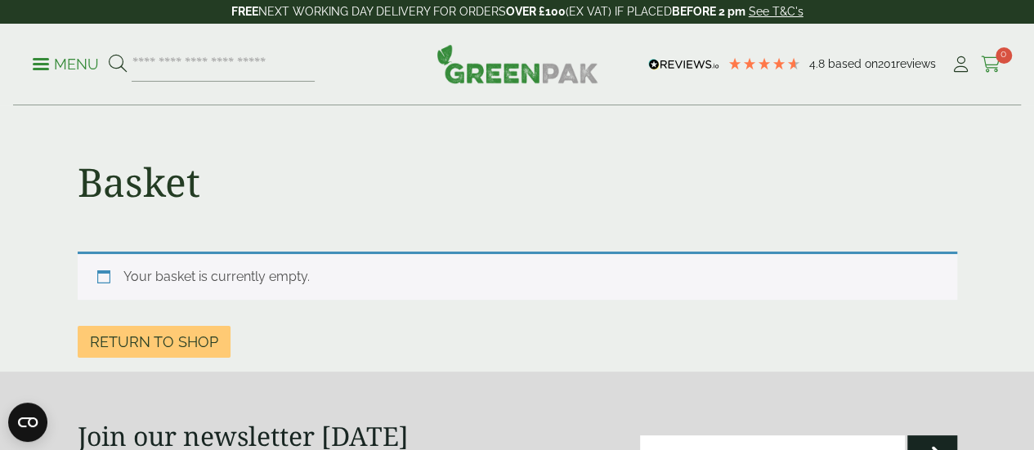
click at [999, 65] on icon at bounding box center [991, 64] width 20 height 16
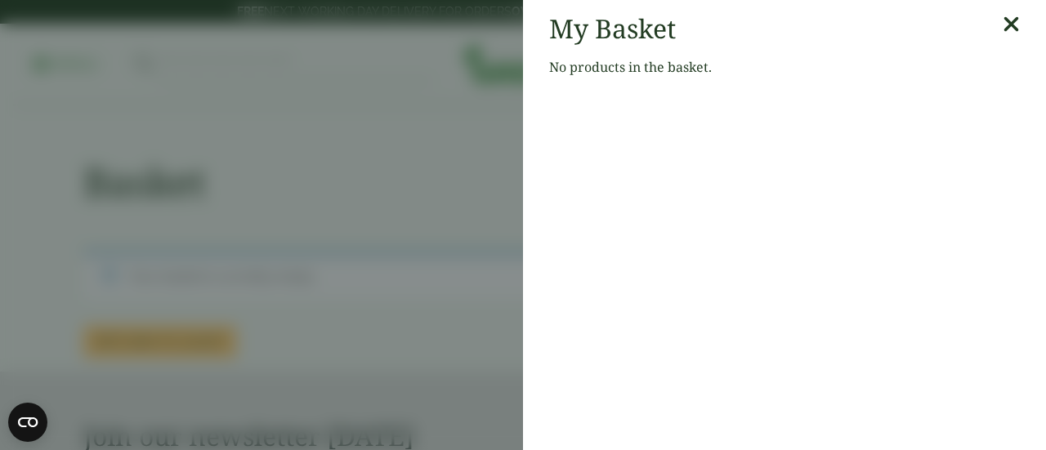
click at [1003, 19] on icon at bounding box center [1011, 24] width 17 height 23
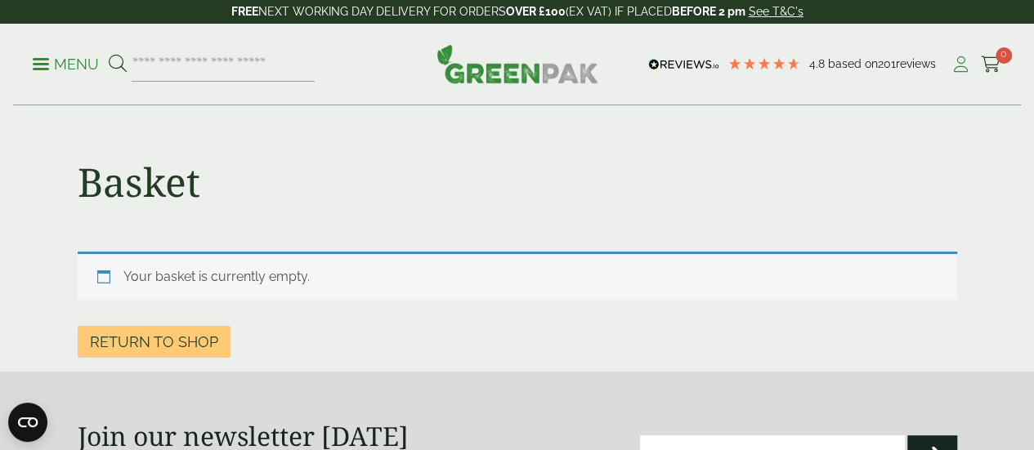
click at [964, 74] on link "My Account" at bounding box center [961, 64] width 20 height 25
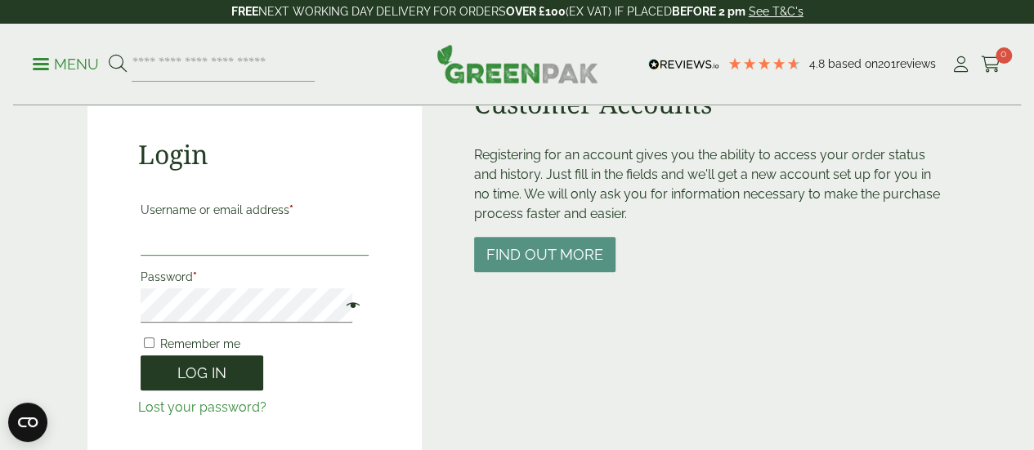
type input "**********"
click at [209, 370] on button "Log in" at bounding box center [202, 373] width 123 height 35
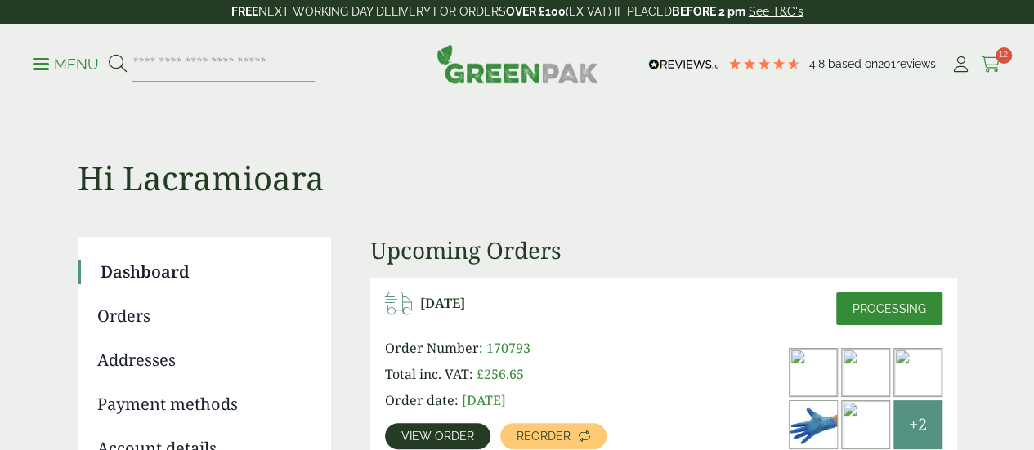
click at [993, 66] on icon at bounding box center [991, 64] width 20 height 16
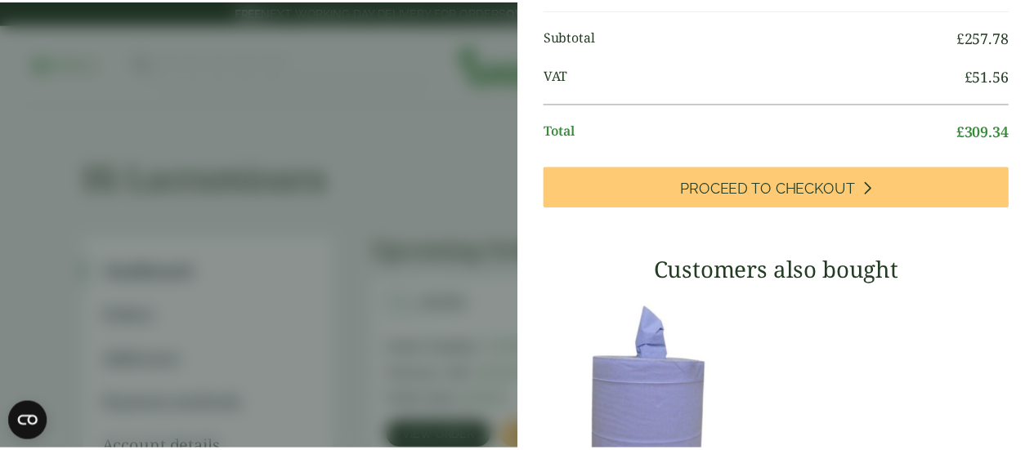
scroll to position [899, 0]
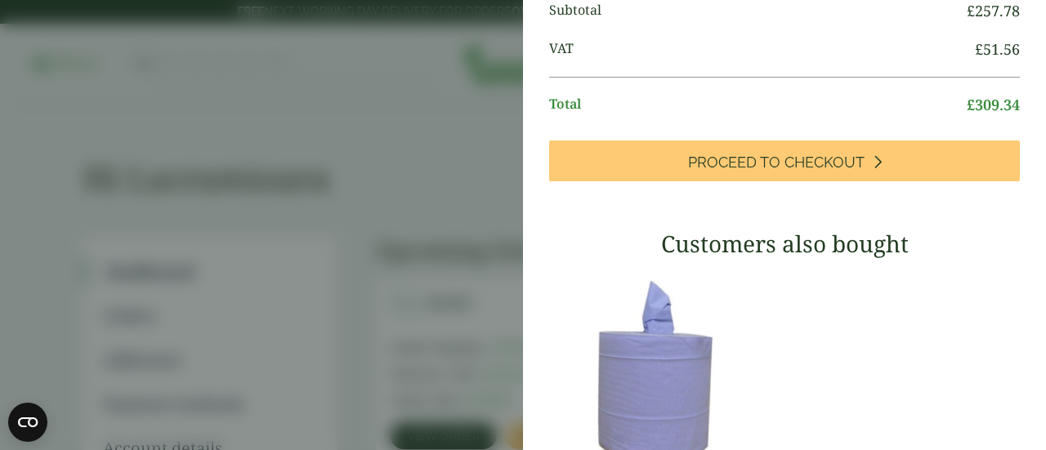
drag, startPoint x: 729, startPoint y: 25, endPoint x: 903, endPoint y: 44, distance: 175.1
copy link "Cup Carry Tray - Full Cas"
drag, startPoint x: 454, startPoint y: 107, endPoint x: 623, endPoint y: 136, distance: 170.8
click at [454, 107] on aside "My Basket Compostable Large Black Food Box - Full Case Compostable Large Black …" at bounding box center [523, 225] width 1046 height 450
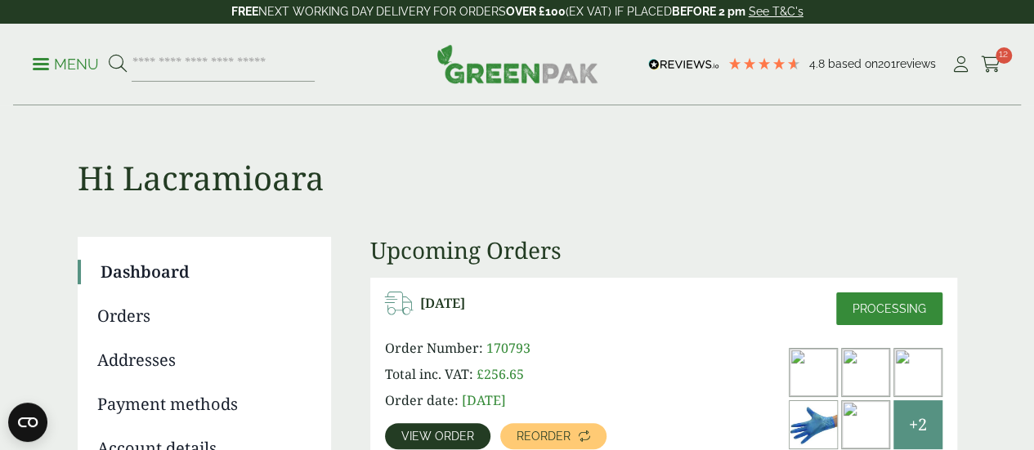
scroll to position [885, 0]
click at [234, 68] on input "search" at bounding box center [223, 64] width 183 height 34
paste input "**********"
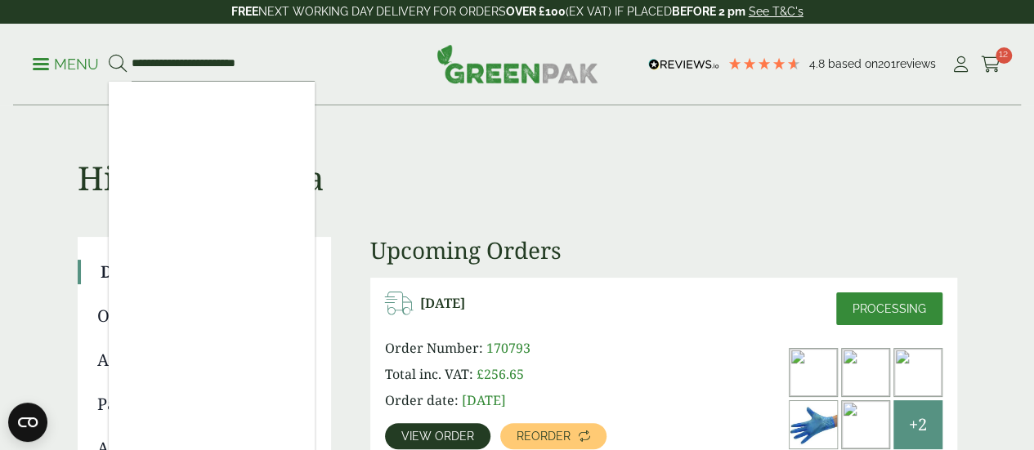
click at [155, 60] on form "**********" at bounding box center [212, 64] width 206 height 34
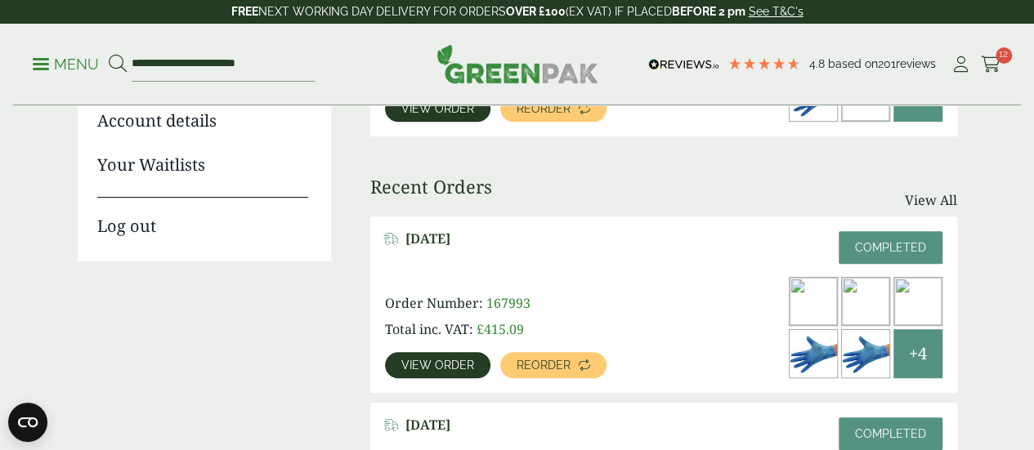
scroll to position [394, 0]
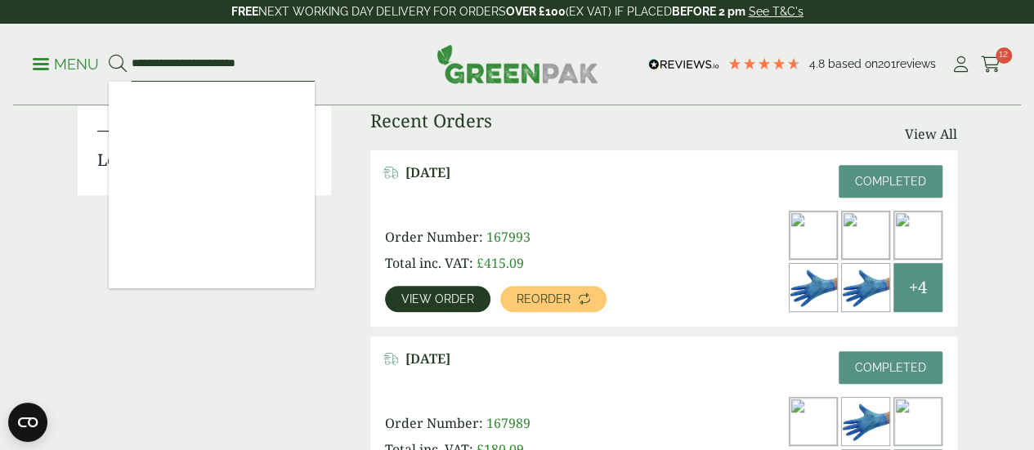
click at [157, 58] on input "**********" at bounding box center [223, 64] width 183 height 34
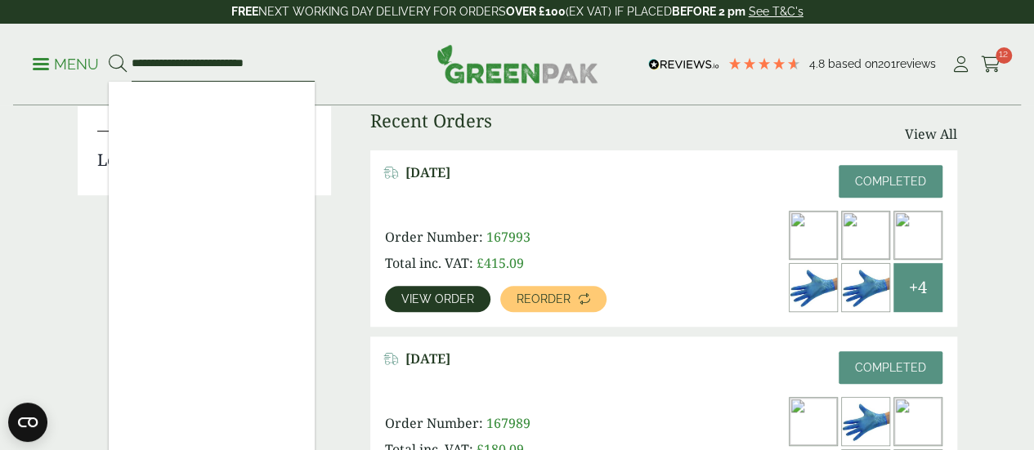
click at [299, 68] on input "**********" at bounding box center [223, 64] width 183 height 34
type input "**********"
click at [109, 54] on button at bounding box center [118, 64] width 18 height 21
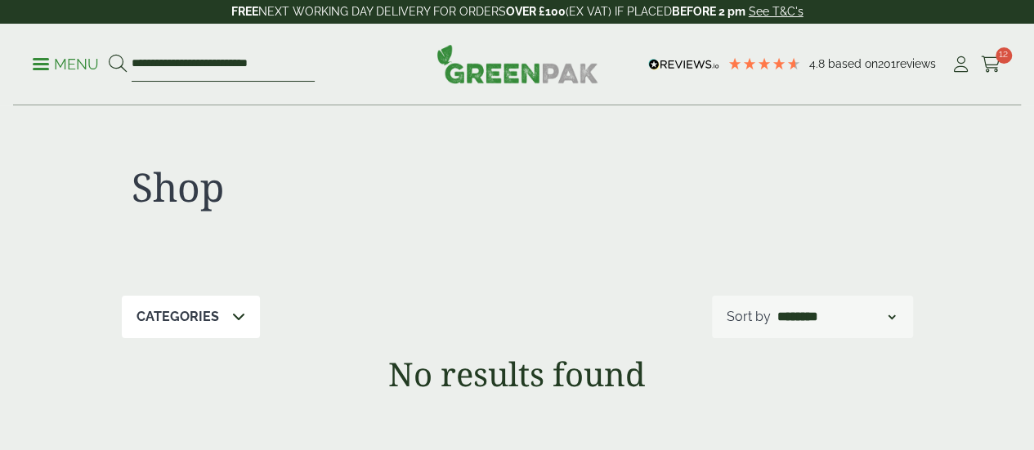
click at [170, 62] on input "**********" at bounding box center [223, 64] width 183 height 34
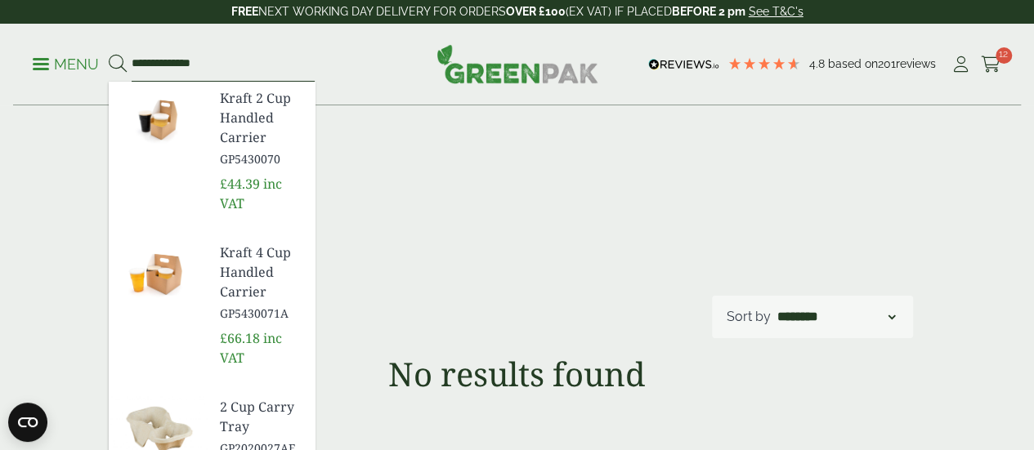
type input "**********"
click at [200, 391] on img at bounding box center [158, 430] width 98 height 78
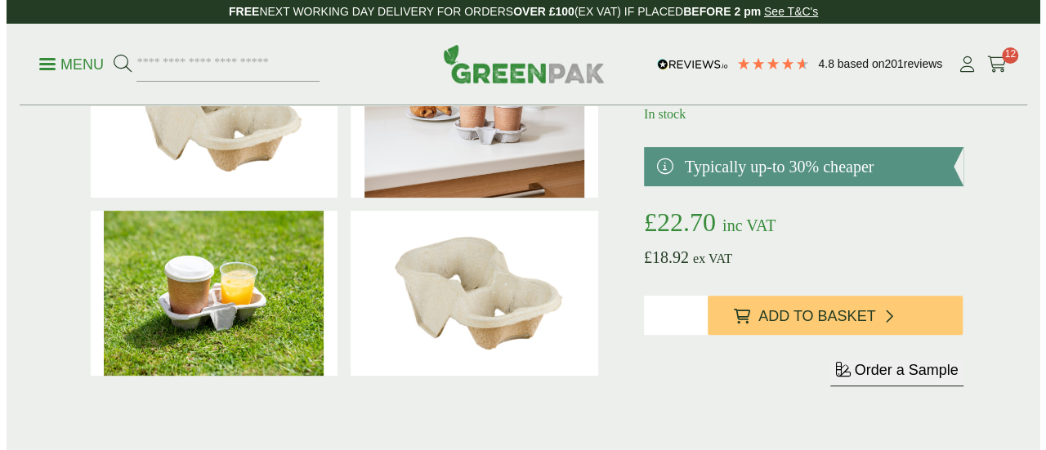
scroll to position [163, 0]
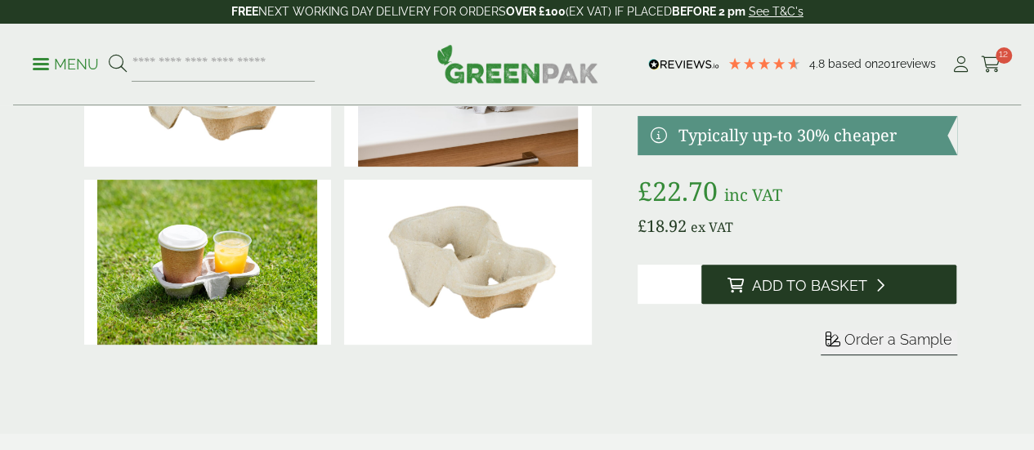
click at [798, 295] on span "Add to Basket" at bounding box center [809, 286] width 115 height 18
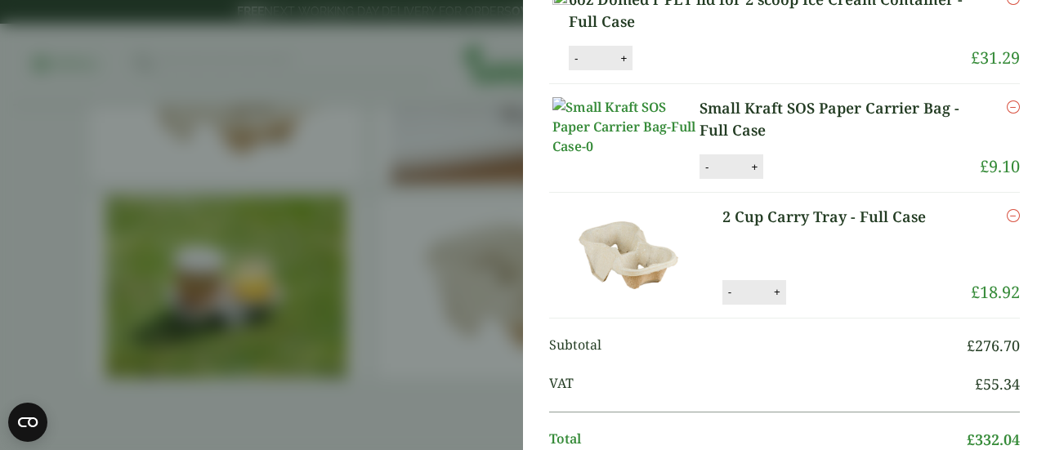
scroll to position [817, 0]
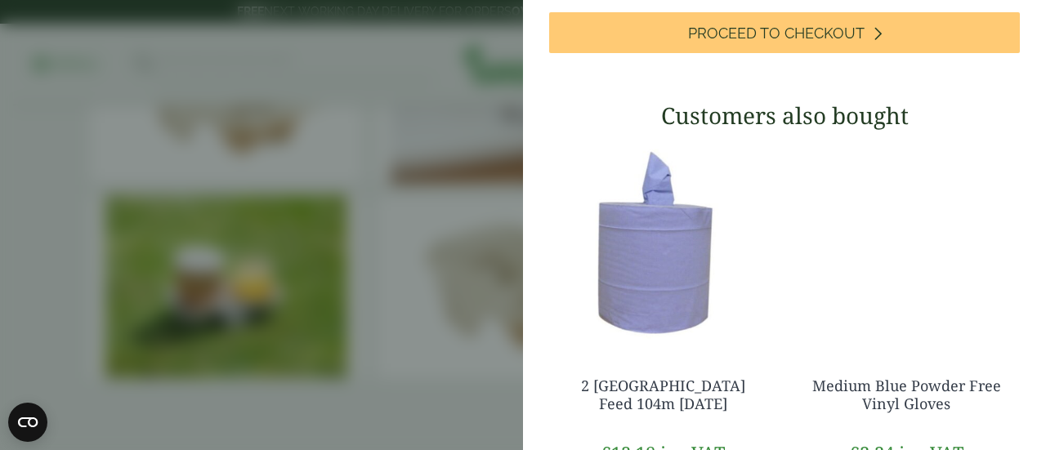
scroll to position [1144, 0]
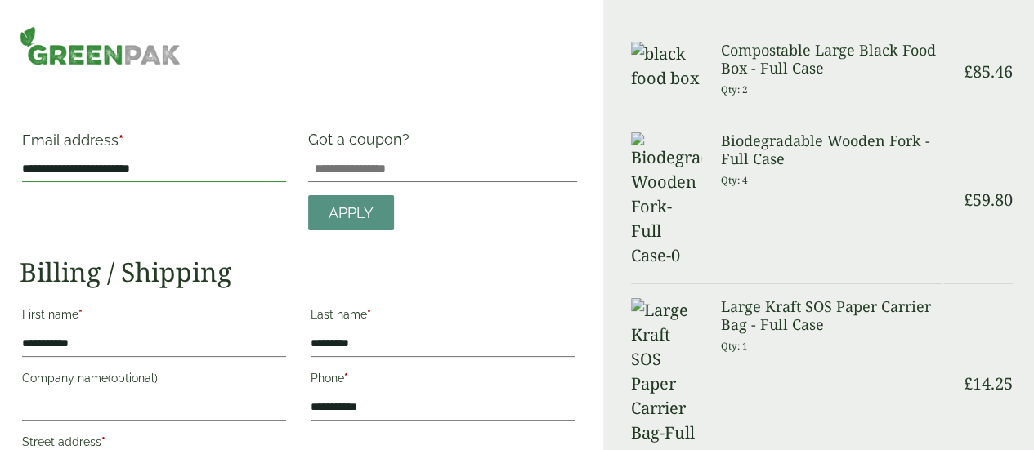
click at [95, 162] on input "**********" at bounding box center [154, 169] width 264 height 26
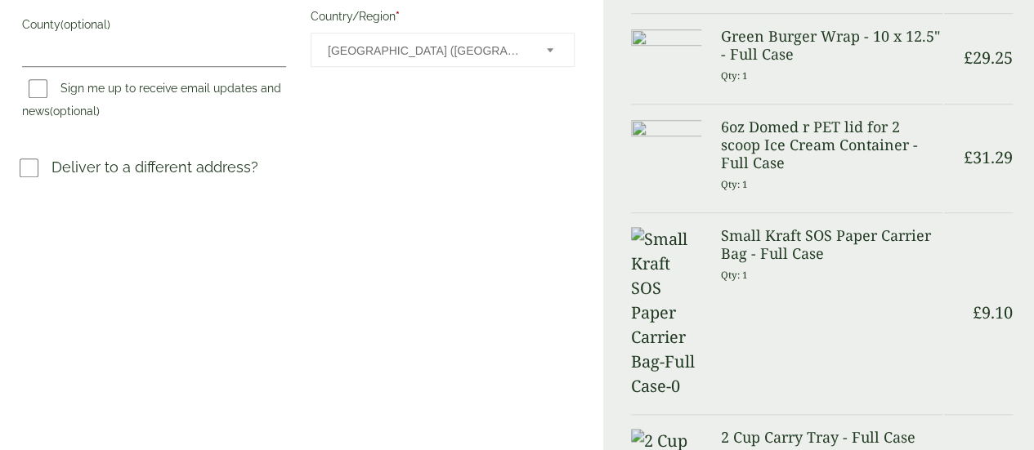
scroll to position [654, 0]
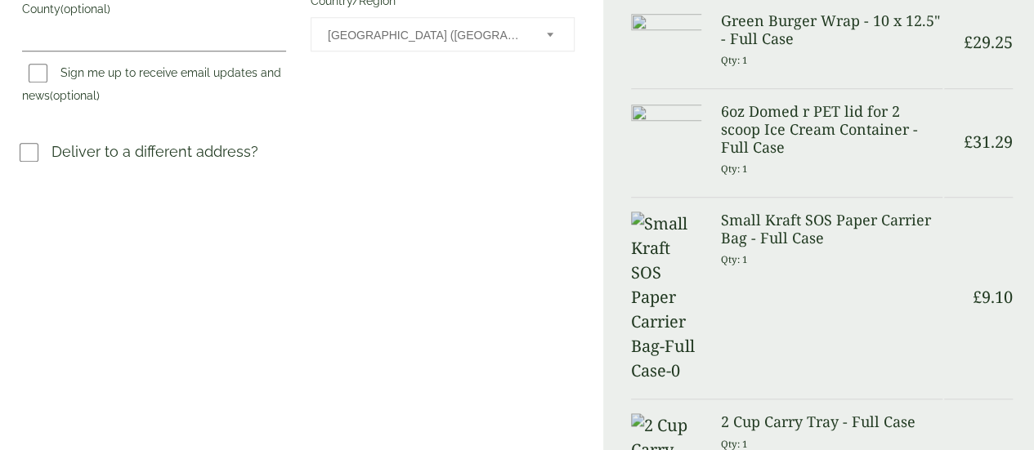
type input "**********"
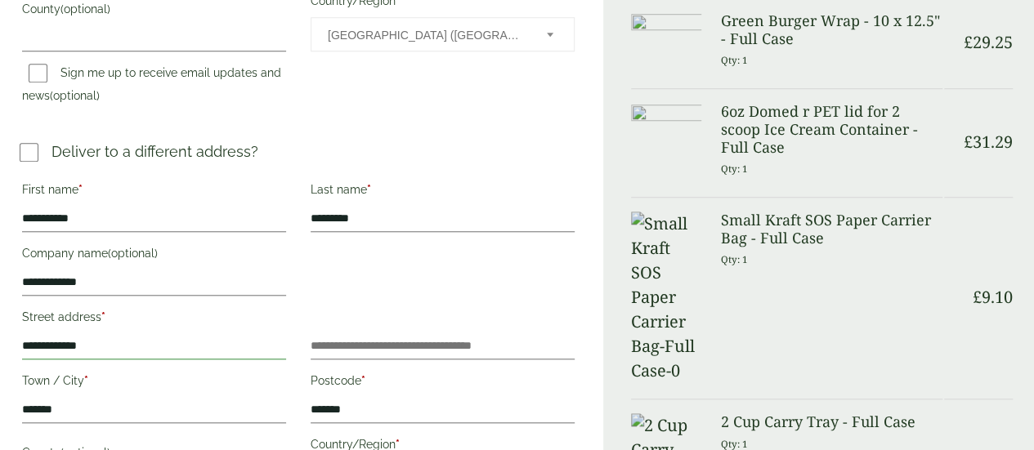
click at [163, 342] on input "**********" at bounding box center [154, 346] width 264 height 26
paste input "**********"
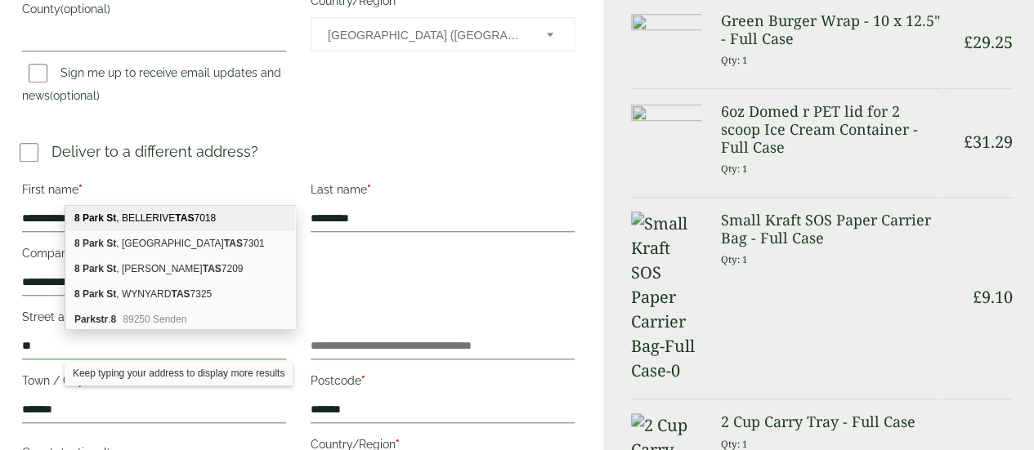
type input "*"
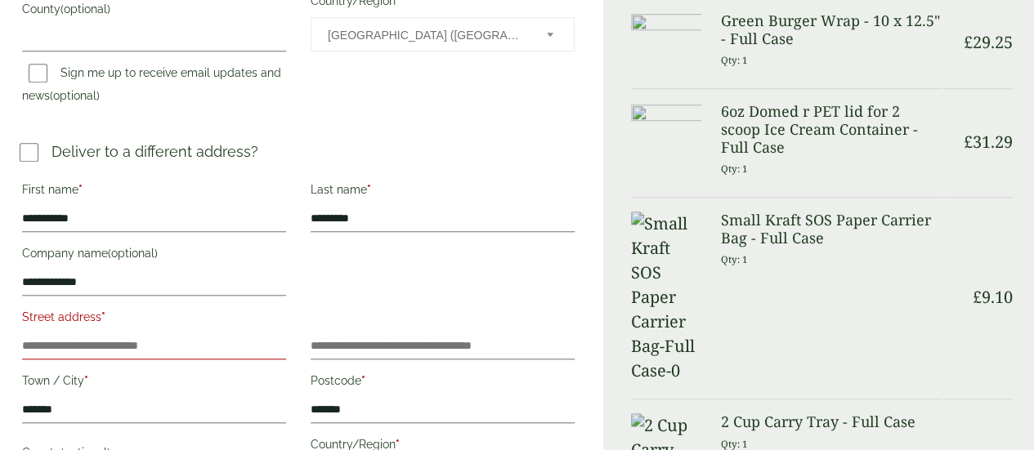
drag, startPoint x: 103, startPoint y: 181, endPoint x: 65, endPoint y: 340, distance: 164.0
click at [65, 340] on p "Street address *" at bounding box center [154, 332] width 269 height 59
drag, startPoint x: 77, startPoint y: 340, endPoint x: 51, endPoint y: 344, distance: 26.5
click at [51, 344] on div "**********" at bounding box center [301, 358] width 603 height 2025
click at [232, 343] on input "Street address *" at bounding box center [154, 346] width 264 height 26
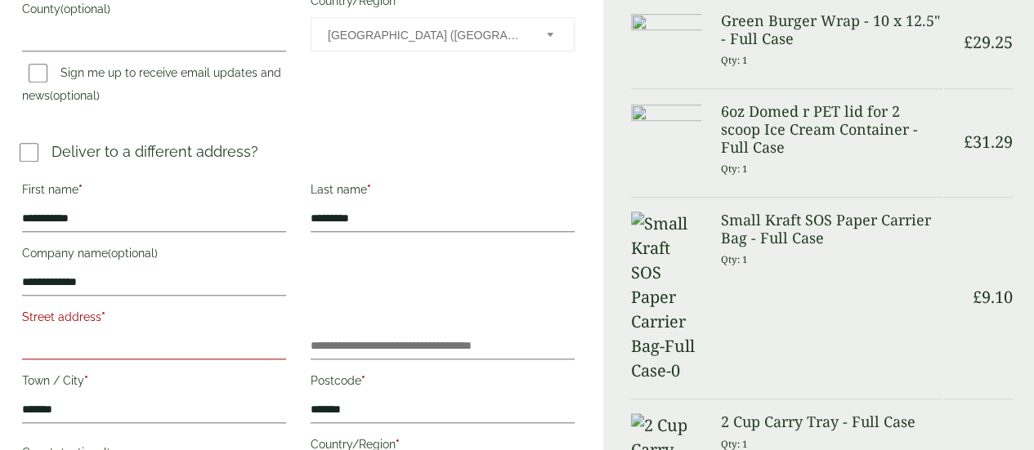
paste input "**********"
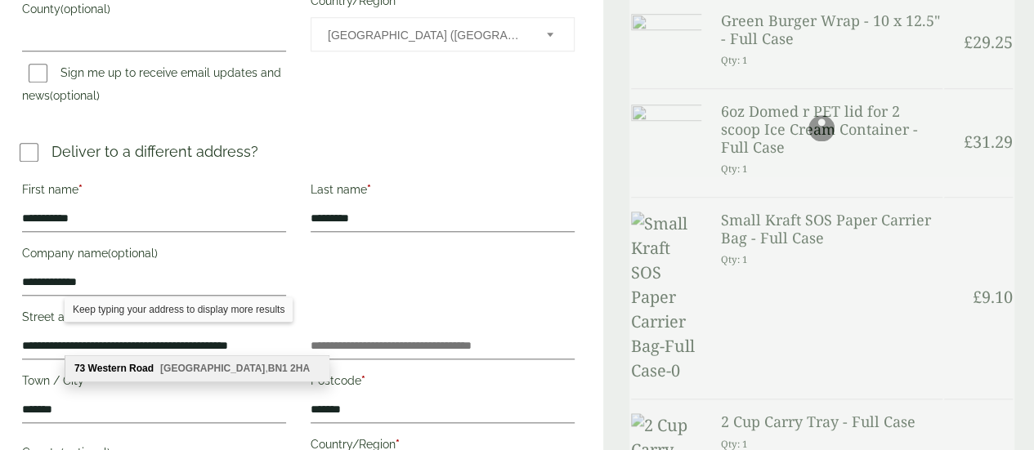
click at [198, 371] on b "[GEOGRAPHIC_DATA]" at bounding box center [212, 368] width 105 height 11
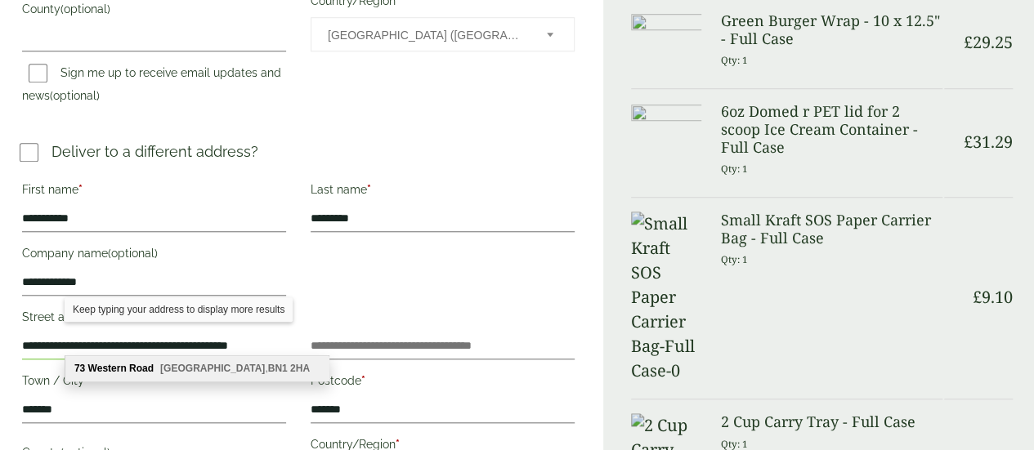
scroll to position [0, 0]
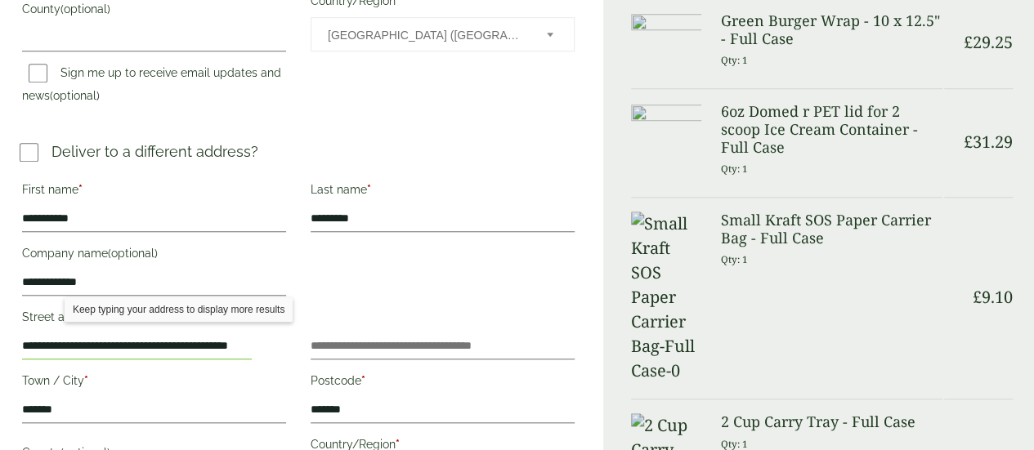
type input "**********"
type input "********"
type input "*******"
type input "**********"
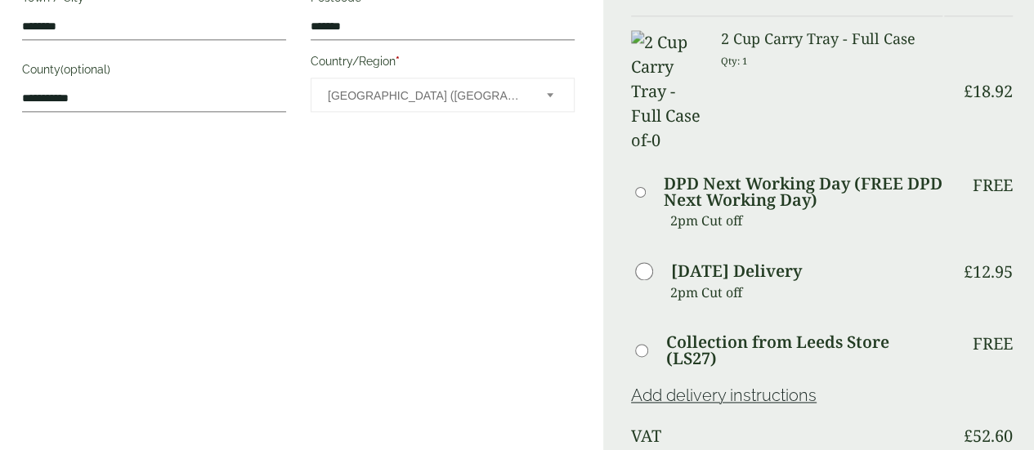
scroll to position [1063, 0]
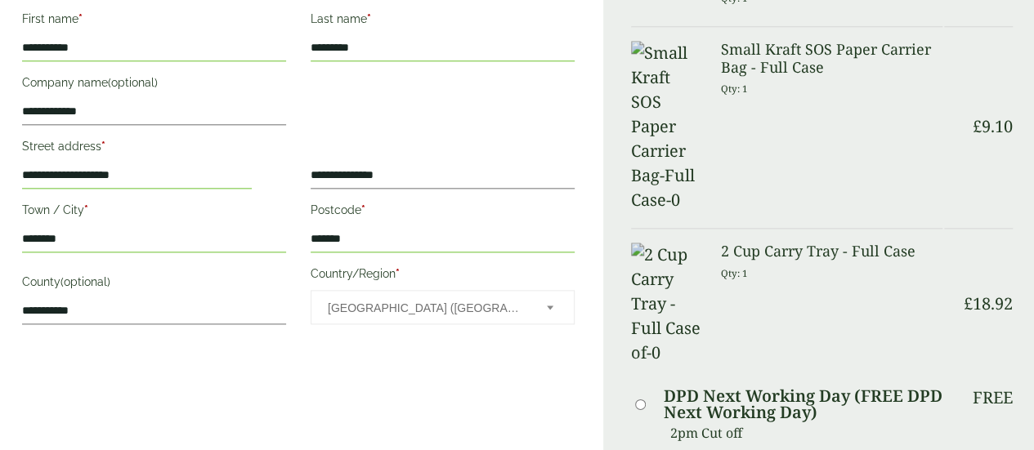
scroll to position [817, 0]
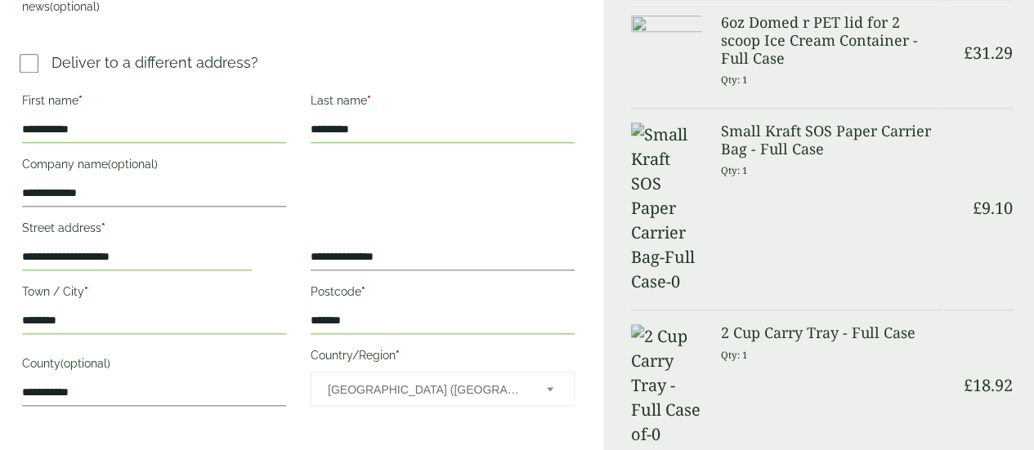
click at [195, 250] on input "**********" at bounding box center [137, 257] width 230 height 26
type input "*"
paste input "**********"
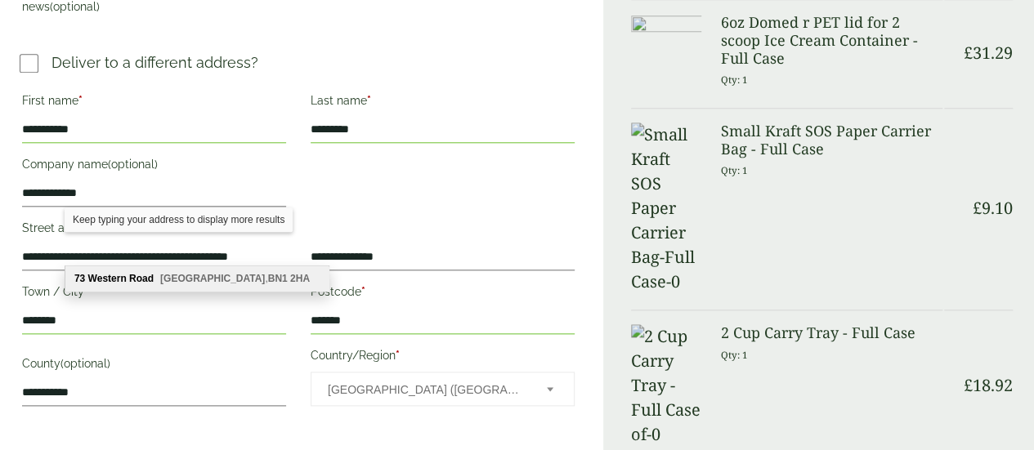
click at [182, 284] on div "73 Western Road Brighton , BN1 2HA" at bounding box center [196, 278] width 263 height 25
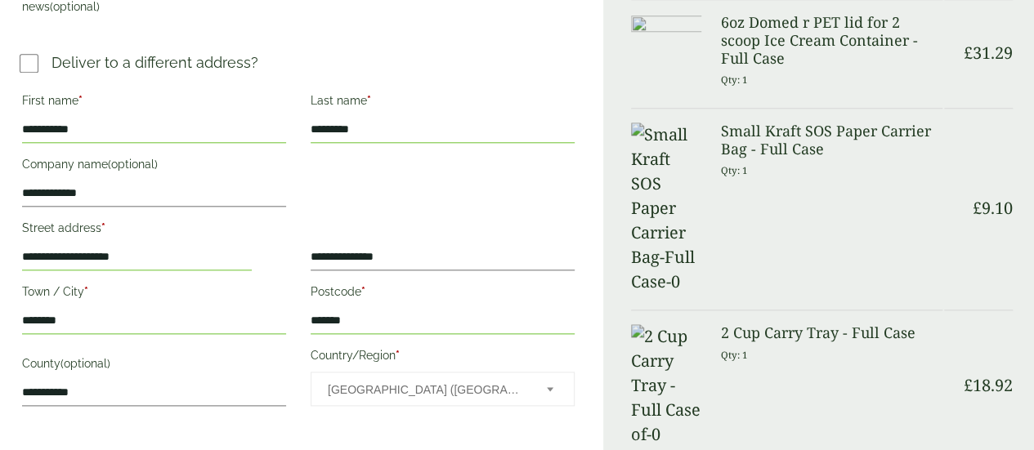
click at [188, 249] on input "**********" at bounding box center [137, 257] width 230 height 26
type input "*"
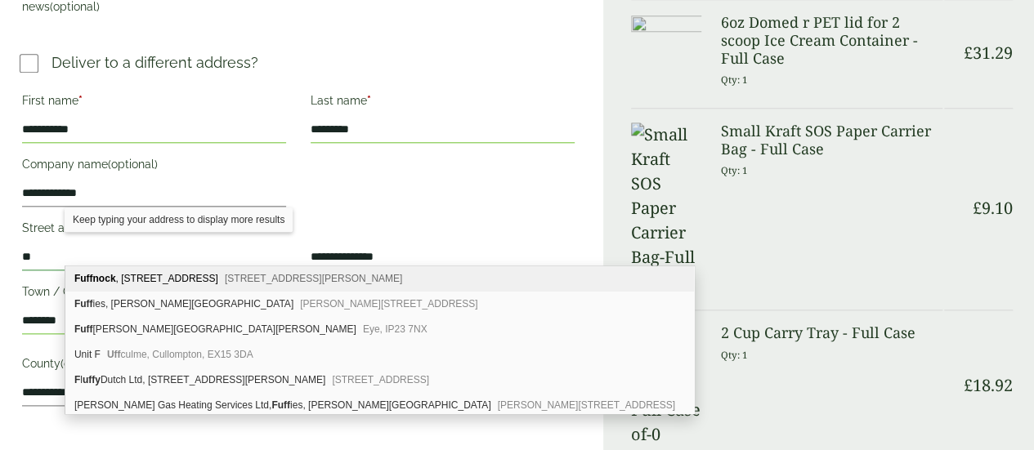
type input "*"
paste input "**********"
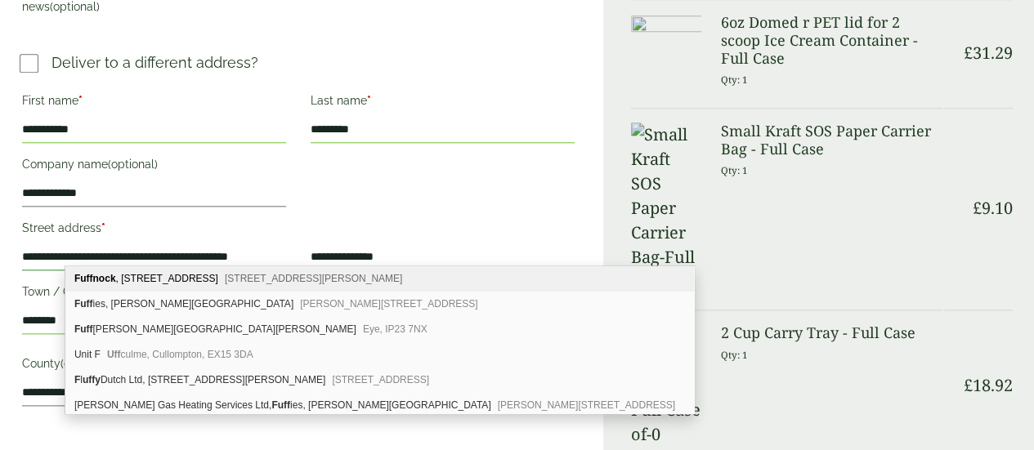
scroll to position [0, 47]
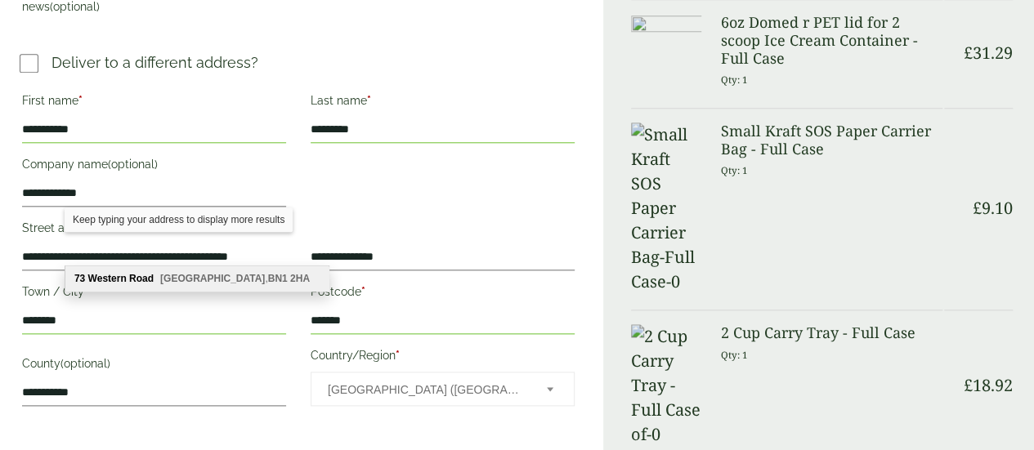
click at [154, 275] on div "73 Western Road Brighton , BN1 2HA" at bounding box center [196, 278] width 263 height 25
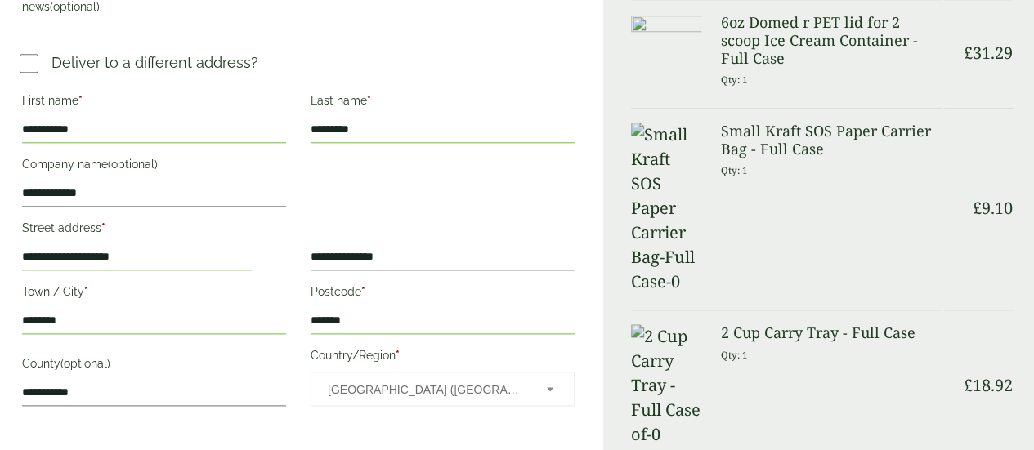
click at [203, 251] on input "**********" at bounding box center [137, 257] width 230 height 26
type input "*"
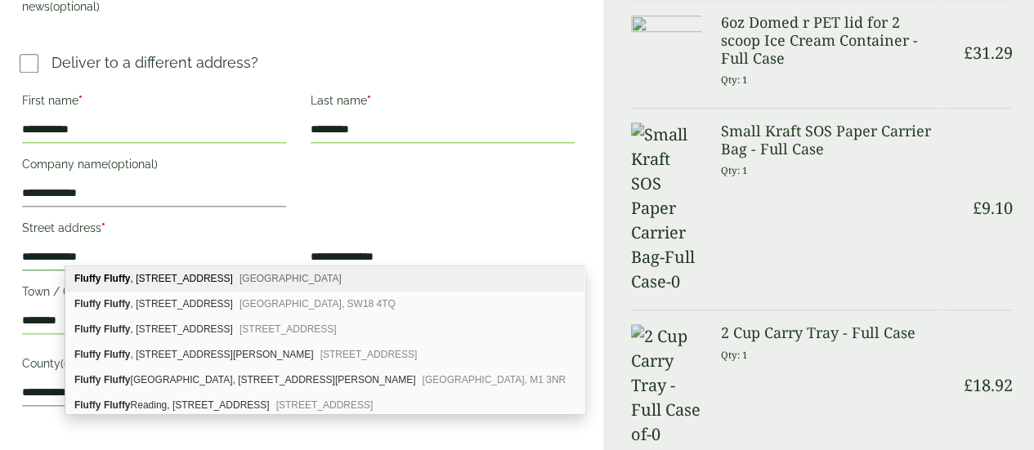
type input "**********"
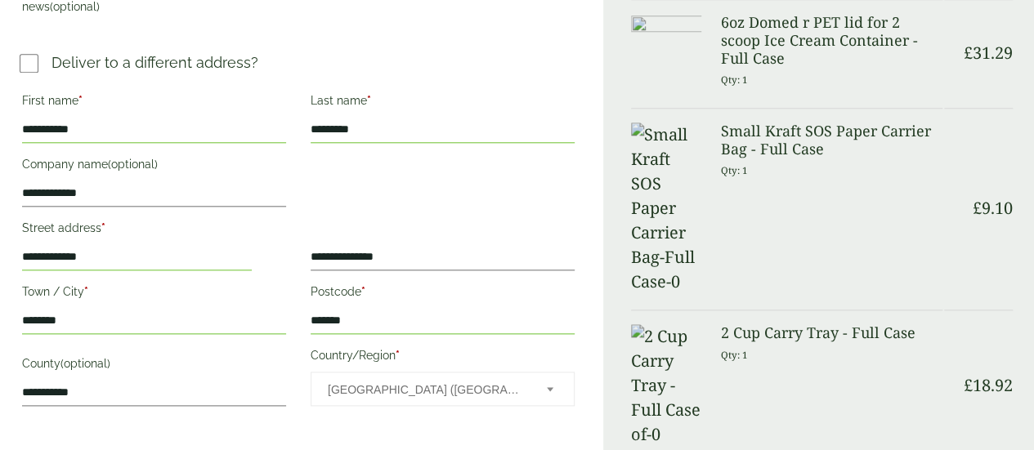
click at [2, 190] on div "**********" at bounding box center [301, 223] width 603 height 1932
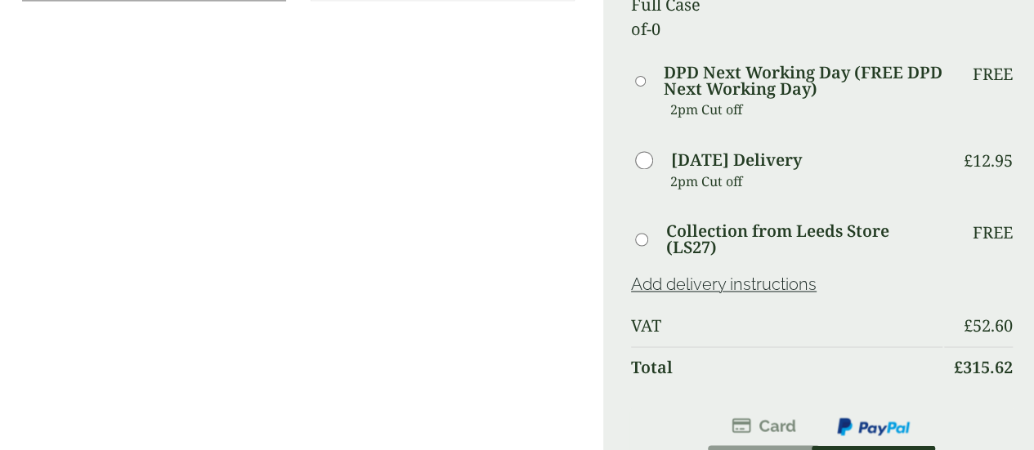
scroll to position [1226, 0]
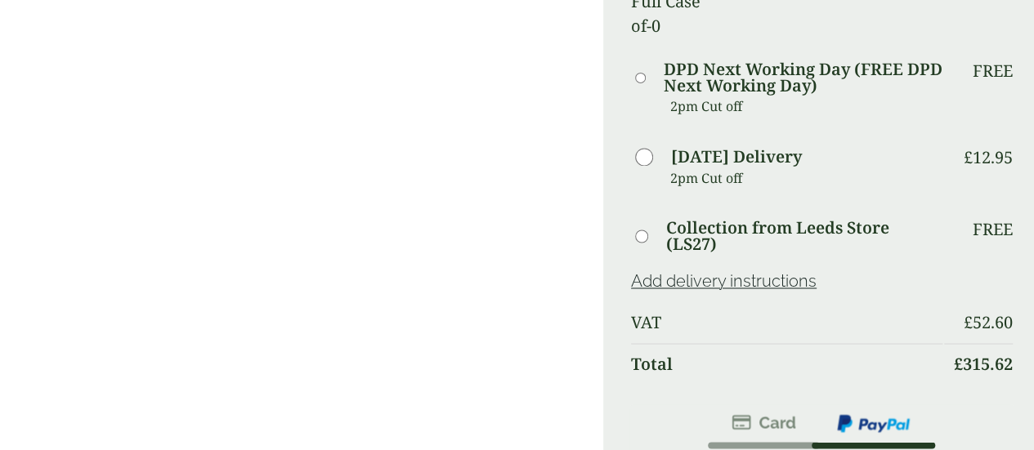
click at [760, 413] on img at bounding box center [764, 423] width 65 height 20
